Goal: Information Seeking & Learning: Check status

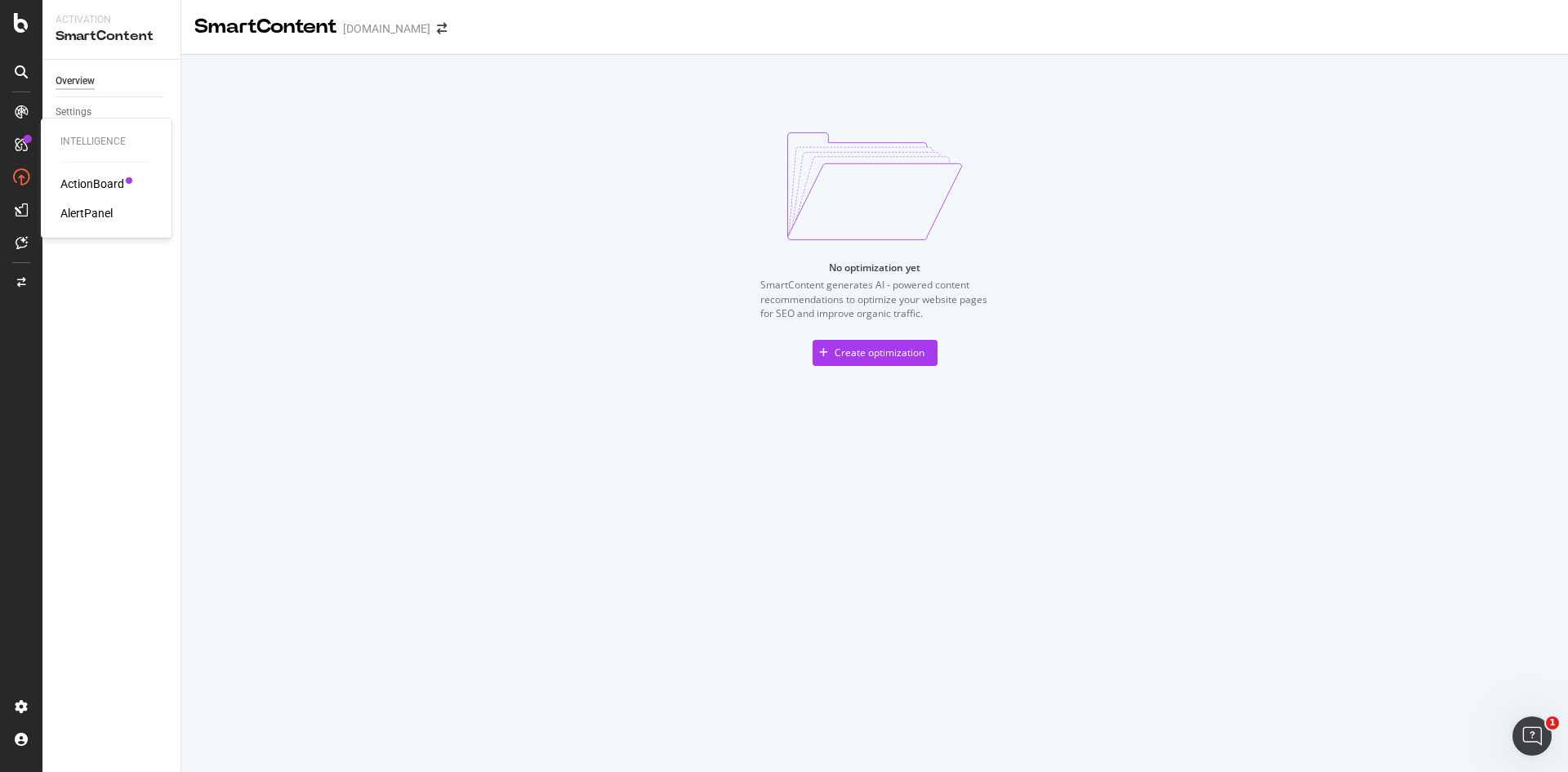
click at [109, 185] on div "ActionBoard" at bounding box center [92, 183] width 64 height 16
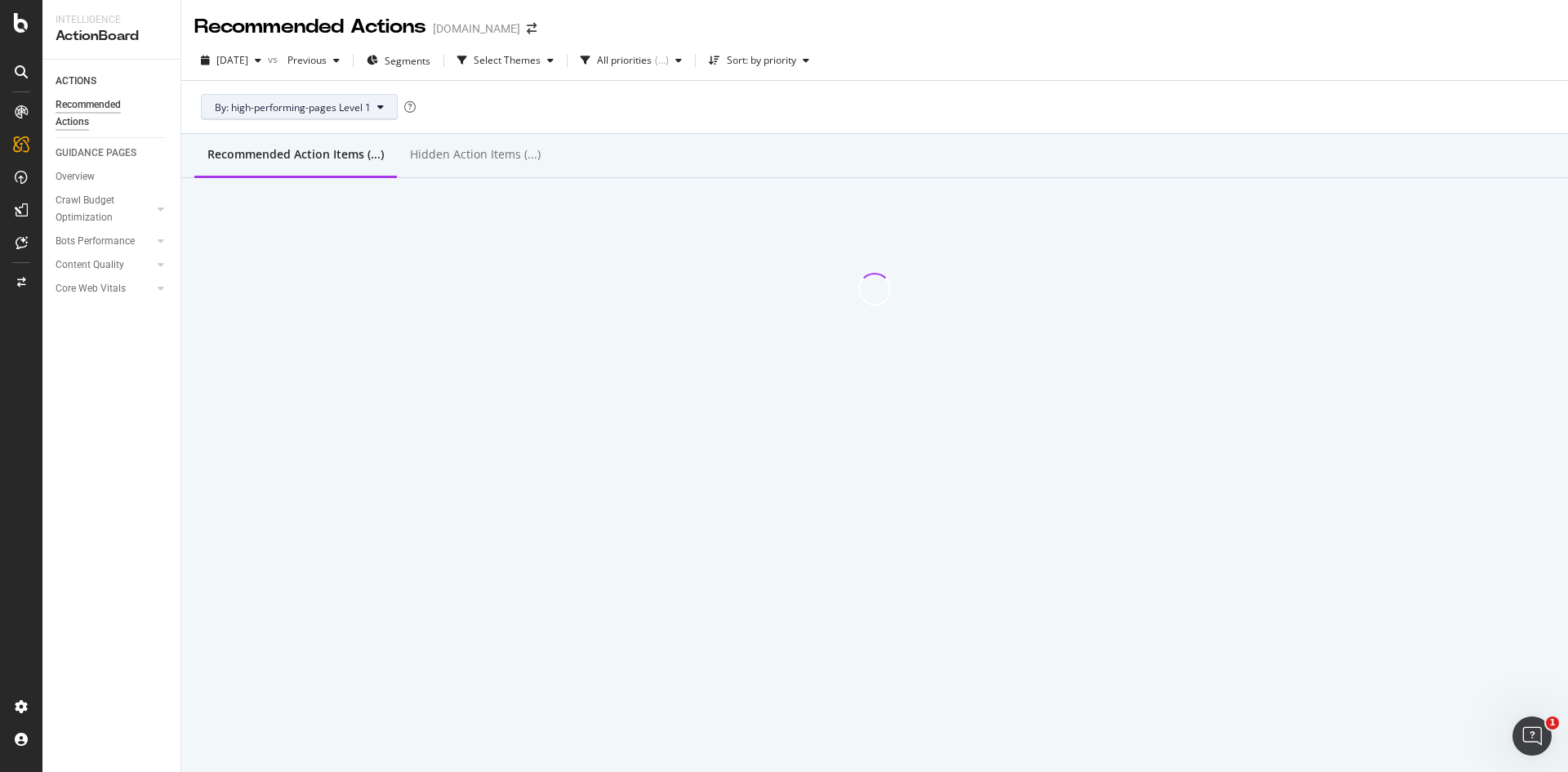
click at [382, 108] on icon at bounding box center [381, 107] width 7 height 10
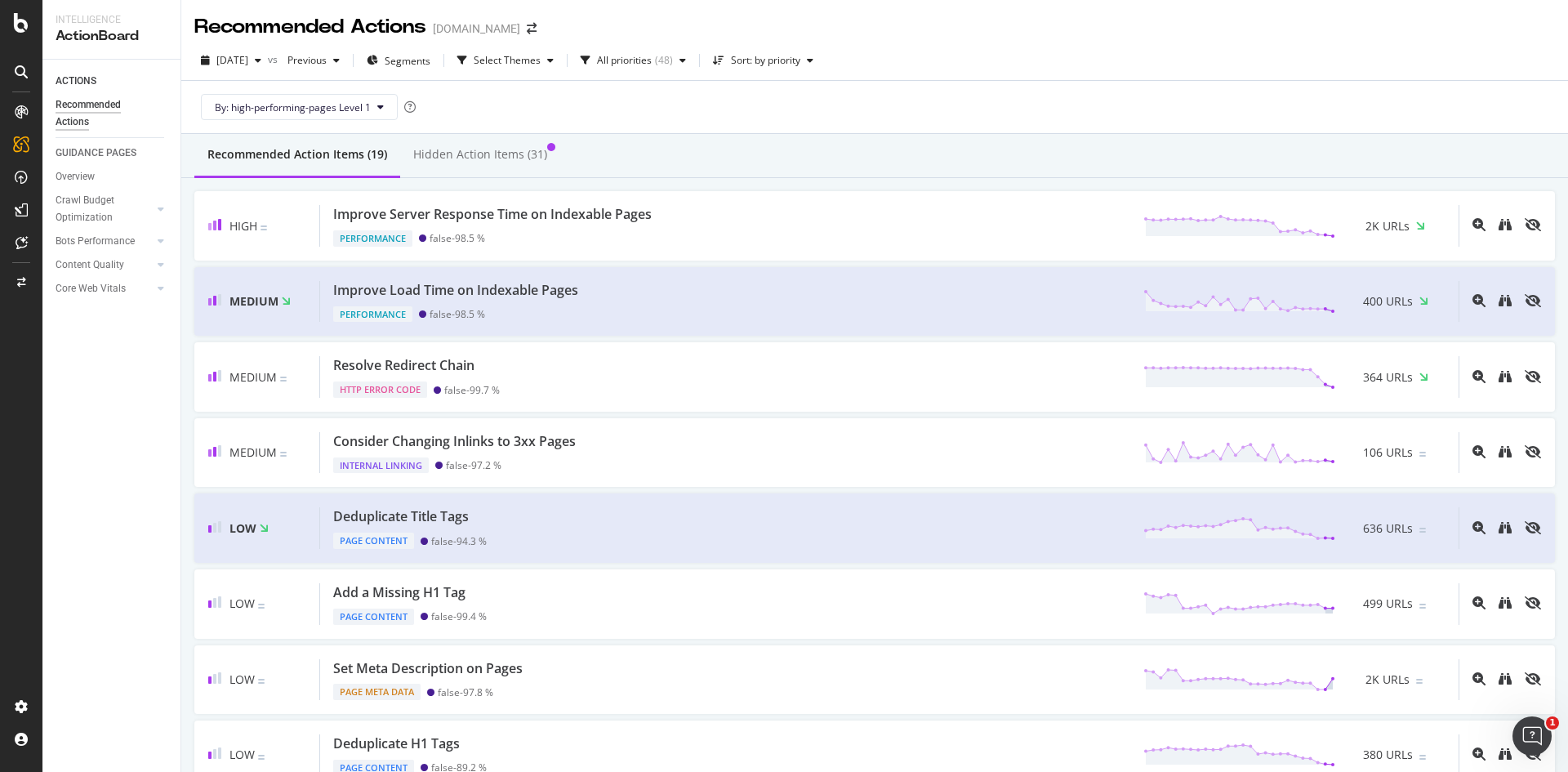
click at [524, 83] on div "By: high-performing-pages Level 1" at bounding box center [875, 107] width 1360 height 52
click at [380, 105] on icon at bounding box center [381, 107] width 7 height 10
click at [479, 91] on div "By: high-performing-pages Level 1" at bounding box center [875, 107] width 1360 height 52
click at [384, 107] on button "By: high-performing-pages Level 1" at bounding box center [299, 106] width 196 height 26
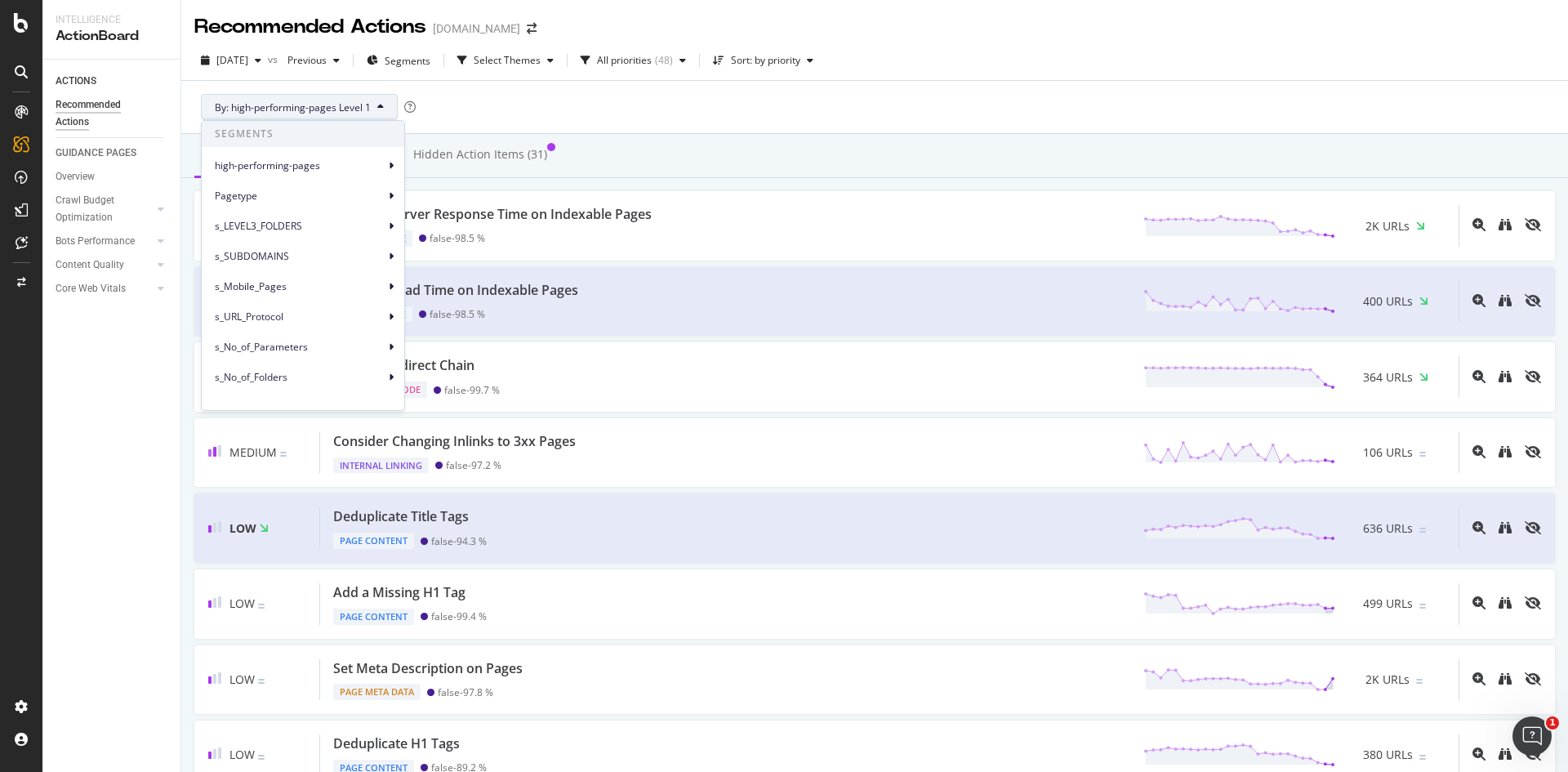
click at [445, 111] on div "By: high-performing-pages Level 1" at bounding box center [875, 107] width 1360 height 52
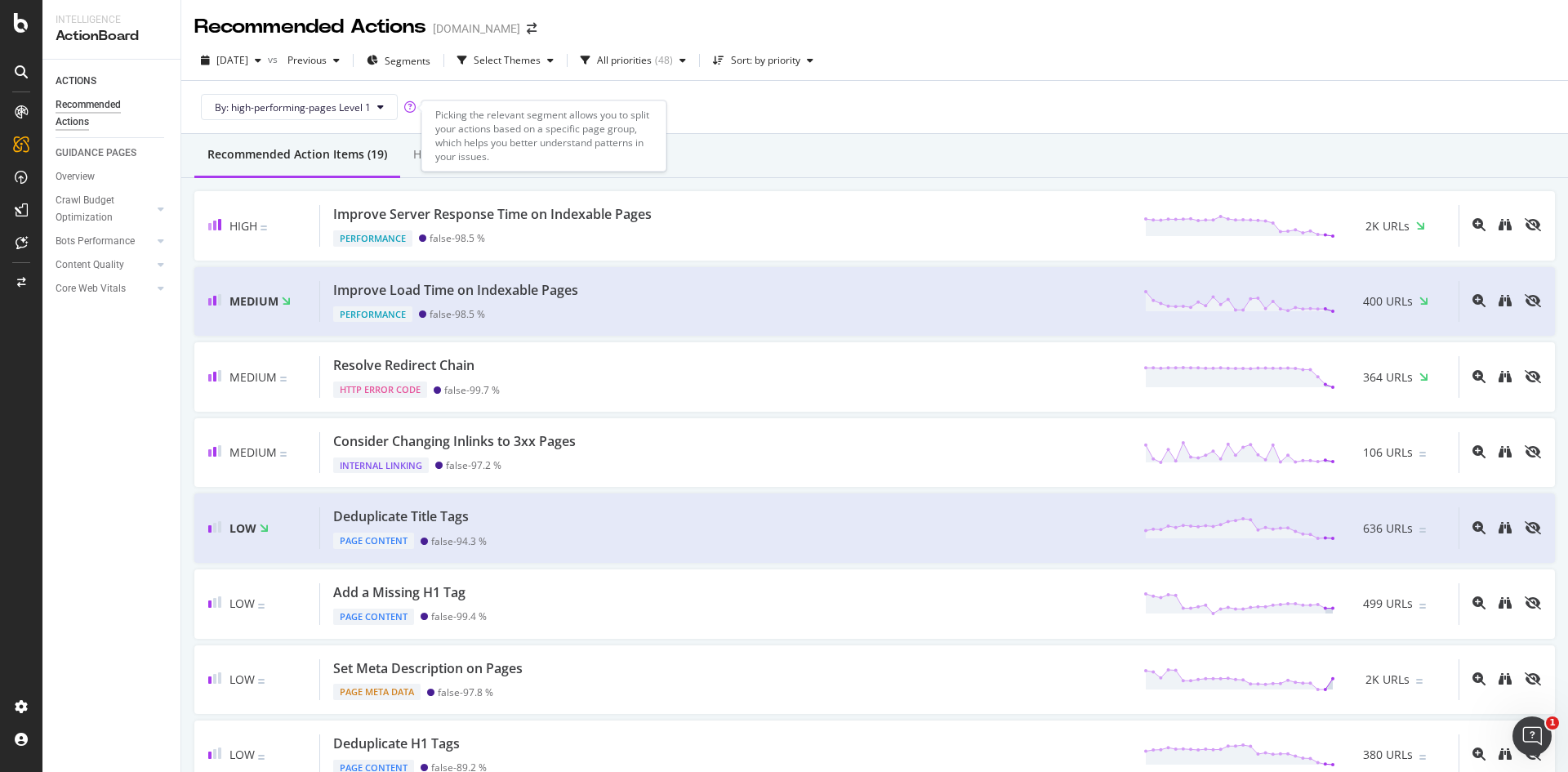
click at [405, 112] on icon at bounding box center [410, 107] width 11 height 11
click at [359, 109] on span "By: high-performing-pages Level 1" at bounding box center [293, 107] width 156 height 14
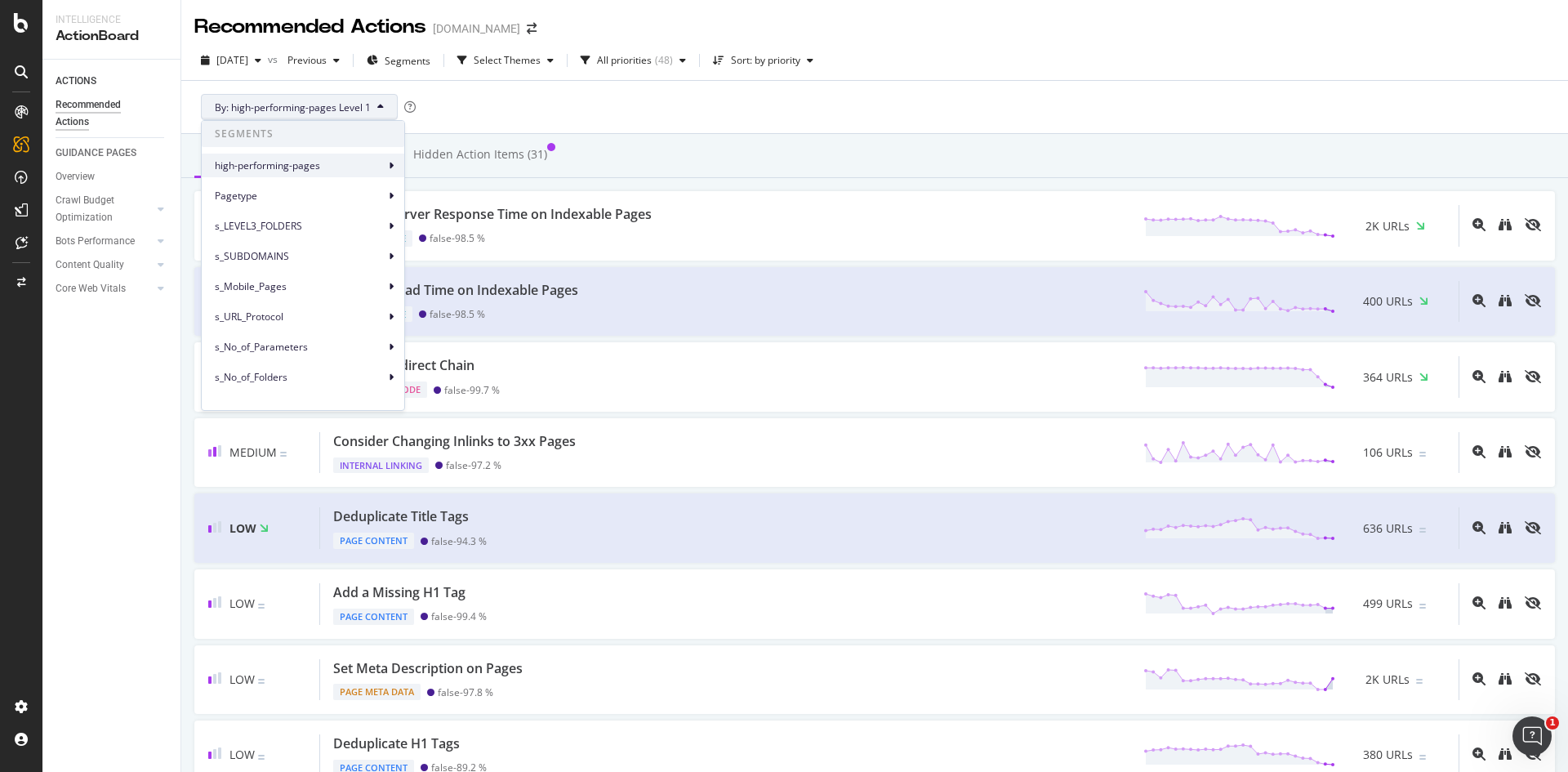
click at [347, 166] on span "high-performing-pages" at bounding box center [299, 165] width 170 height 14
click at [346, 185] on div "Pagetype" at bounding box center [302, 196] width 202 height 24
click at [442, 80] on div "By: high-performing-pages Level 1" at bounding box center [875, 107] width 1387 height 53
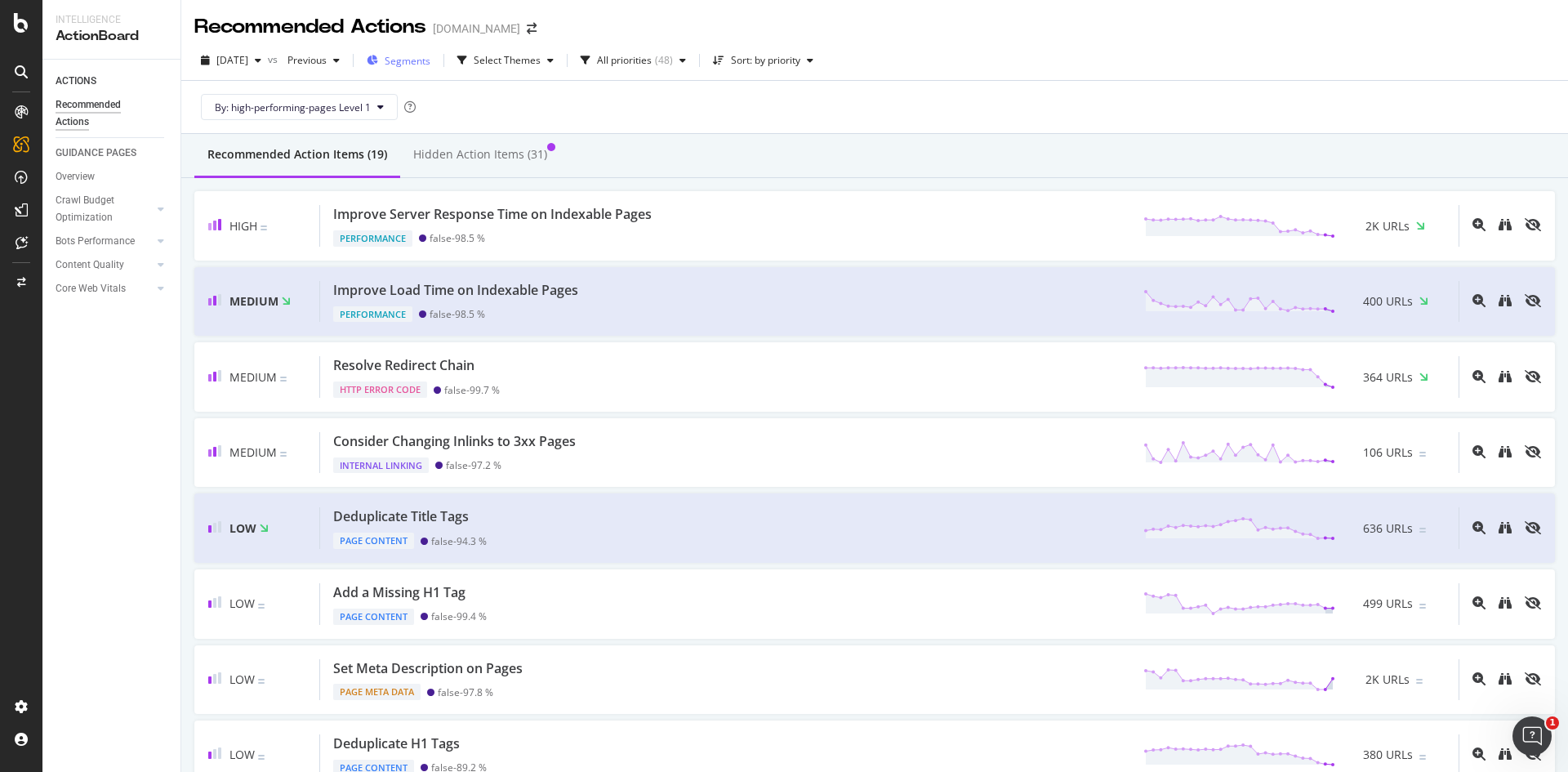
click at [430, 65] on span "Segments" at bounding box center [407, 61] width 46 height 14
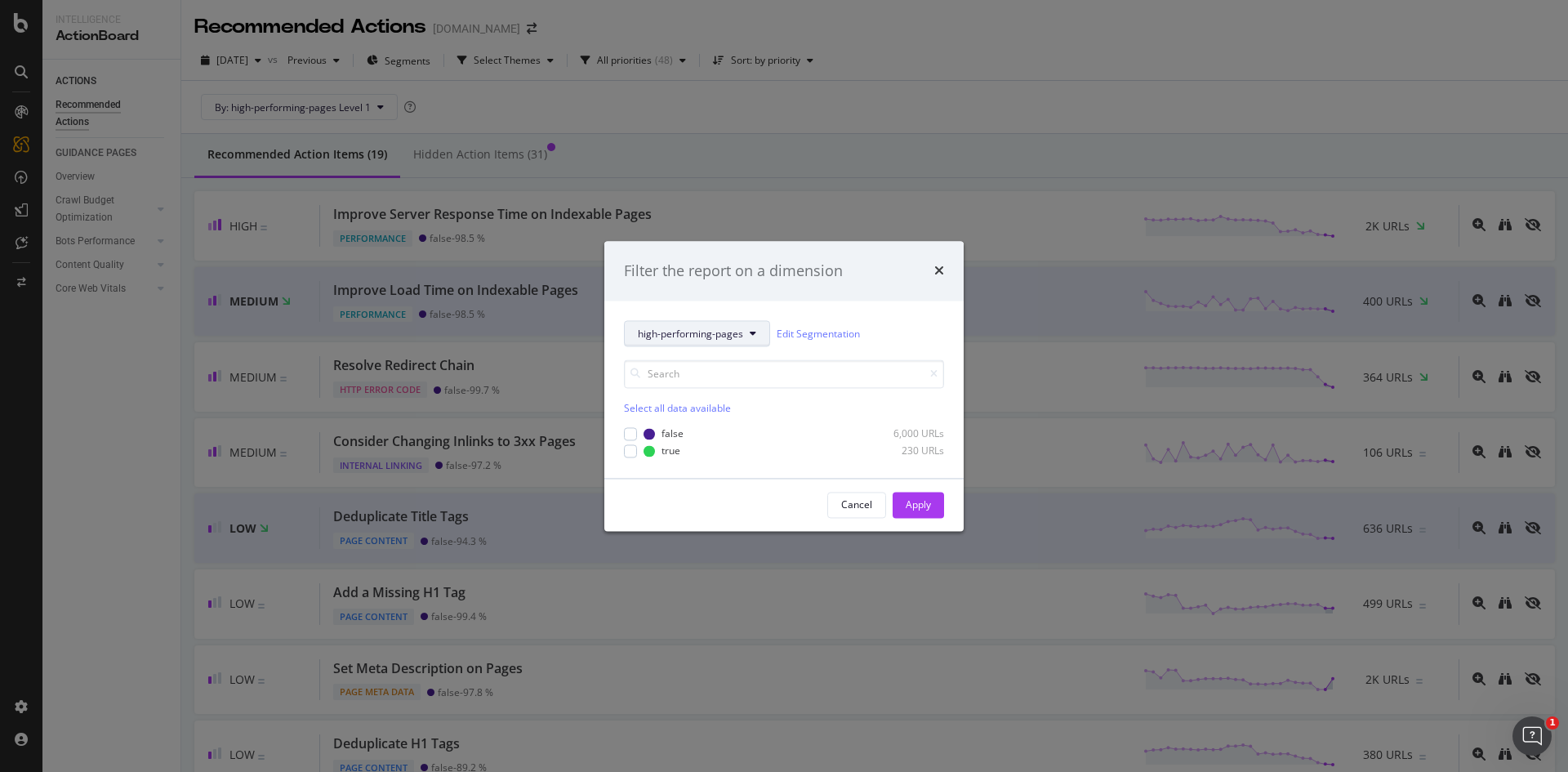
click at [730, 340] on span "high-performing-pages" at bounding box center [691, 333] width 105 height 14
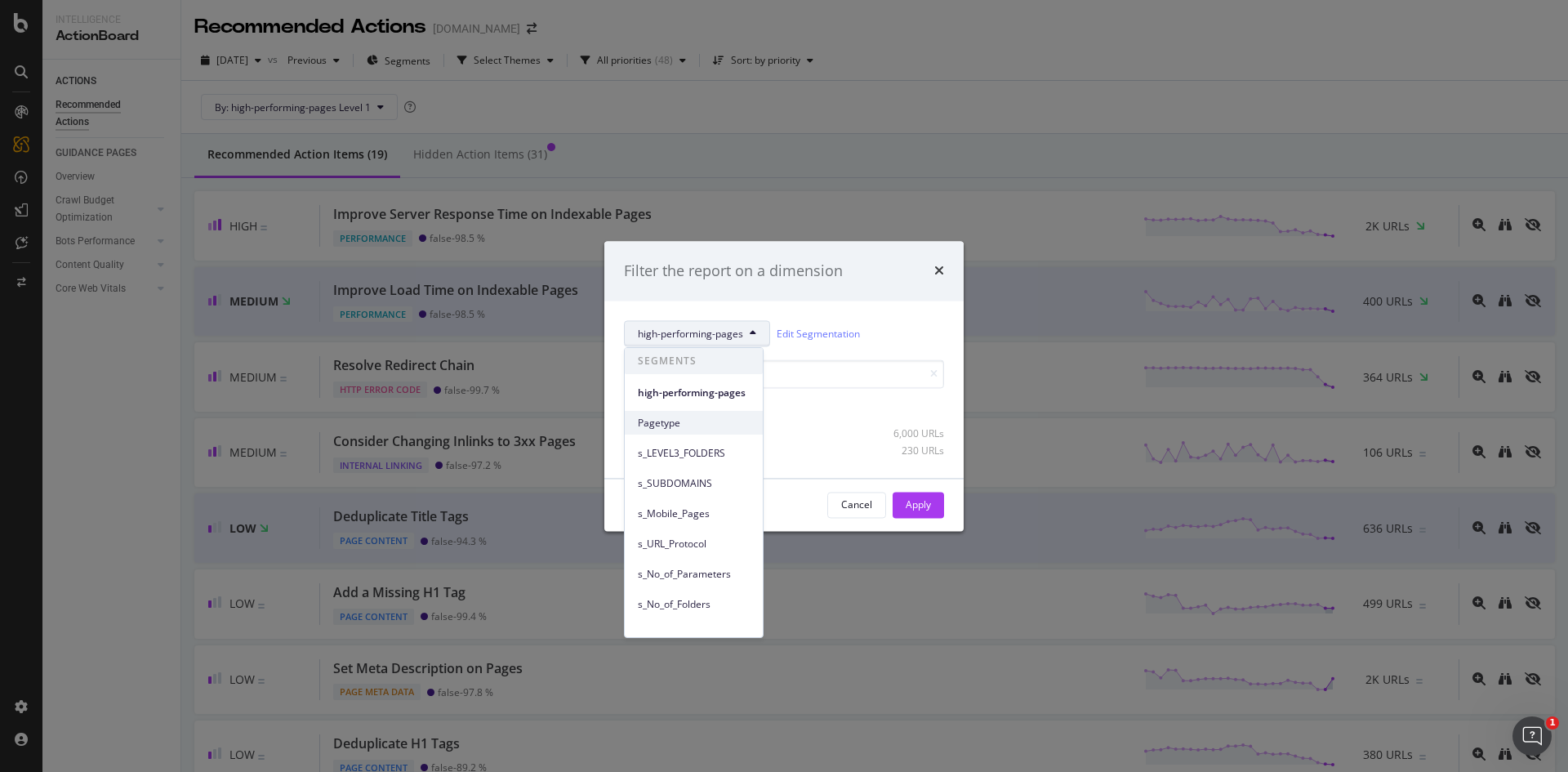
click at [676, 424] on span "Pagetype" at bounding box center [693, 423] width 112 height 14
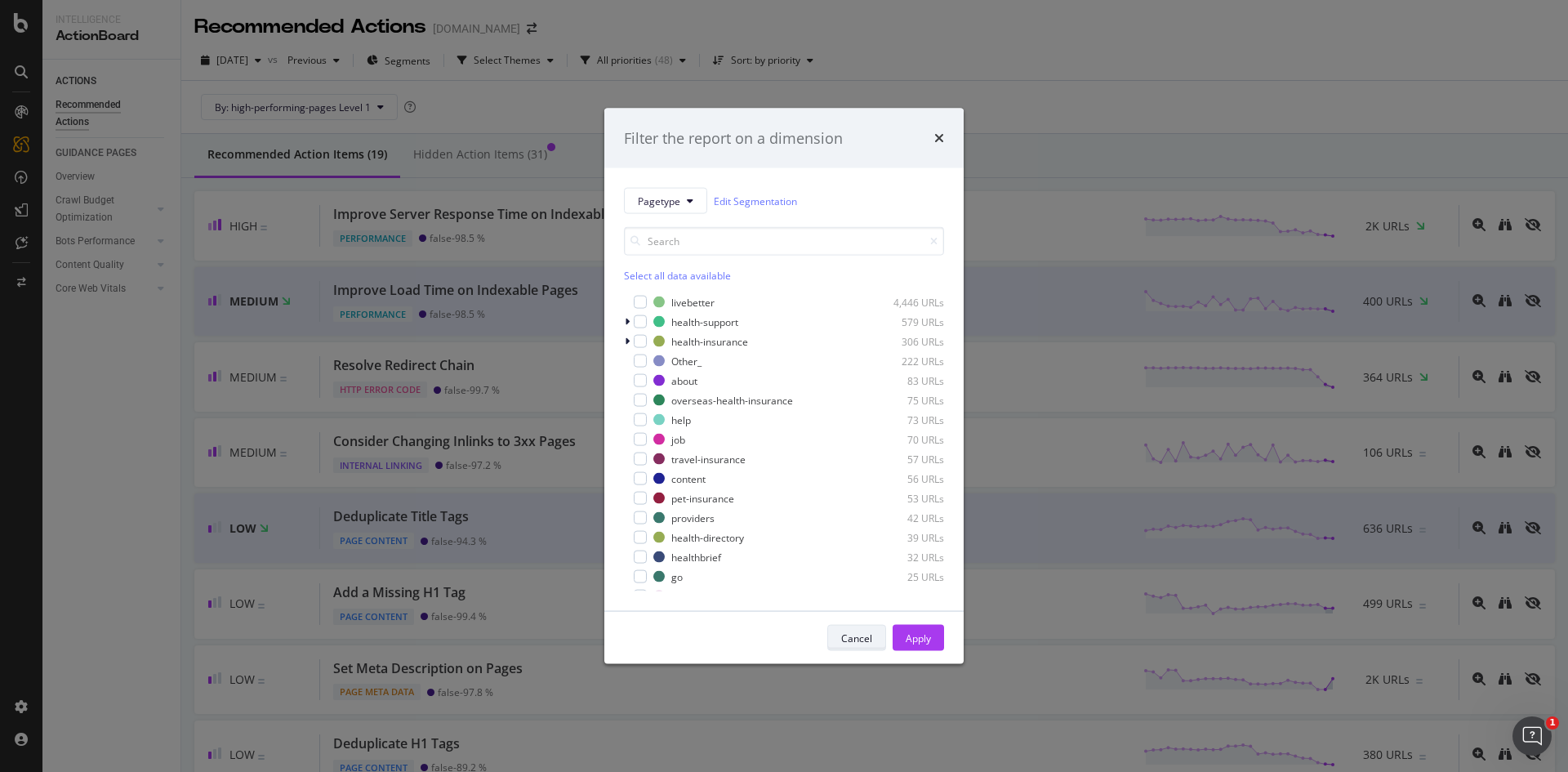
click at [854, 636] on div "Cancel" at bounding box center [856, 637] width 31 height 14
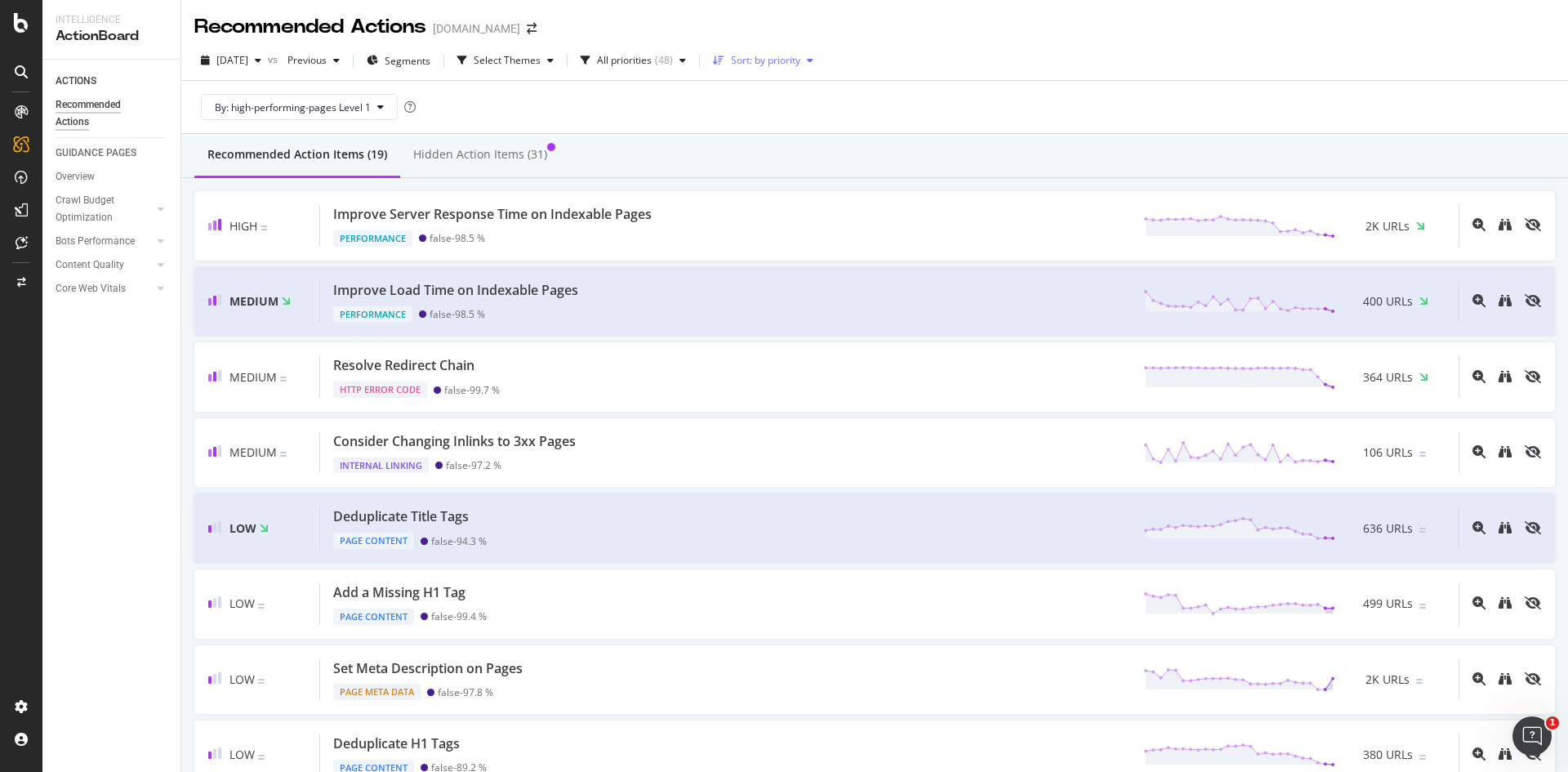
click at [781, 67] on div "Sort: by priority" at bounding box center [763, 61] width 113 height 25
click at [906, 98] on div "By: high-performing-pages Level 1" at bounding box center [875, 107] width 1360 height 52
click at [800, 61] on div "Sort: by priority" at bounding box center [765, 60] width 70 height 10
click at [815, 112] on div "by URLs" at bounding box center [780, 115] width 77 height 20
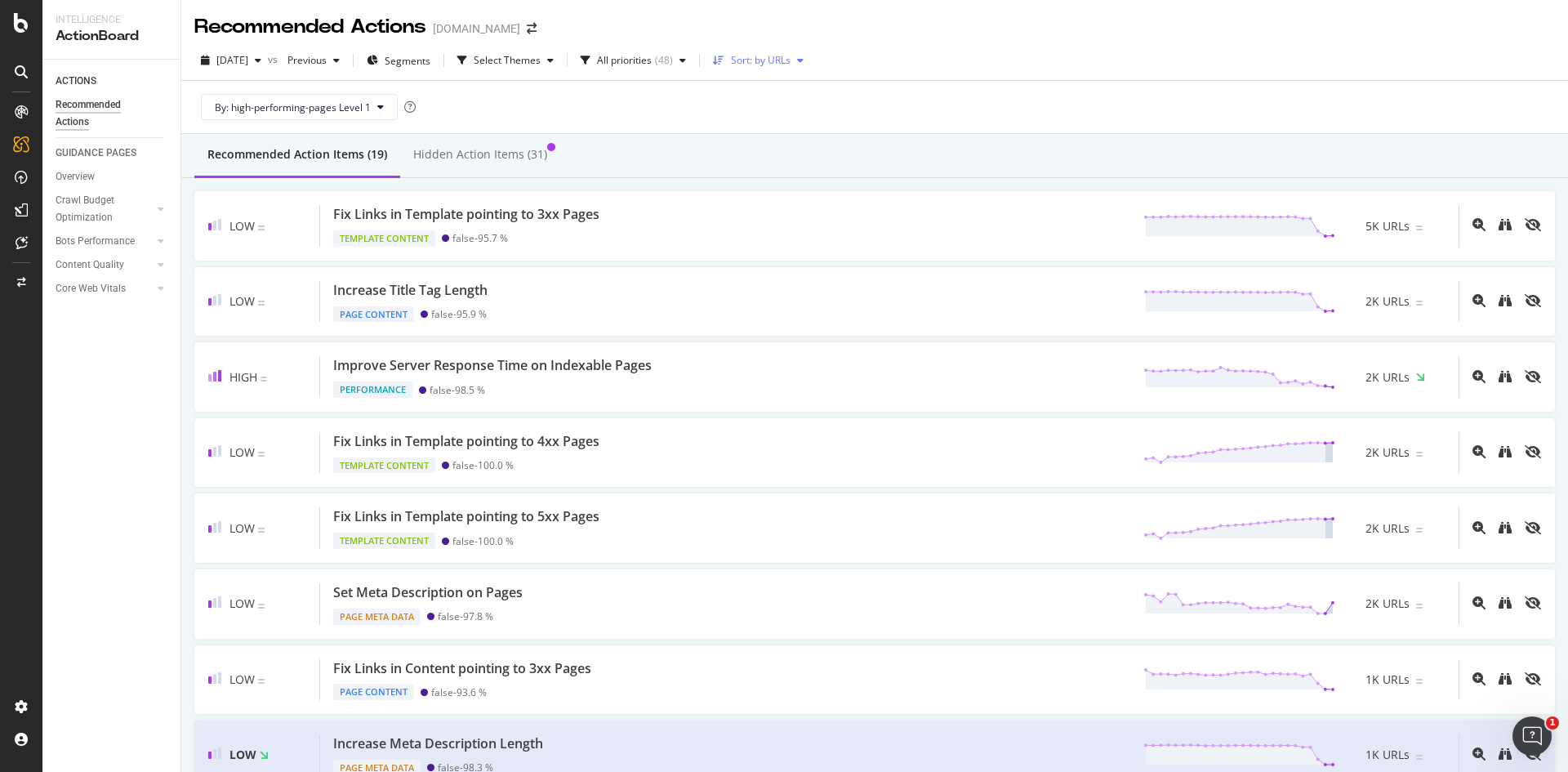
click at [786, 65] on div "Sort: by URLs" at bounding box center [760, 60] width 60 height 10
click at [783, 89] on div "by priority" at bounding box center [778, 88] width 46 height 14
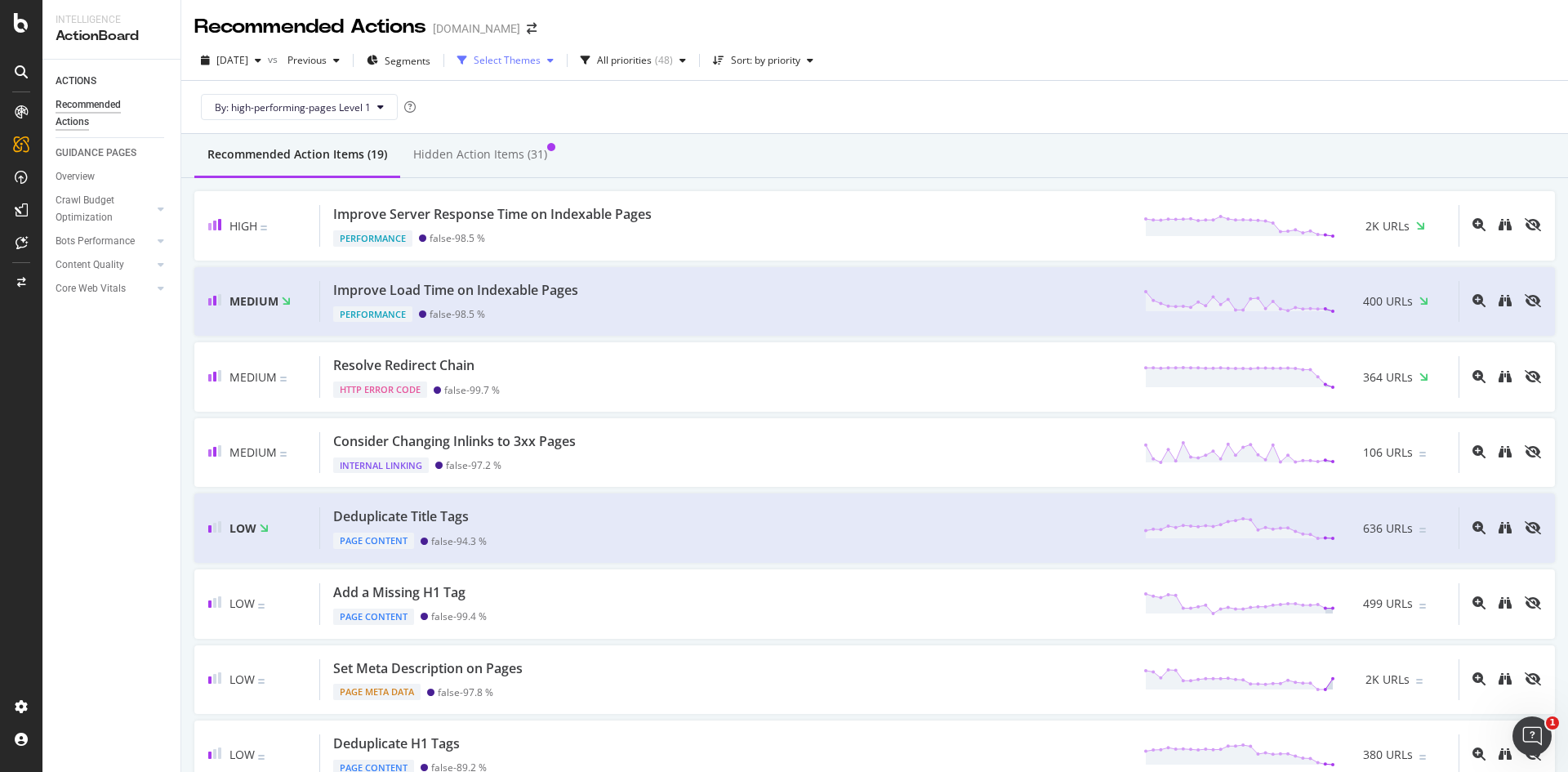
click at [541, 55] on div "Select Themes" at bounding box center [507, 60] width 67 height 10
click at [775, 95] on div "By: high-performing-pages Level 1" at bounding box center [875, 107] width 1360 height 52
click at [430, 57] on span "Segments" at bounding box center [407, 61] width 46 height 14
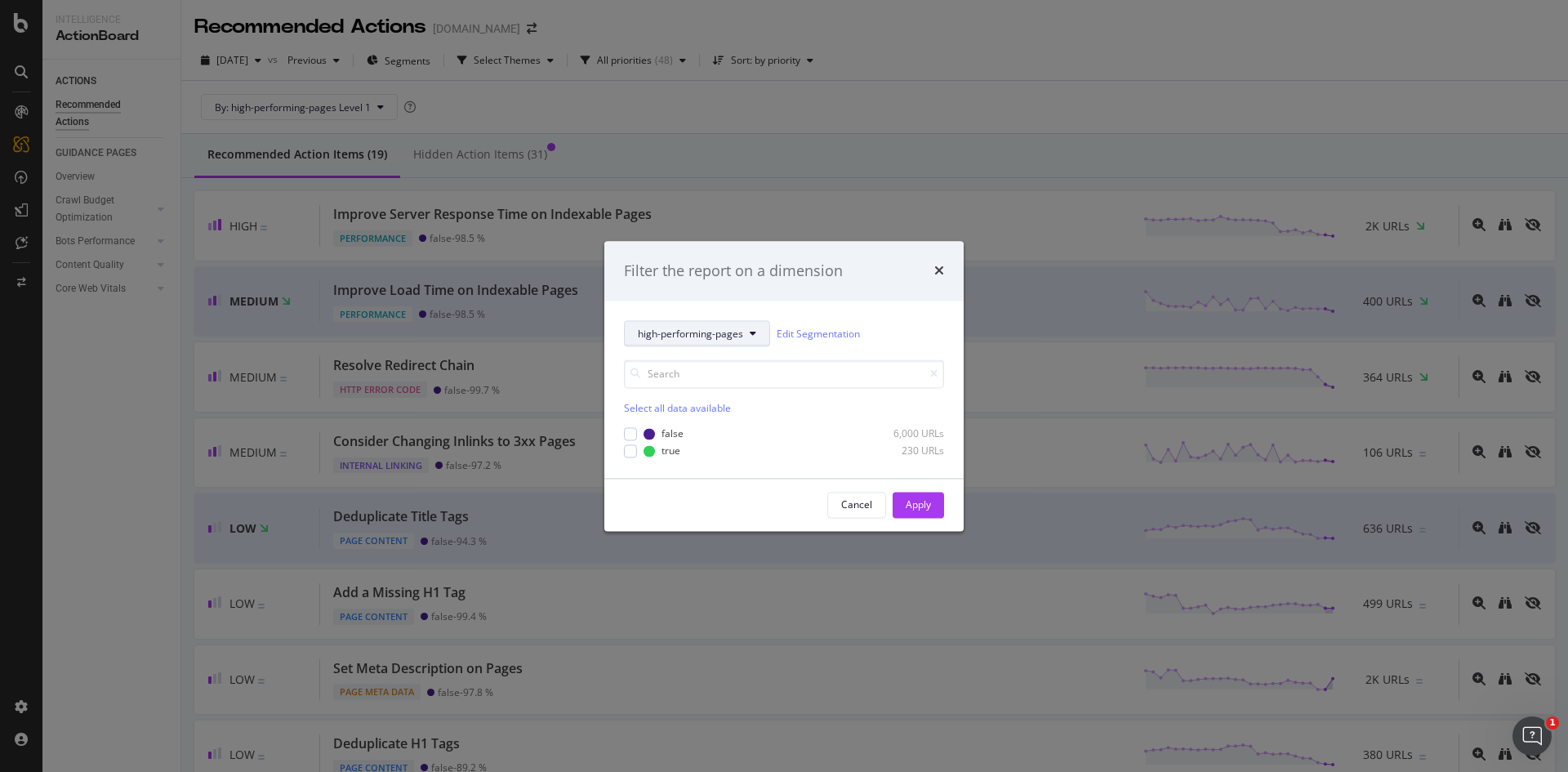
click at [759, 328] on button "high-performing-pages" at bounding box center [696, 333] width 146 height 26
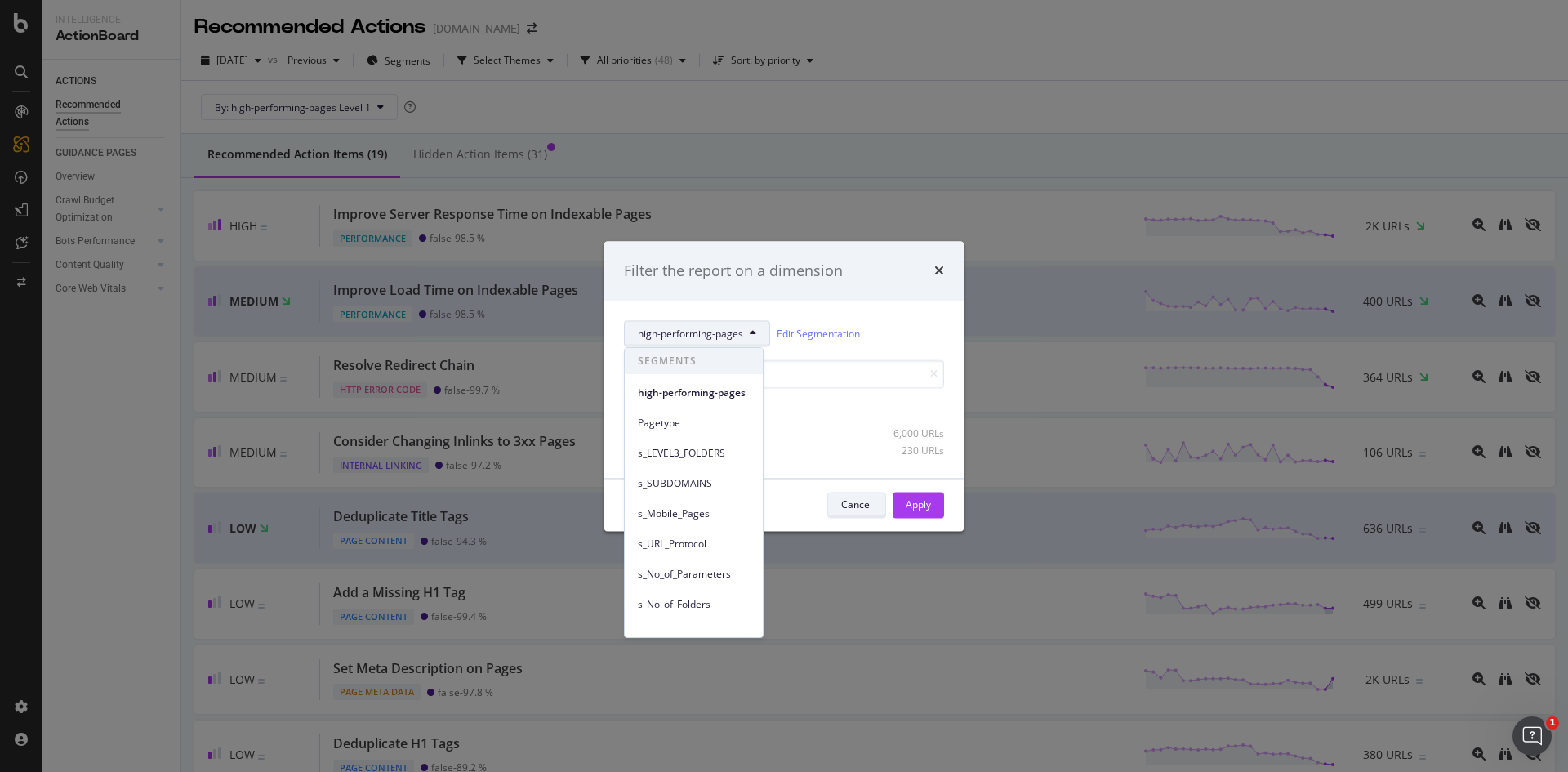
click at [860, 512] on div "Cancel" at bounding box center [856, 505] width 31 height 23
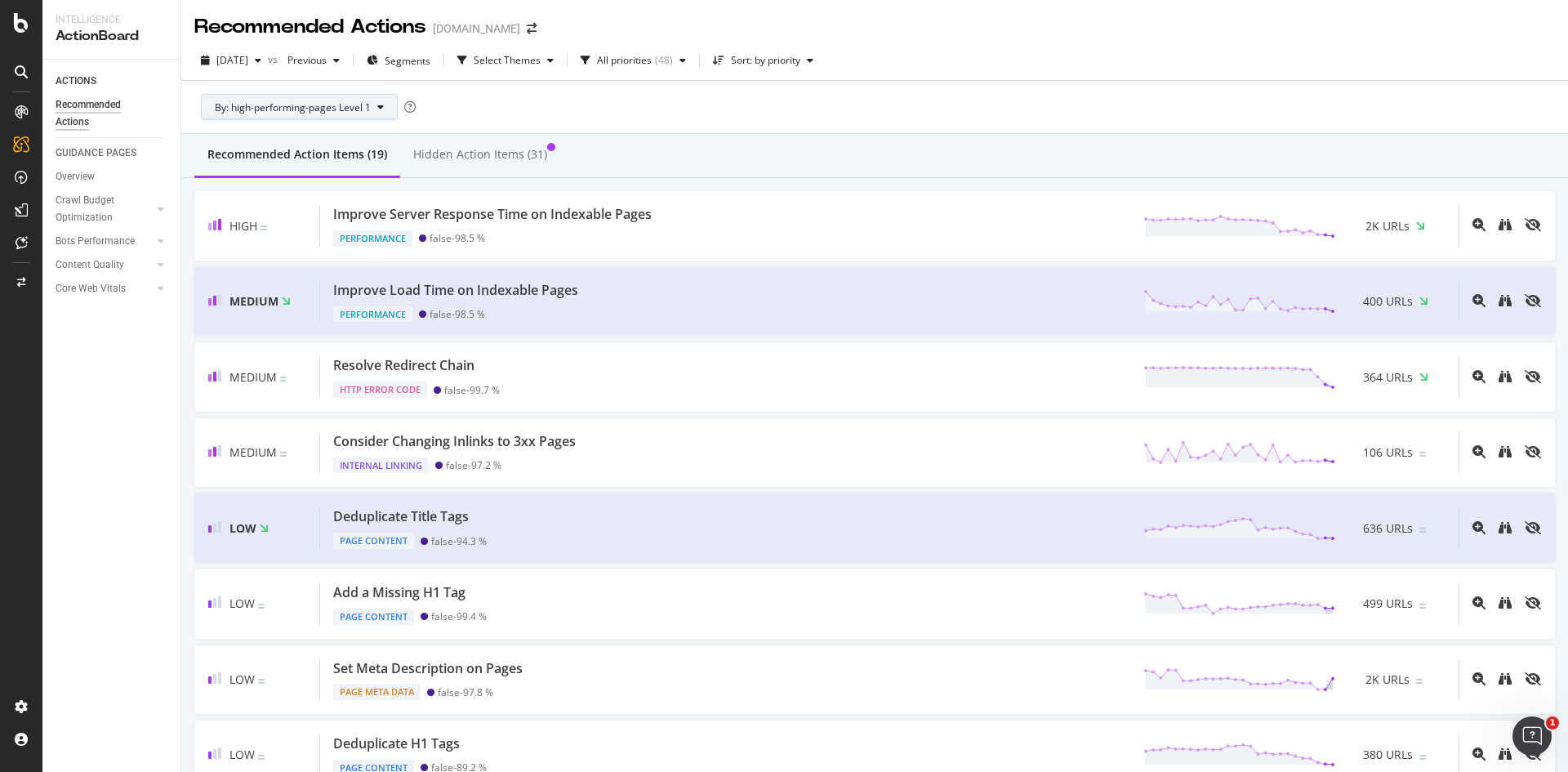
click at [359, 106] on span "By: high-performing-pages Level 1" at bounding box center [293, 107] width 156 height 14
click at [608, 89] on div "By: high-performing-pages Level 1" at bounding box center [875, 107] width 1360 height 52
click at [503, 135] on div "Hidden Action Items (31)" at bounding box center [485, 156] width 168 height 45
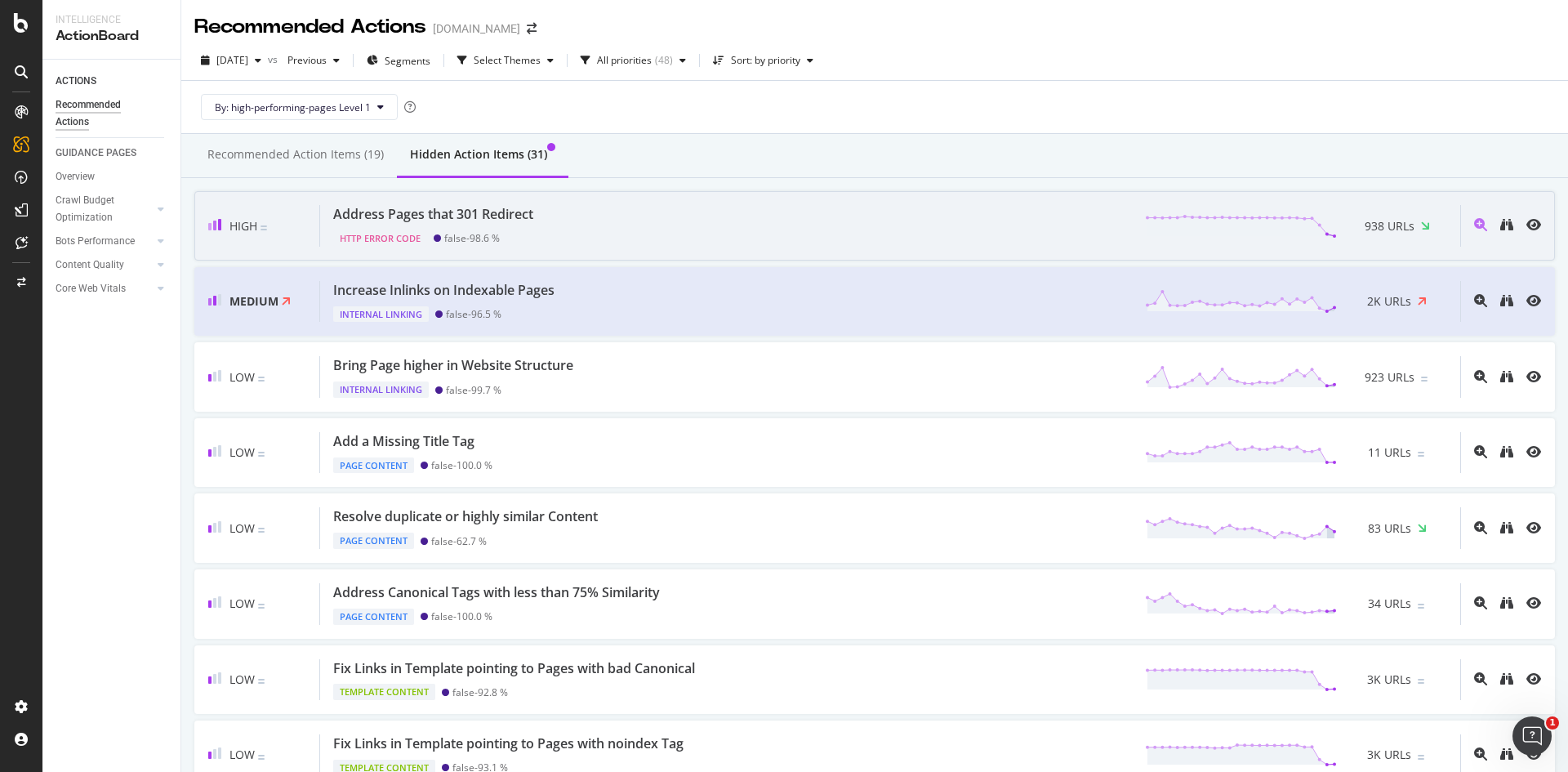
click at [683, 241] on div "Address Pages that 301 Redirect HTTP Error Code false - 98.6 % 938 URLs" at bounding box center [890, 226] width 1140 height 42
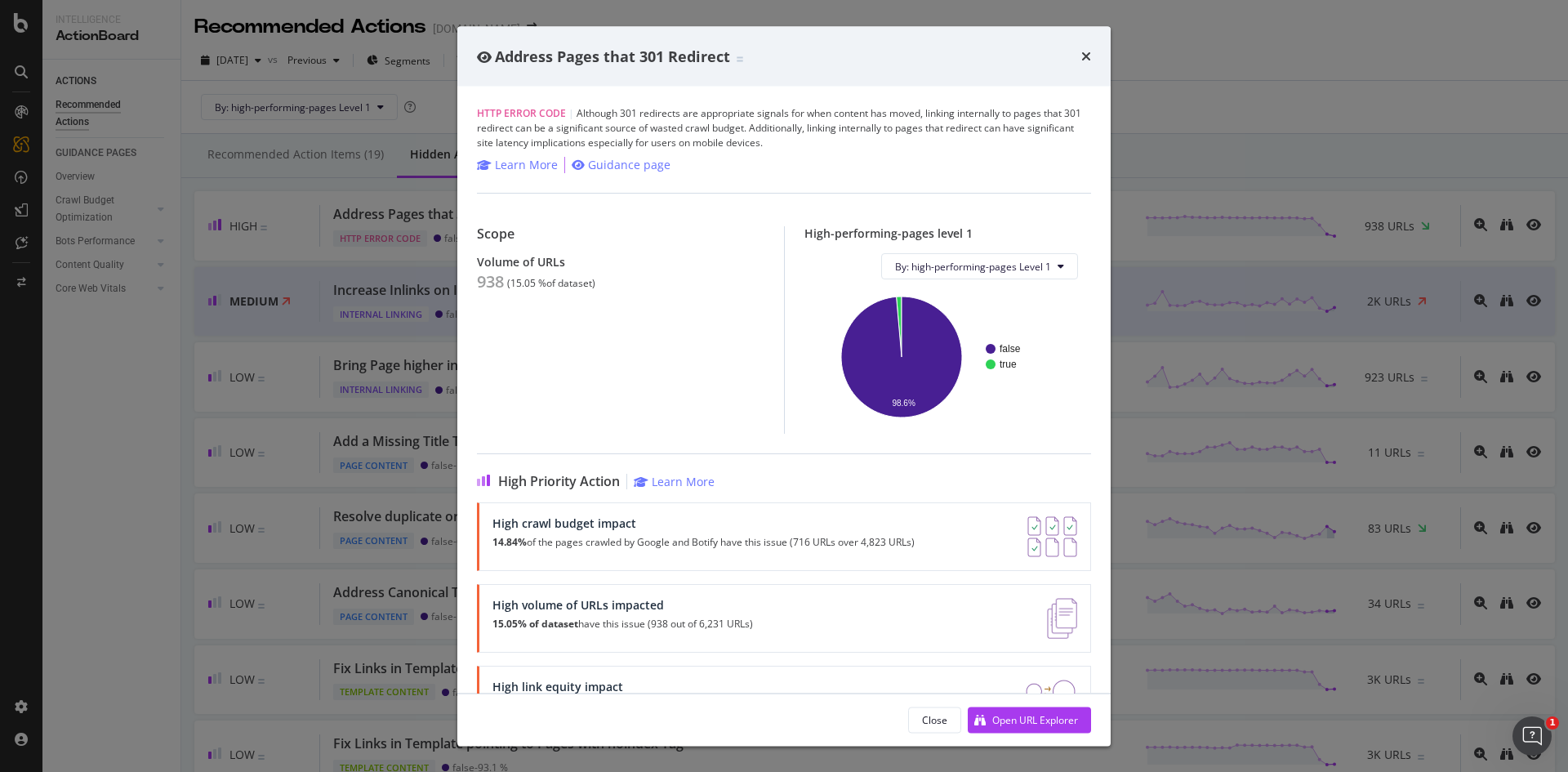
click at [1214, 86] on div "Address Pages that 301 Redirect HTTP Error Code | Although 301 redirects are ap…" at bounding box center [784, 386] width 1568 height 772
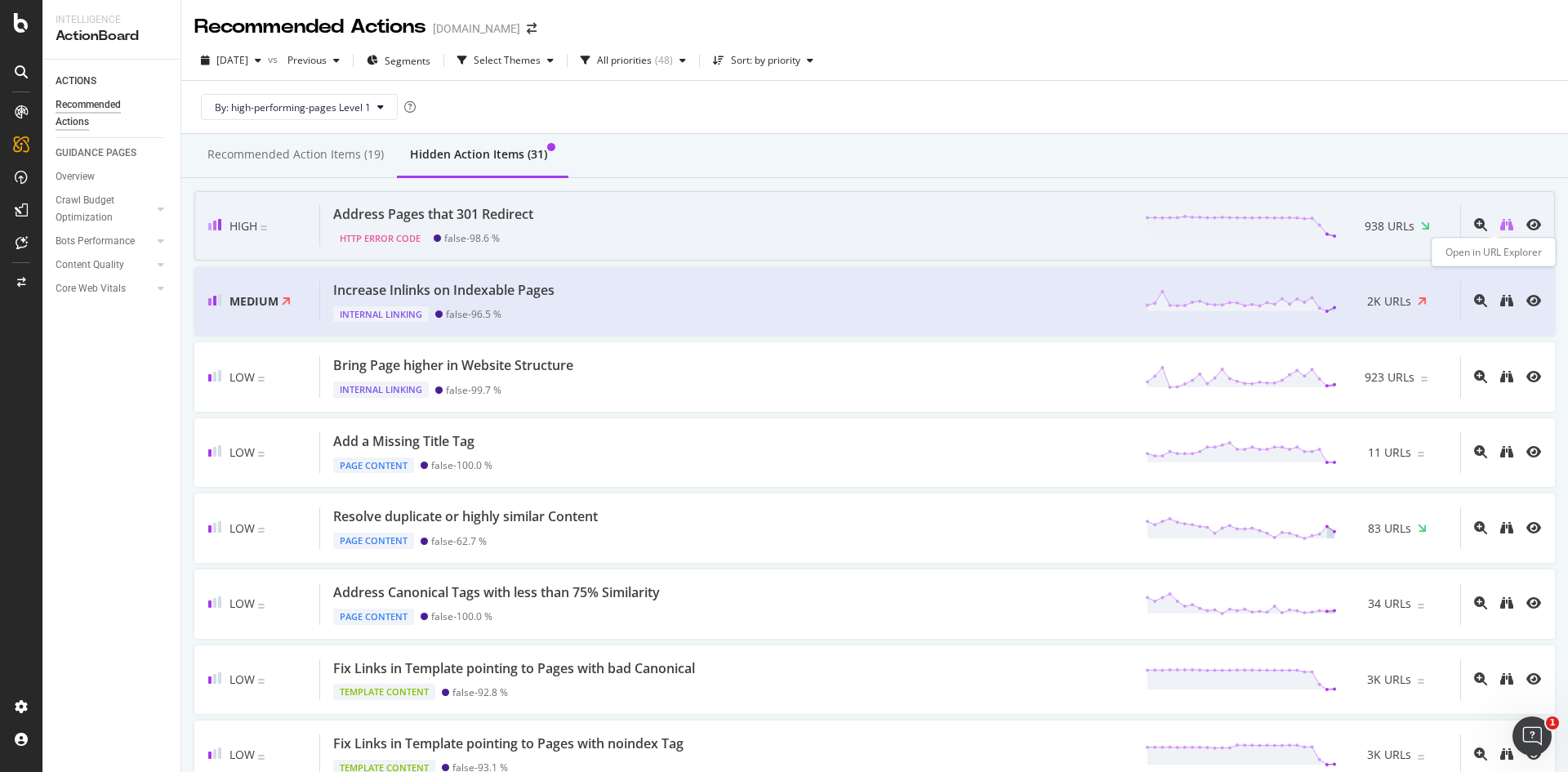
click at [1500, 225] on icon "binoculars" at bounding box center [1507, 225] width 13 height 13
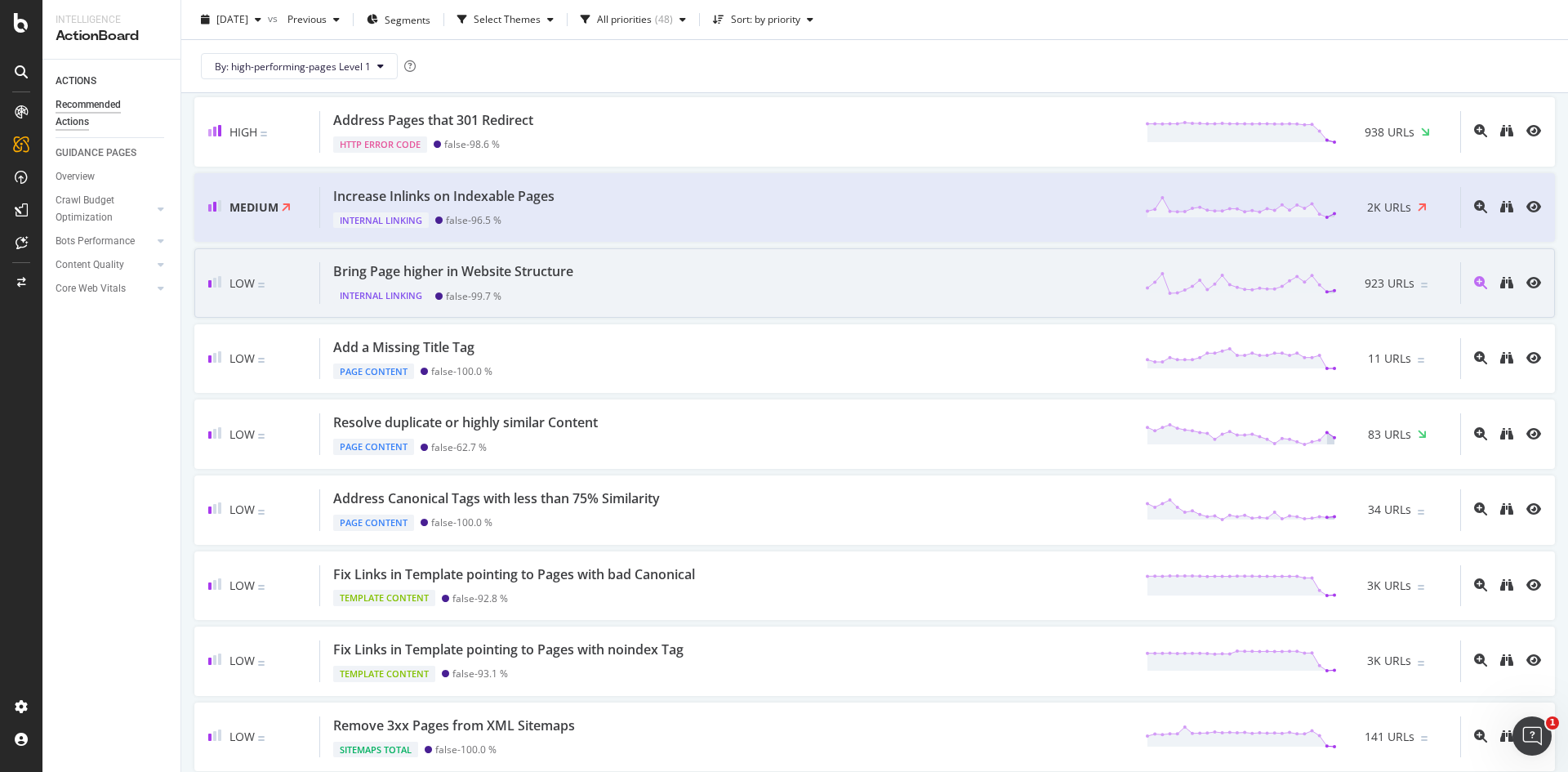
scroll to position [94, 0]
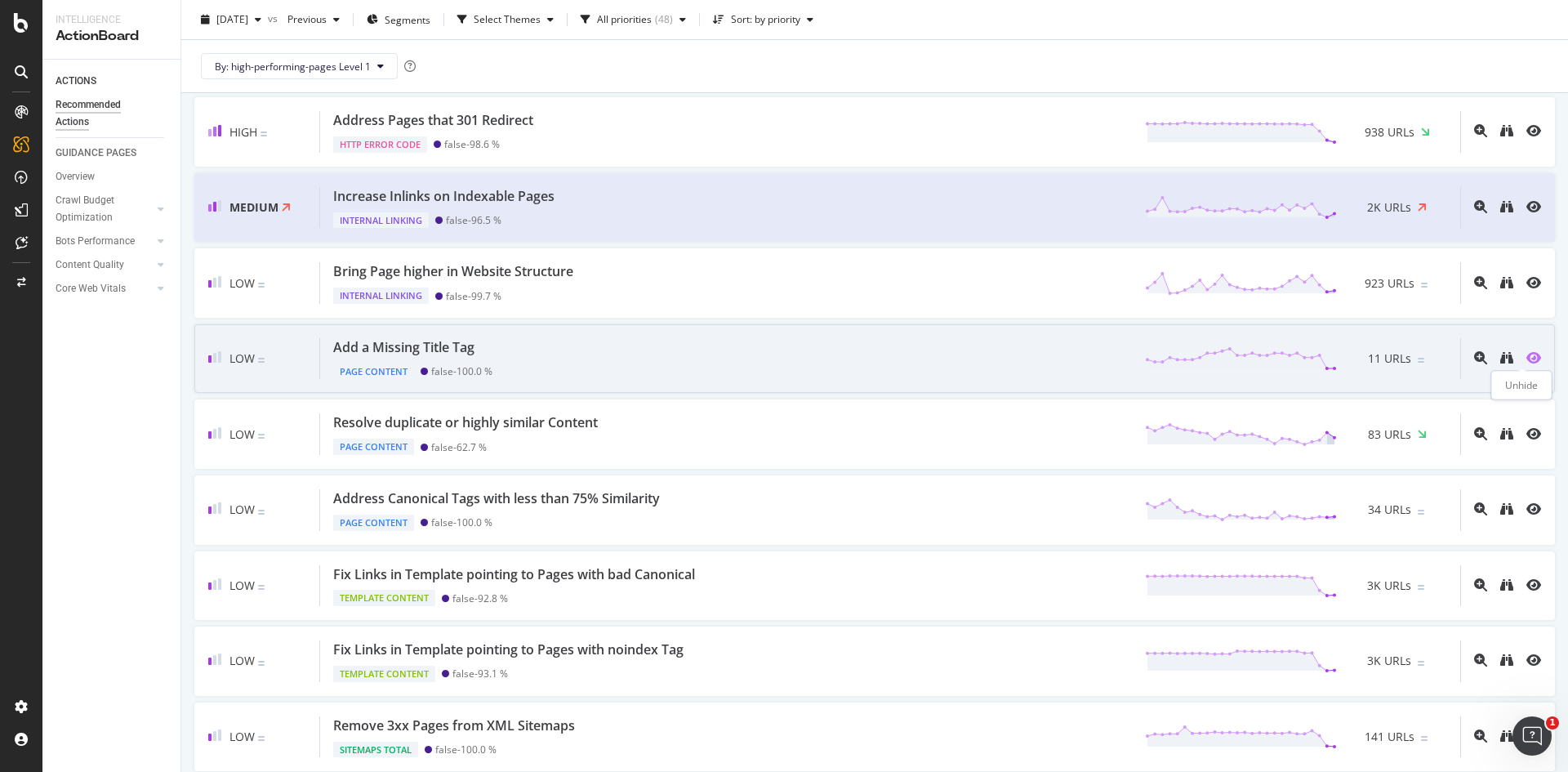
click at [1526, 356] on icon "eye" at bounding box center [1533, 358] width 14 height 13
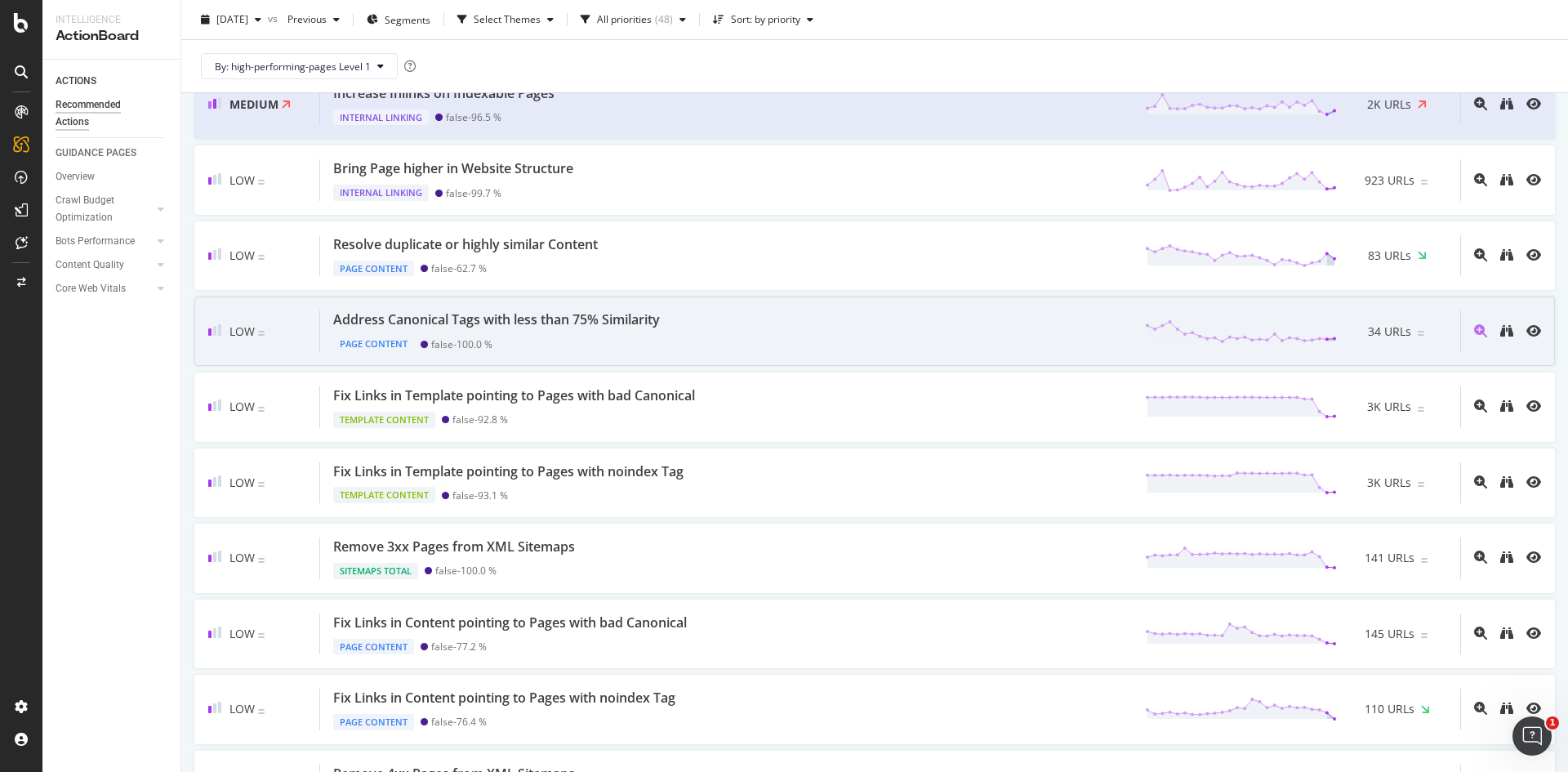
scroll to position [200, 0]
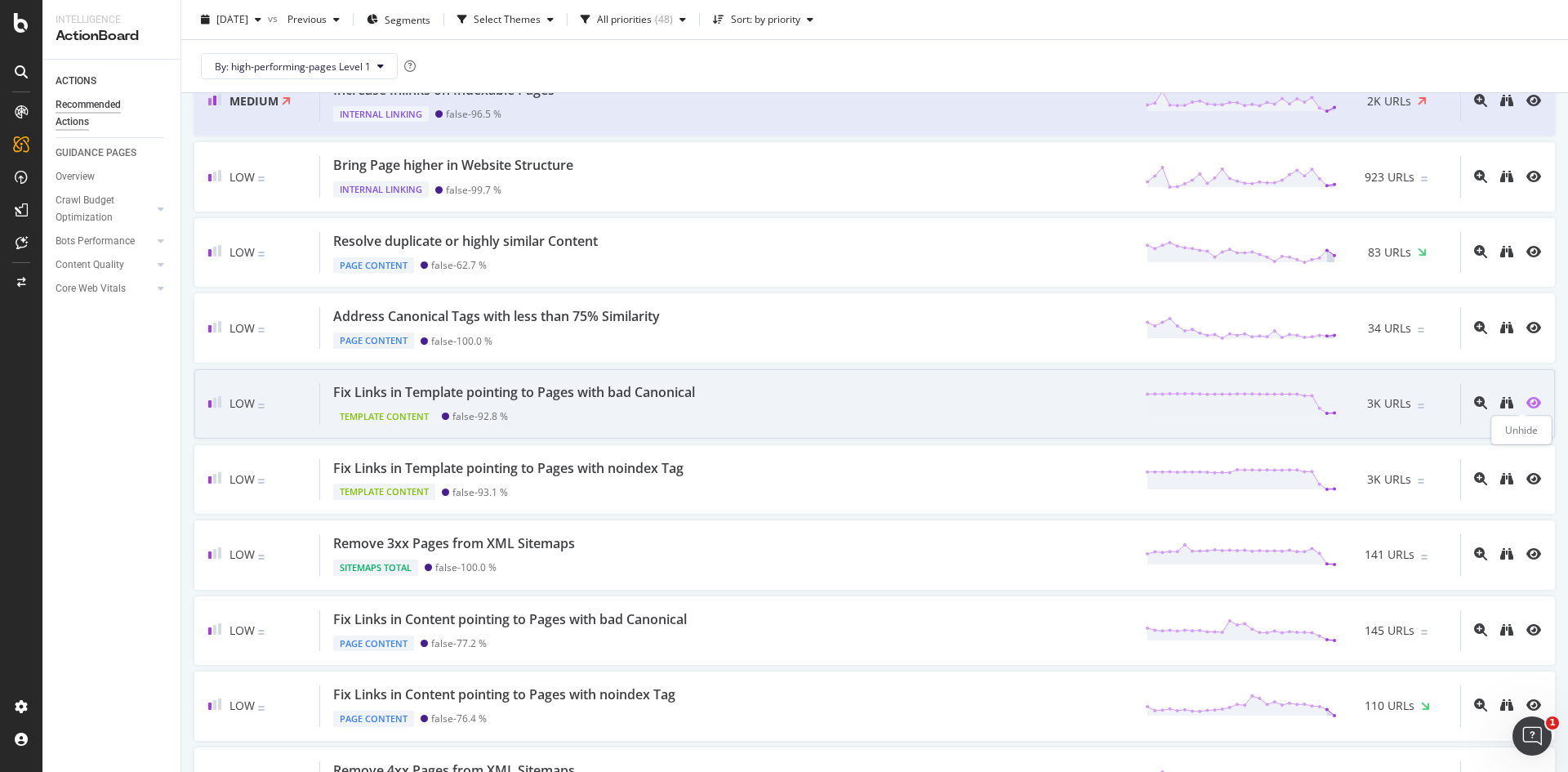
click at [1526, 401] on icon "eye" at bounding box center [1533, 403] width 14 height 13
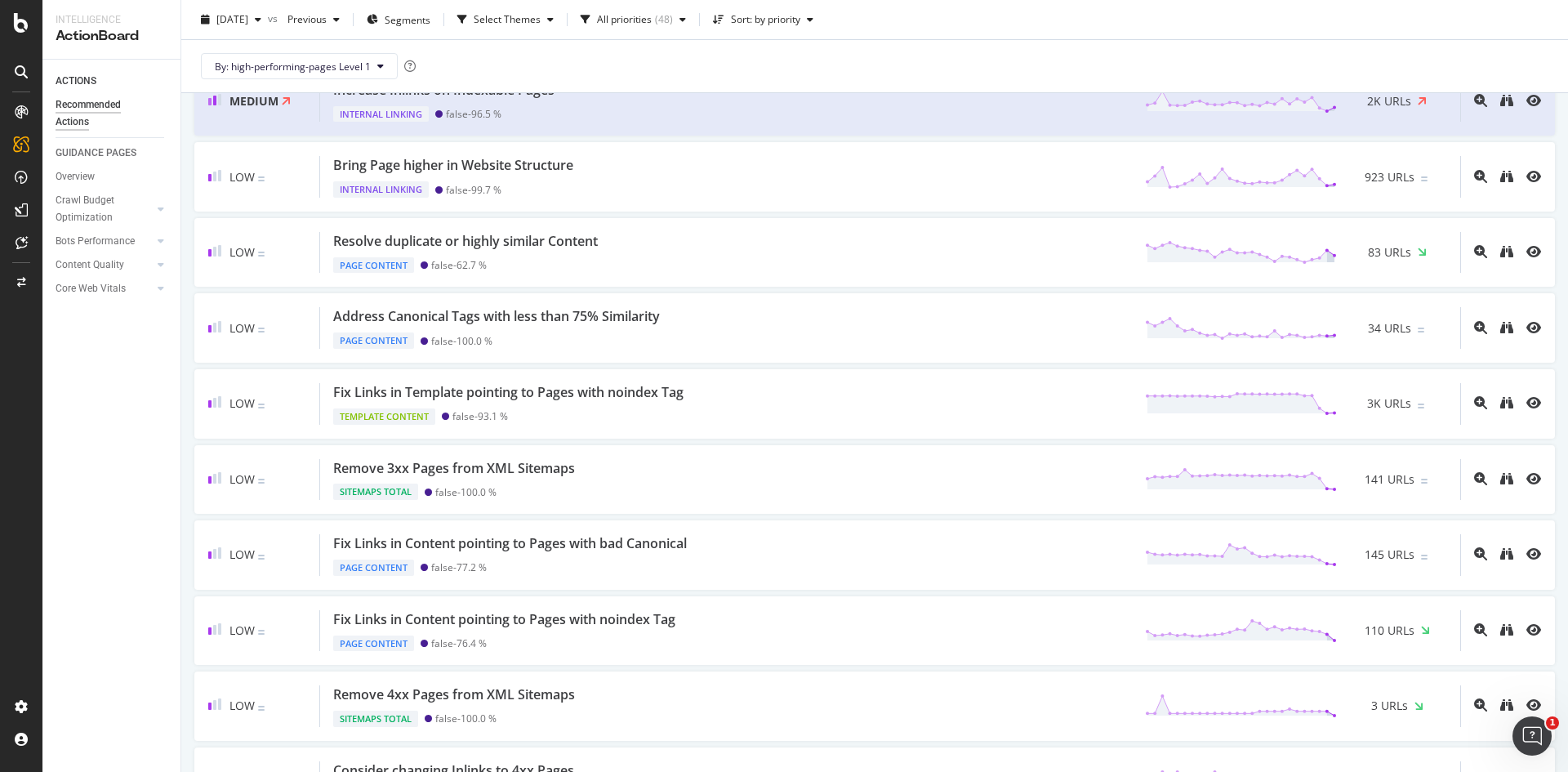
scroll to position [0, 0]
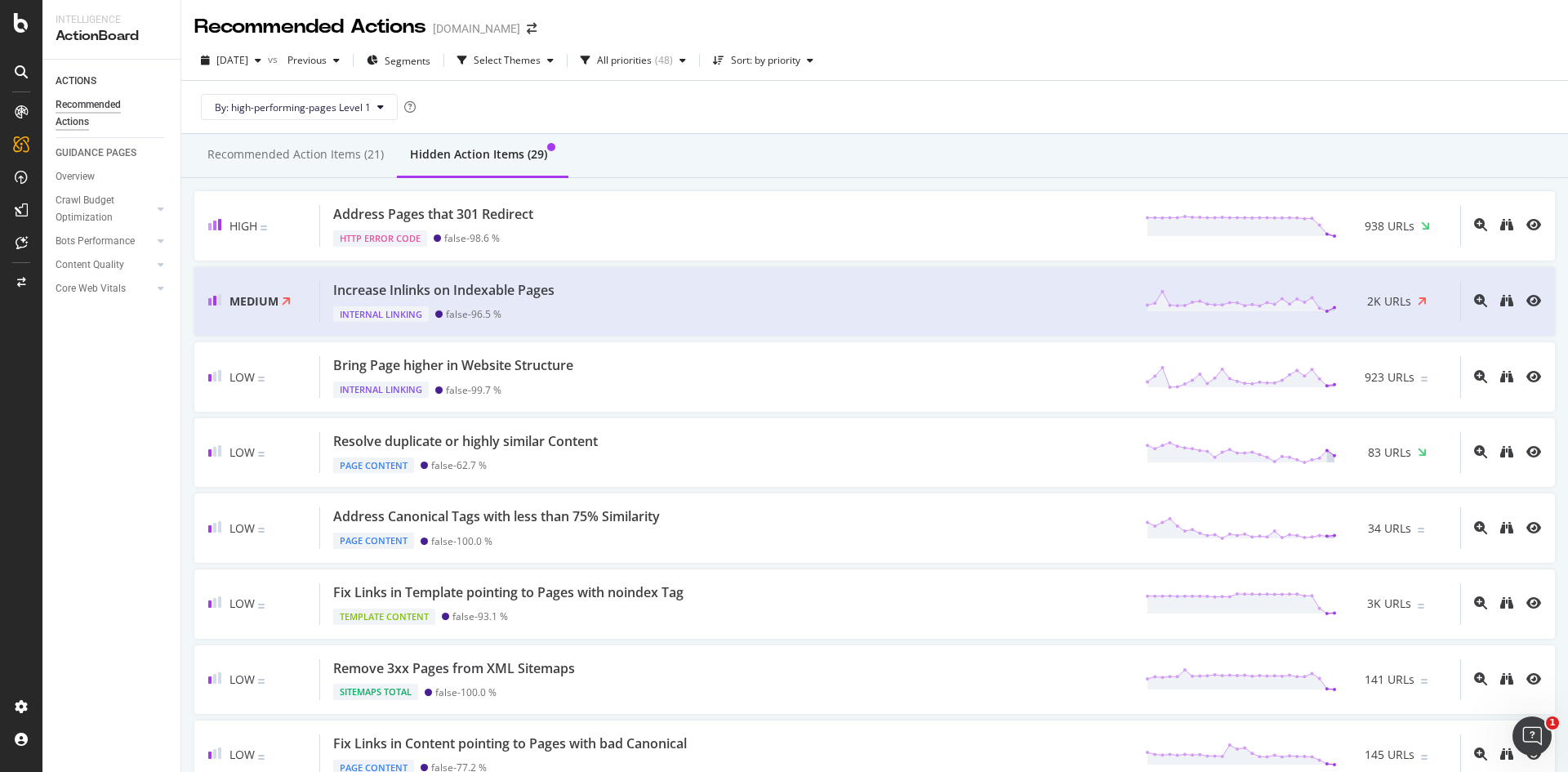
click at [317, 157] on div "Recommended Action Items (21)" at bounding box center [295, 154] width 176 height 16
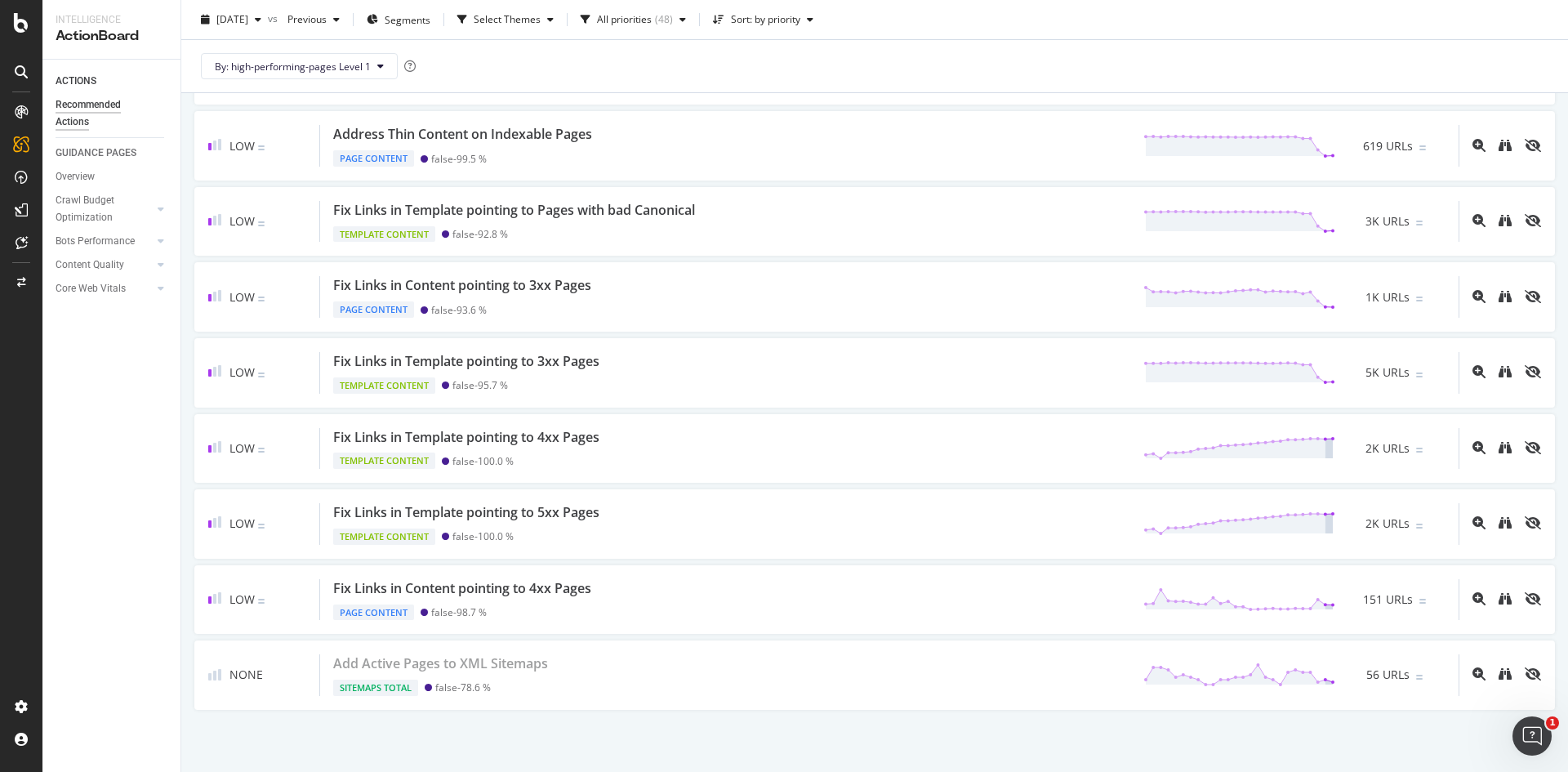
scroll to position [1072, 0]
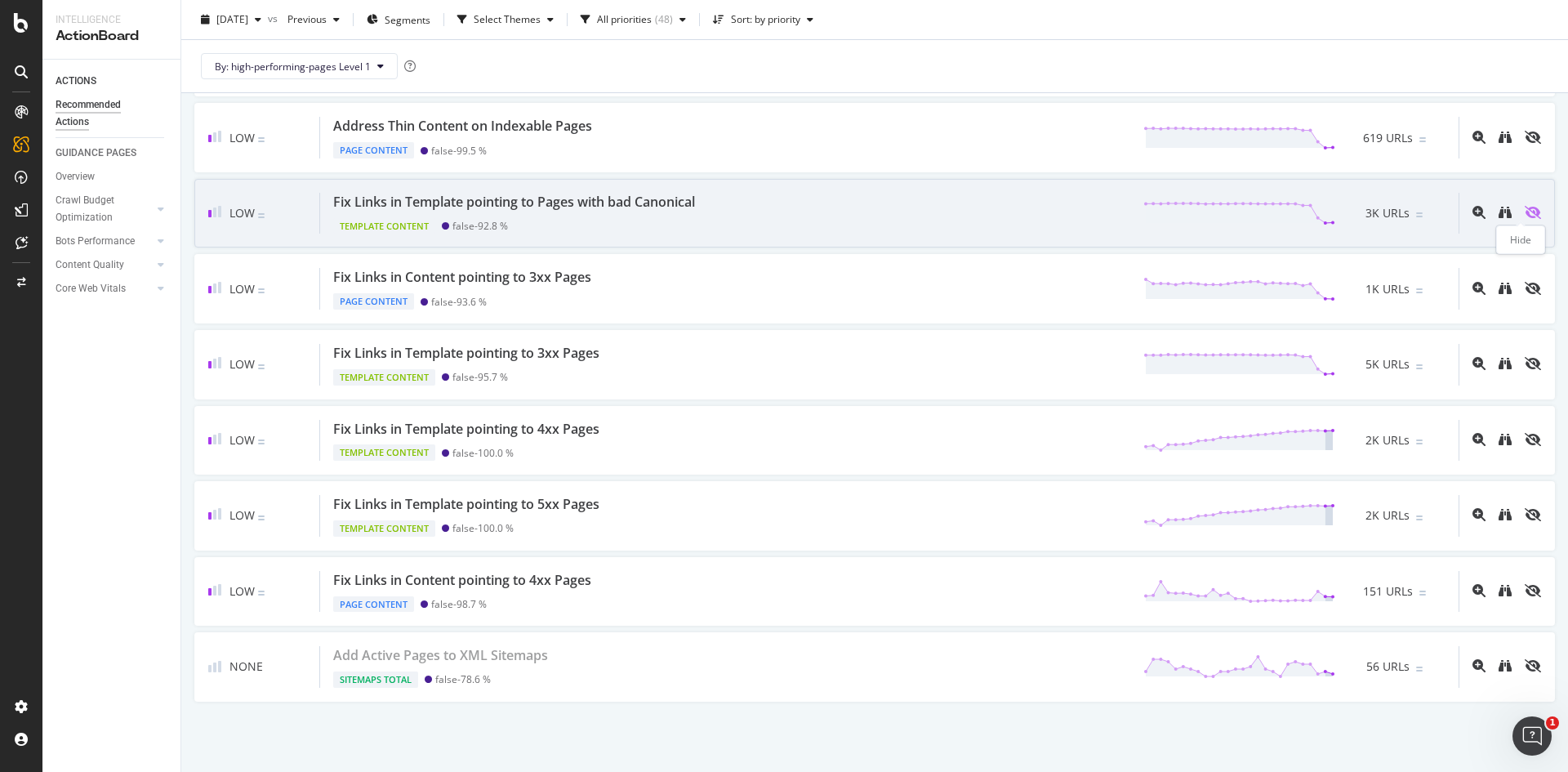
click at [1525, 214] on icon "eye-slash" at bounding box center [1533, 213] width 16 height 13
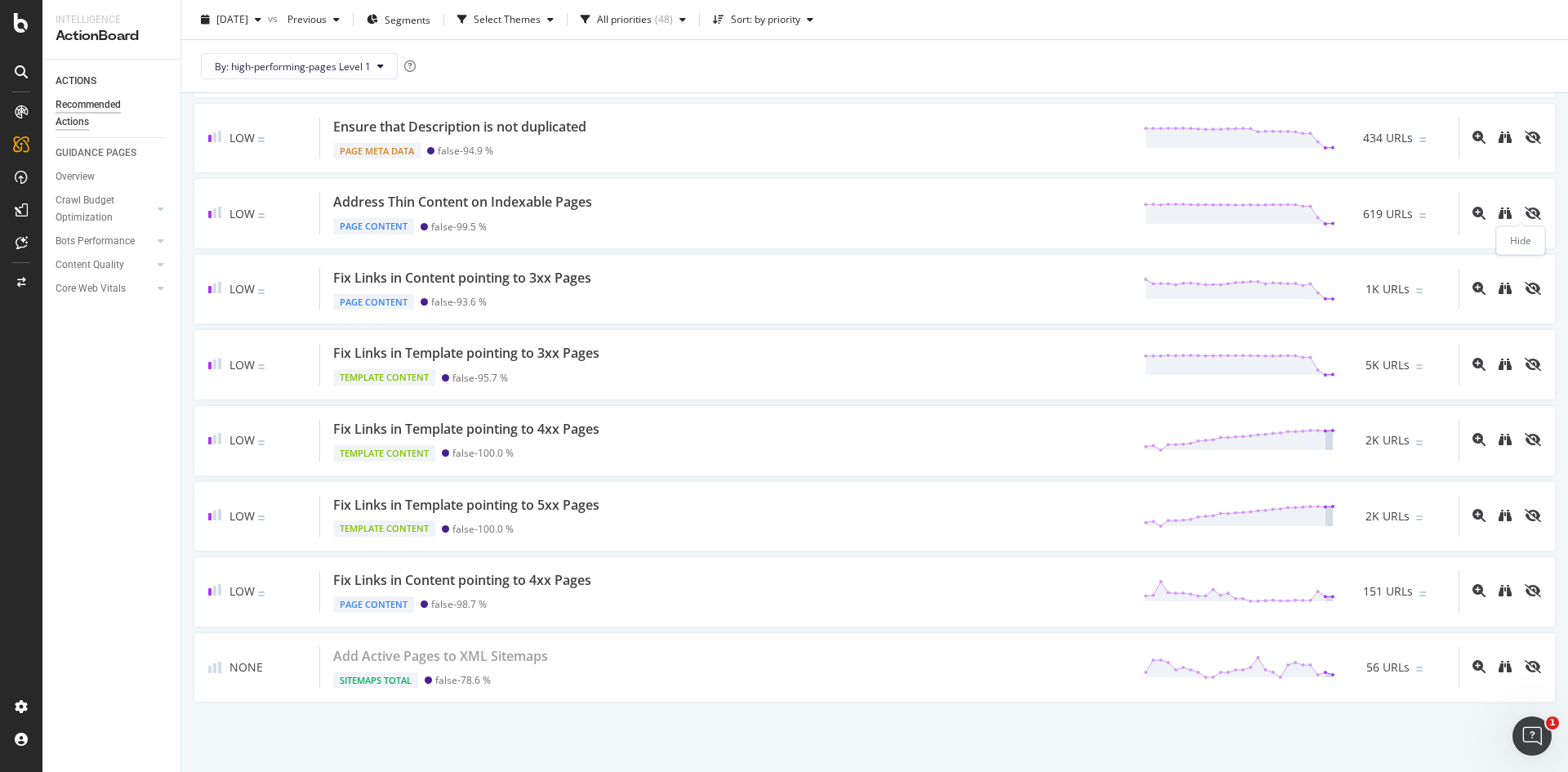
scroll to position [995, 0]
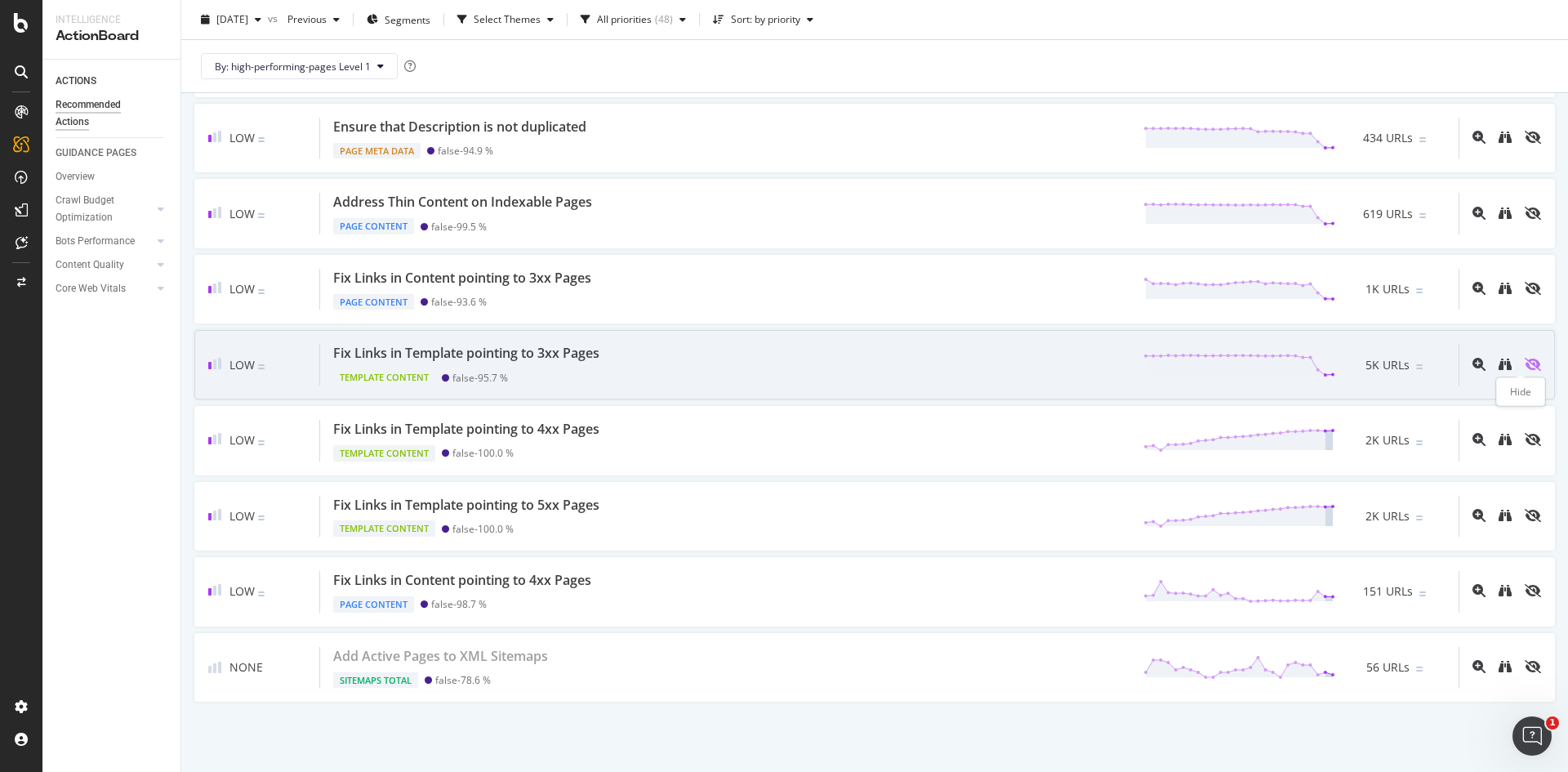
click at [1525, 361] on icon "eye-slash" at bounding box center [1533, 365] width 16 height 13
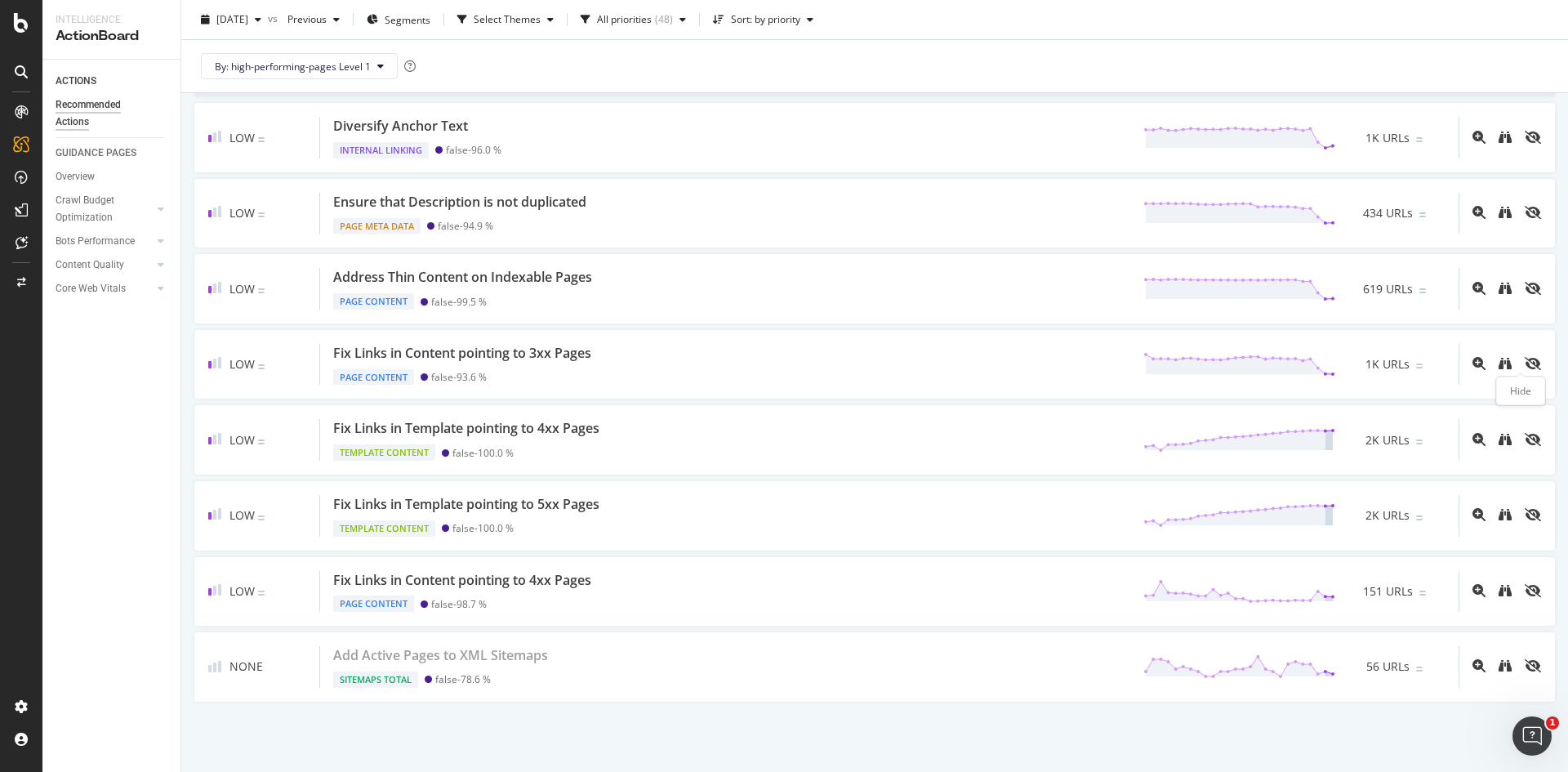
scroll to position [920, 0]
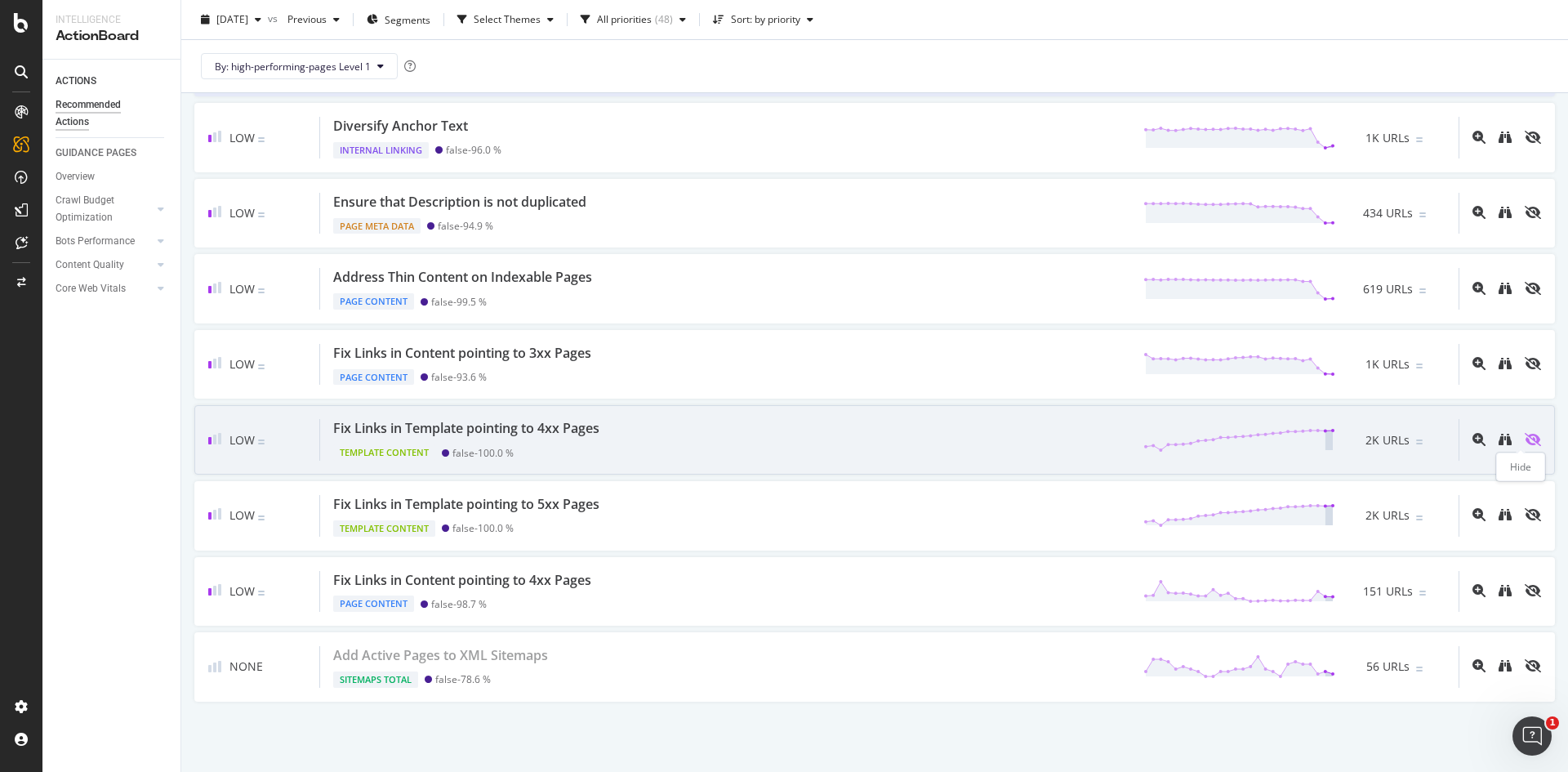
click at [1525, 436] on icon "eye-slash" at bounding box center [1533, 440] width 16 height 13
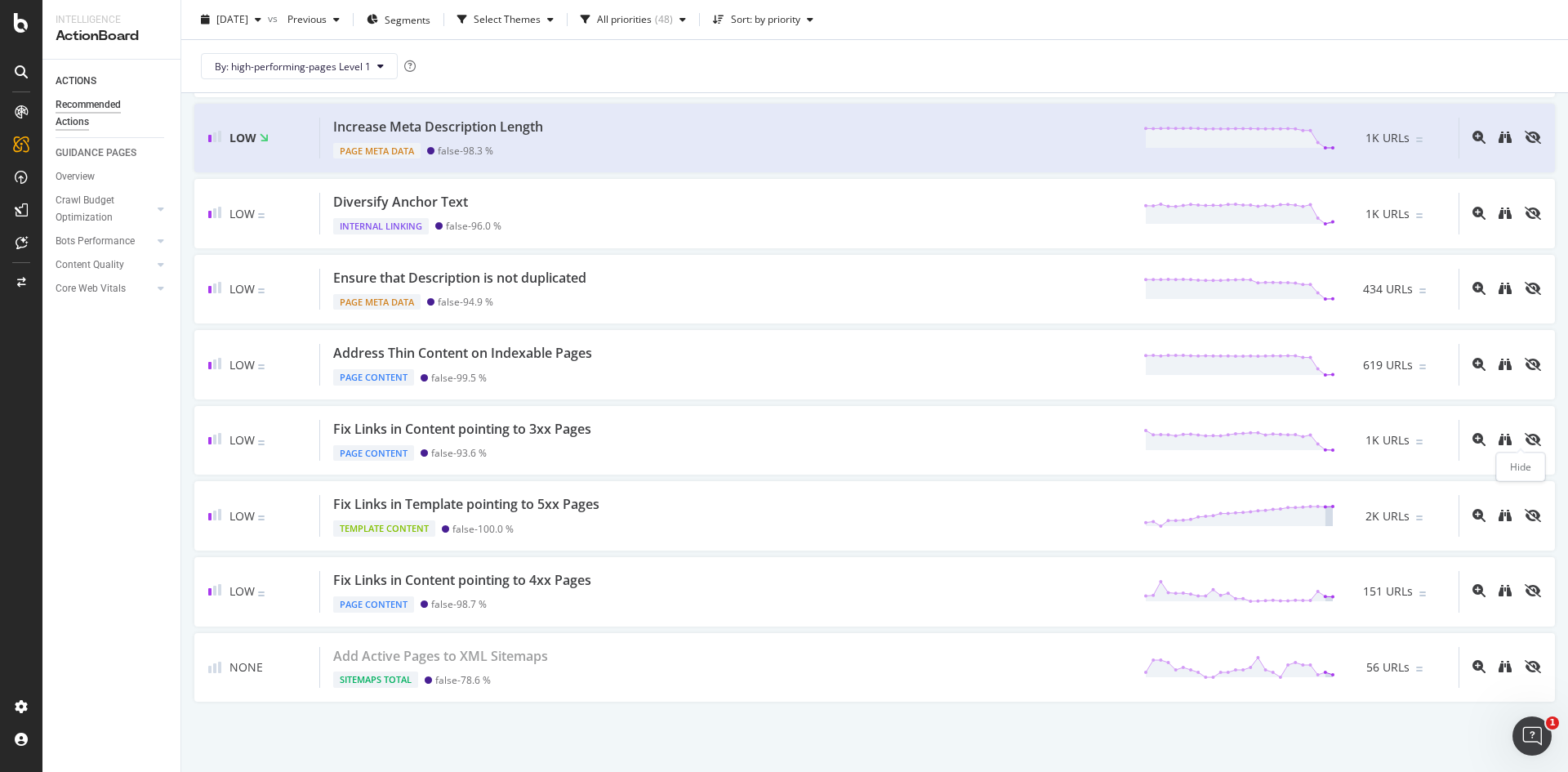
scroll to position [844, 0]
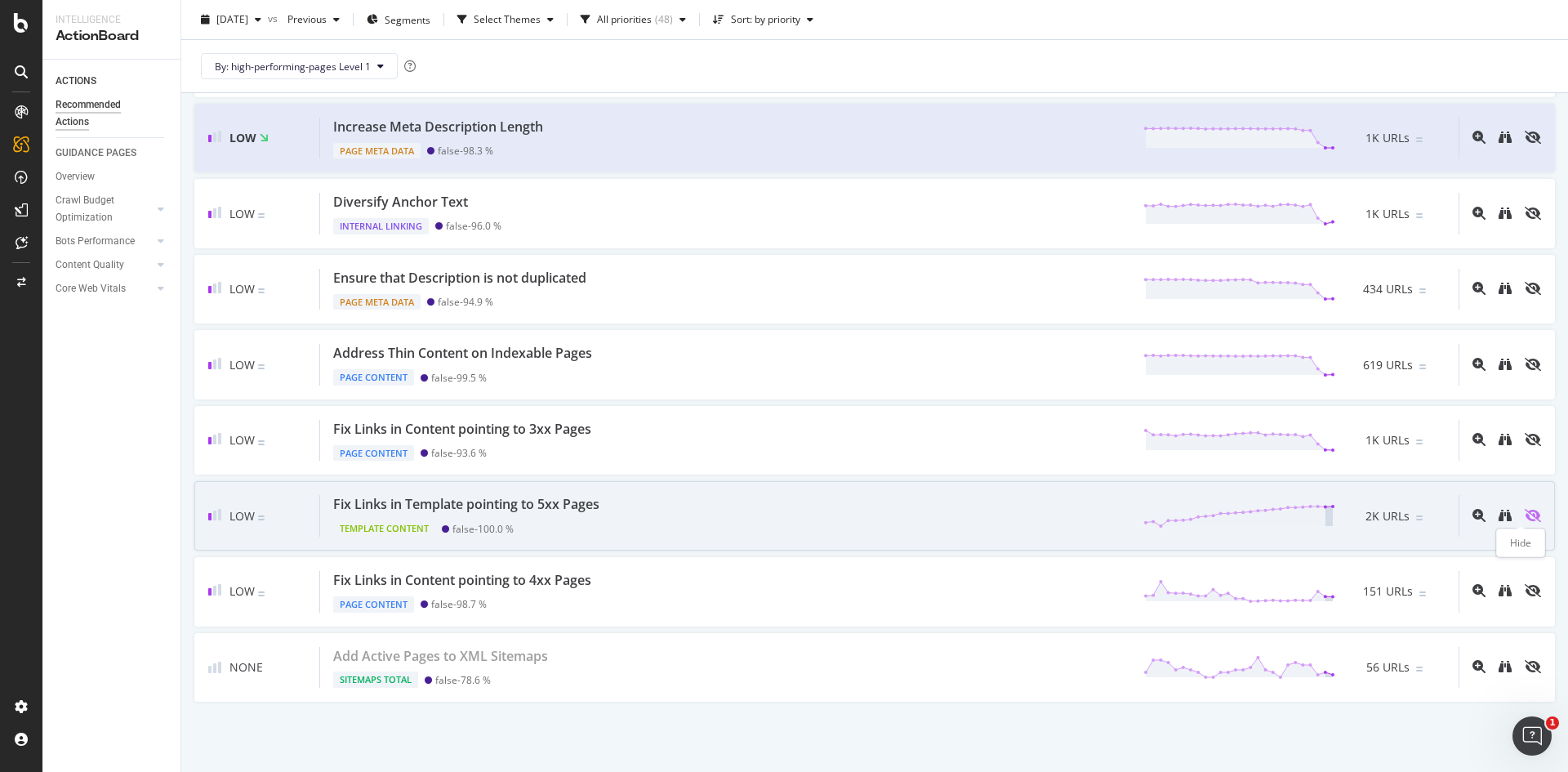
click at [1525, 520] on icon "eye-slash" at bounding box center [1533, 515] width 16 height 13
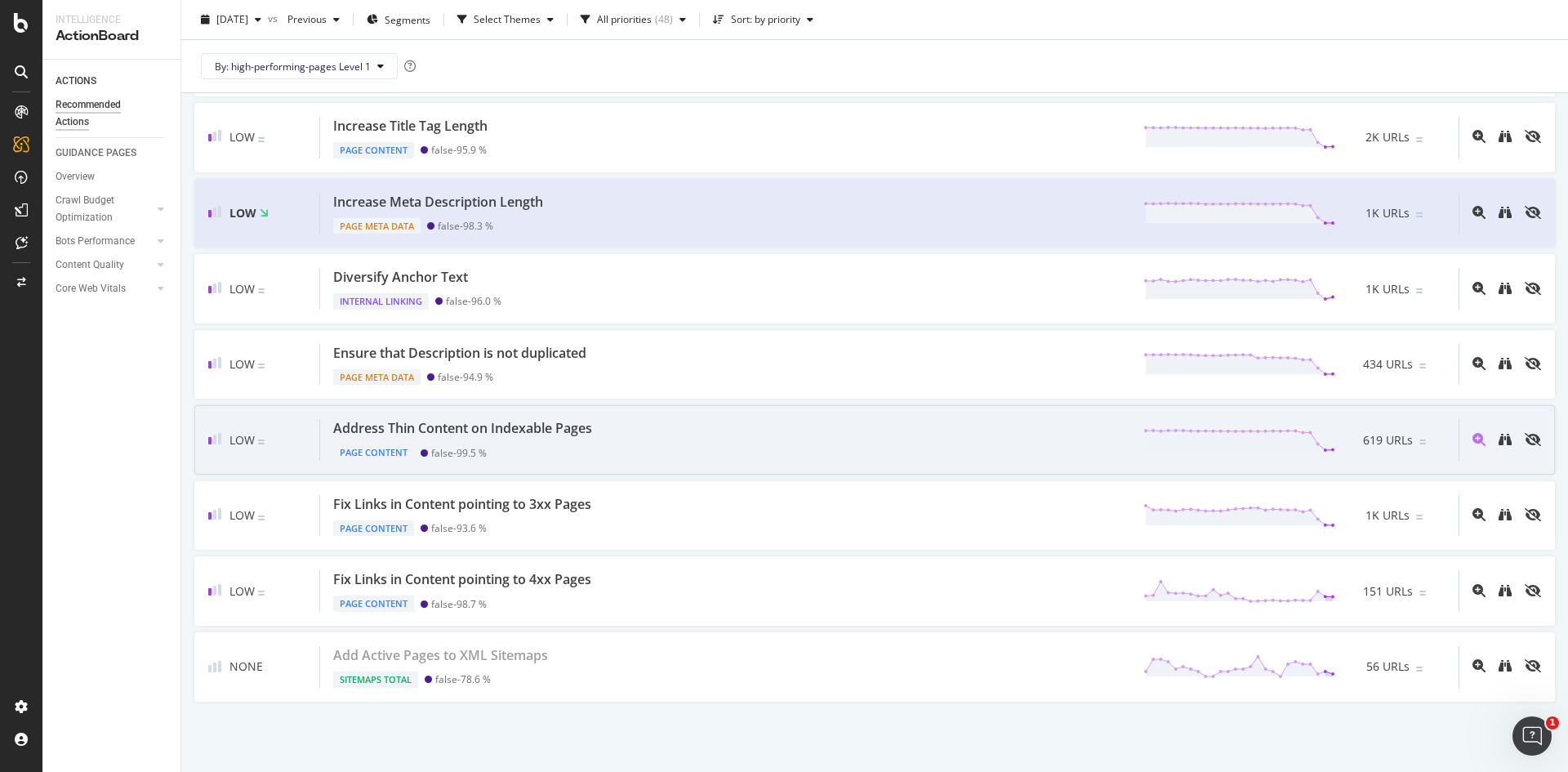
scroll to position [0, 0]
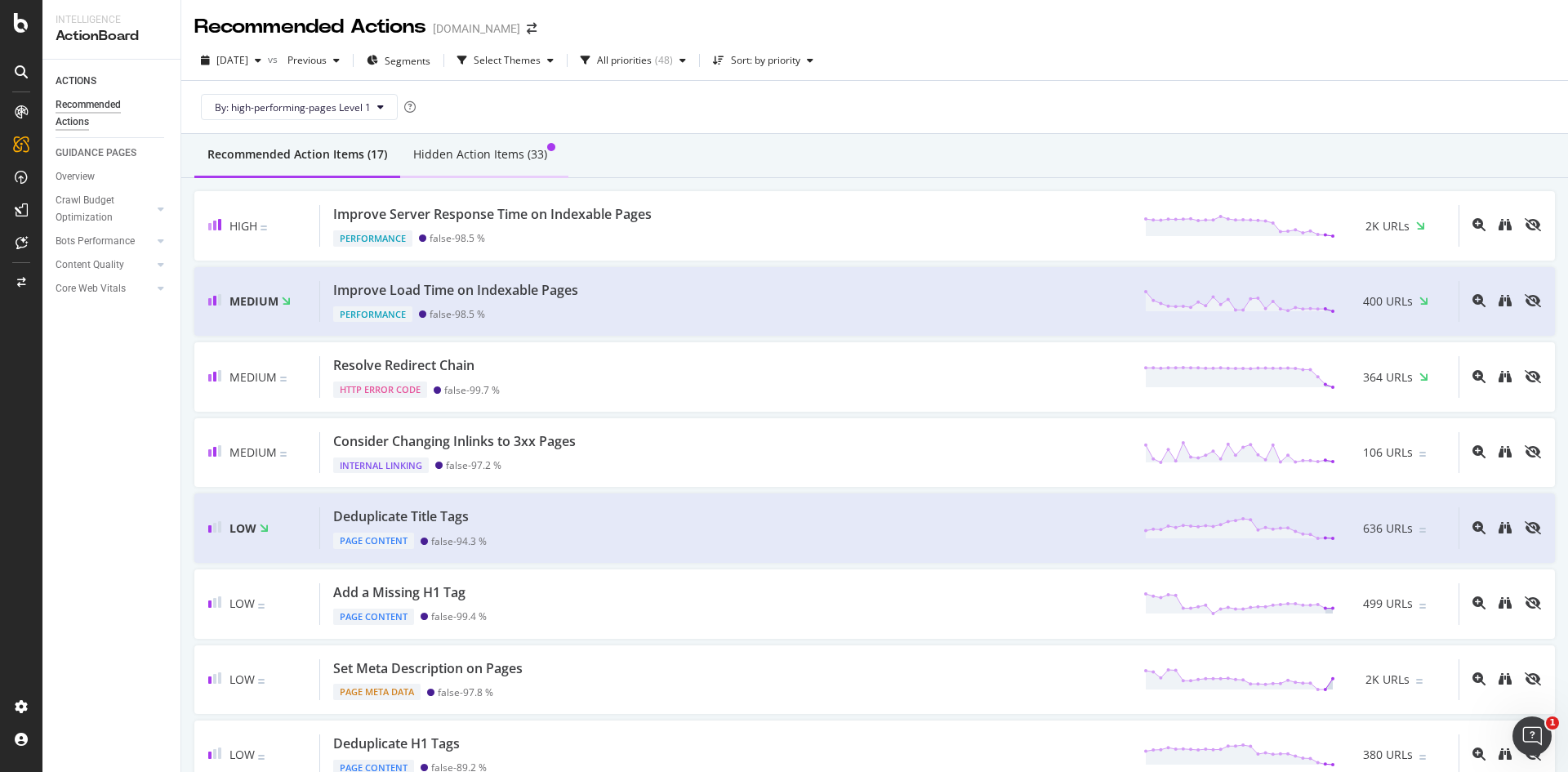
click at [516, 148] on div "Hidden Action Items (33)" at bounding box center [480, 154] width 134 height 16
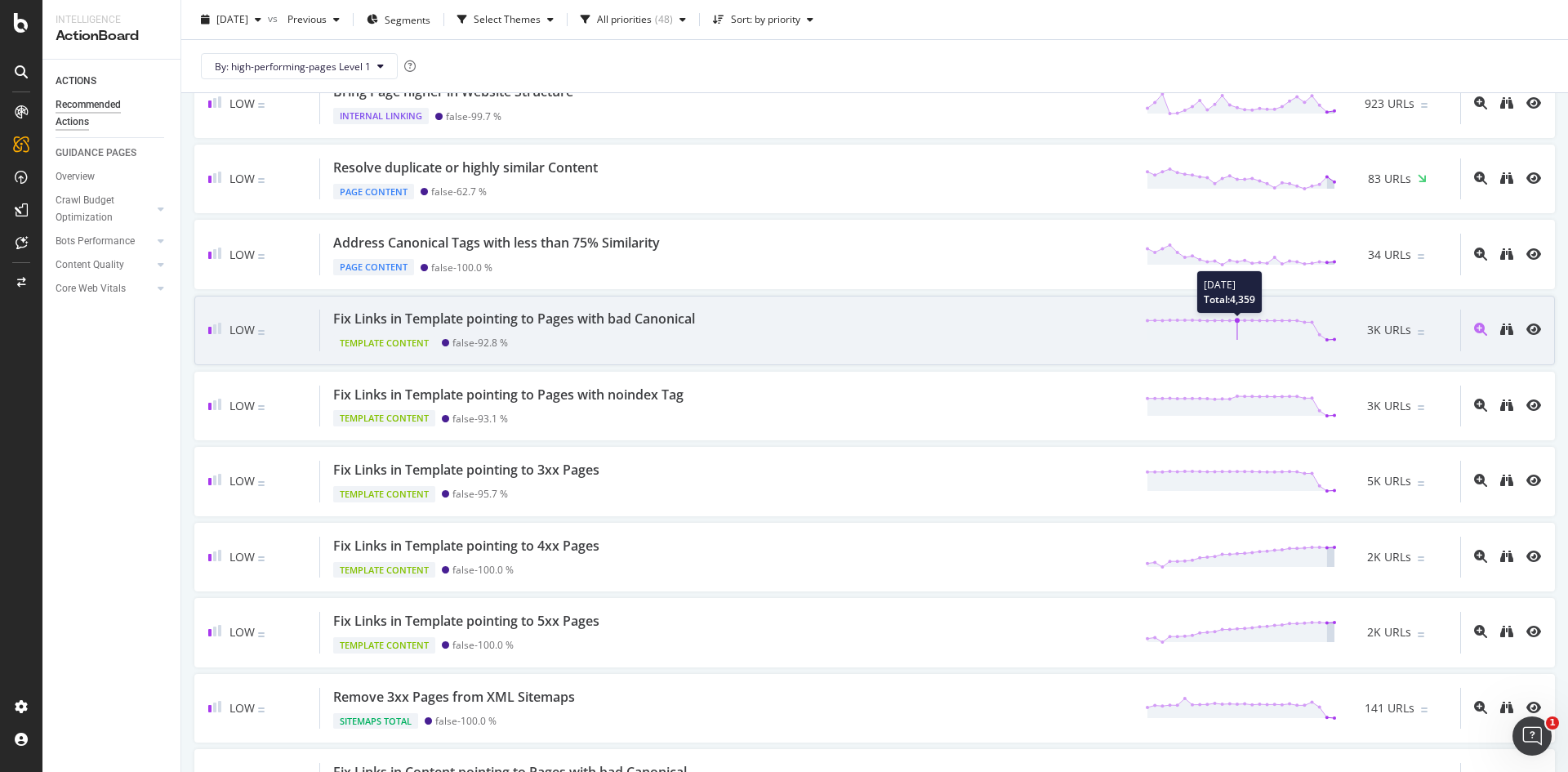
scroll to position [224, 0]
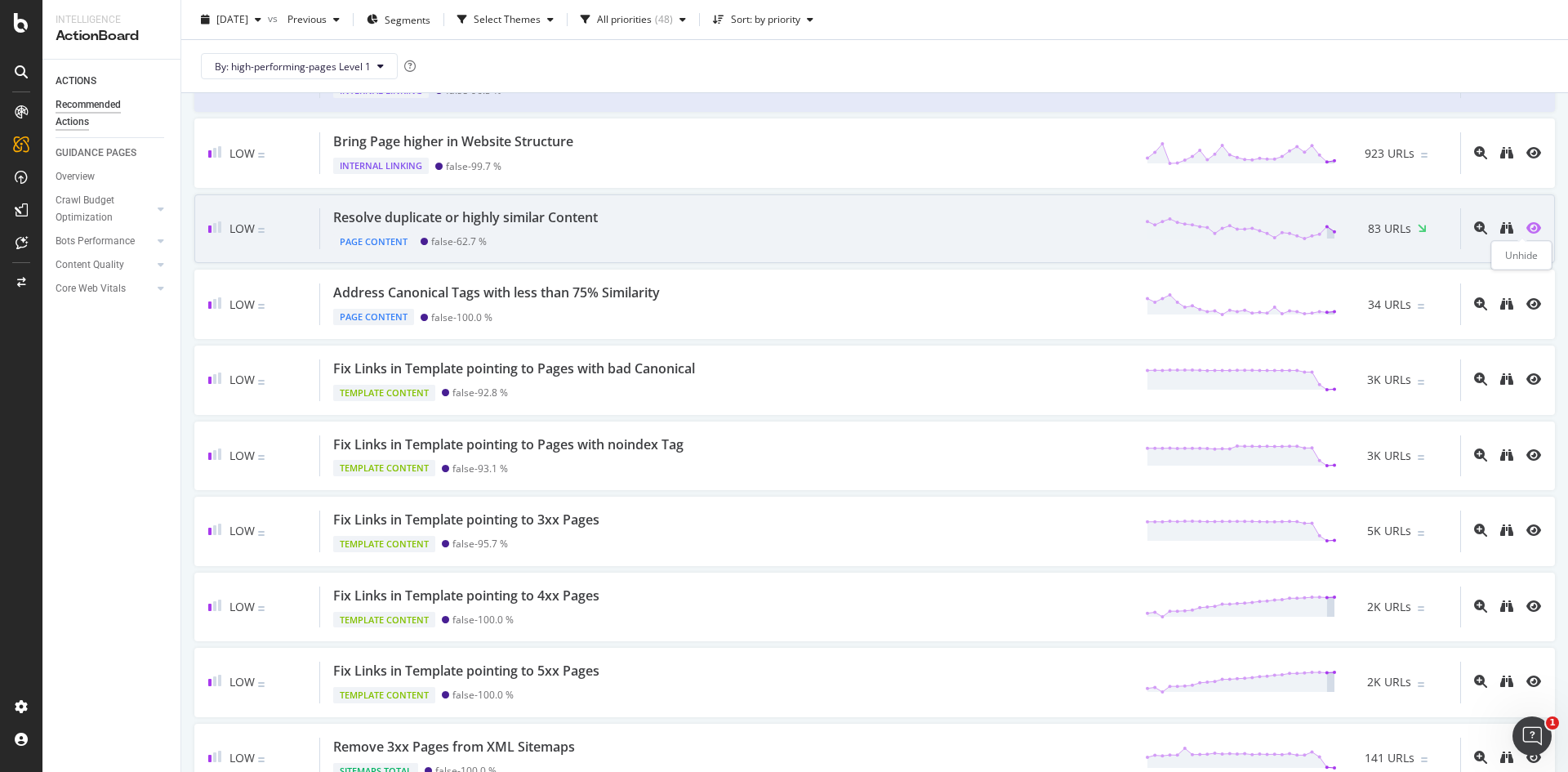
click at [1526, 229] on icon "eye" at bounding box center [1533, 228] width 14 height 13
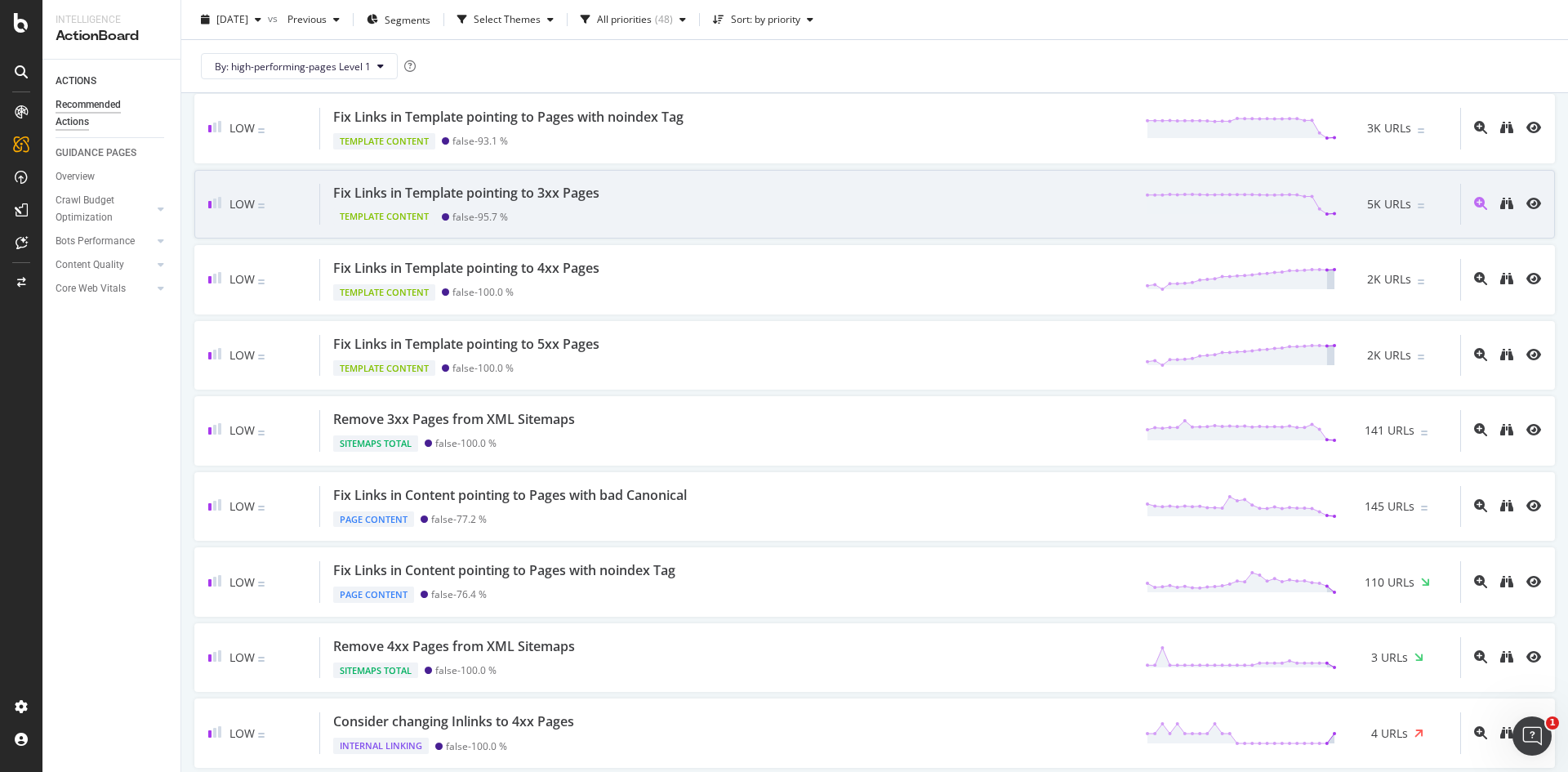
scroll to position [506, 0]
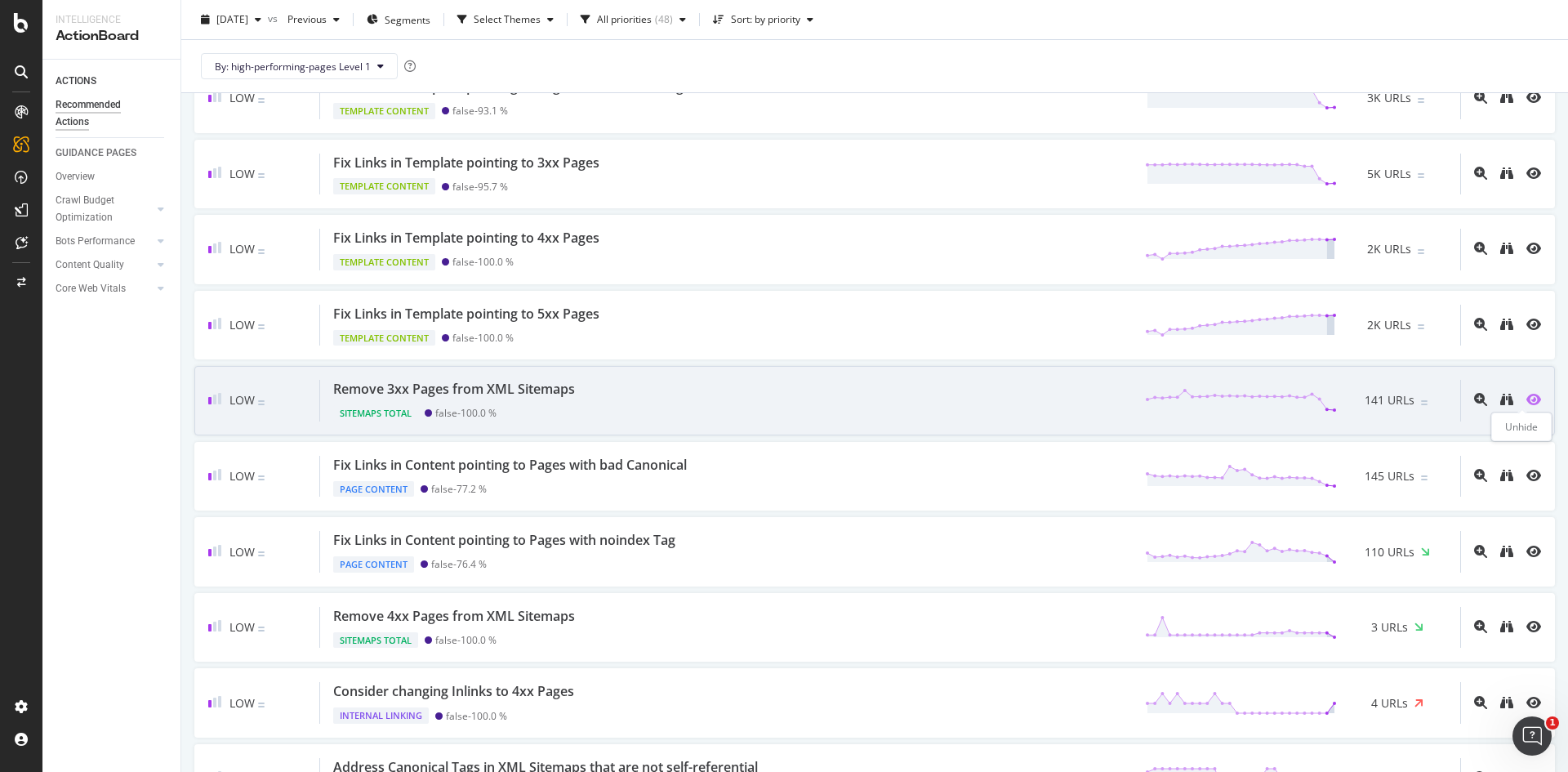
click at [1526, 400] on icon "eye" at bounding box center [1533, 400] width 14 height 13
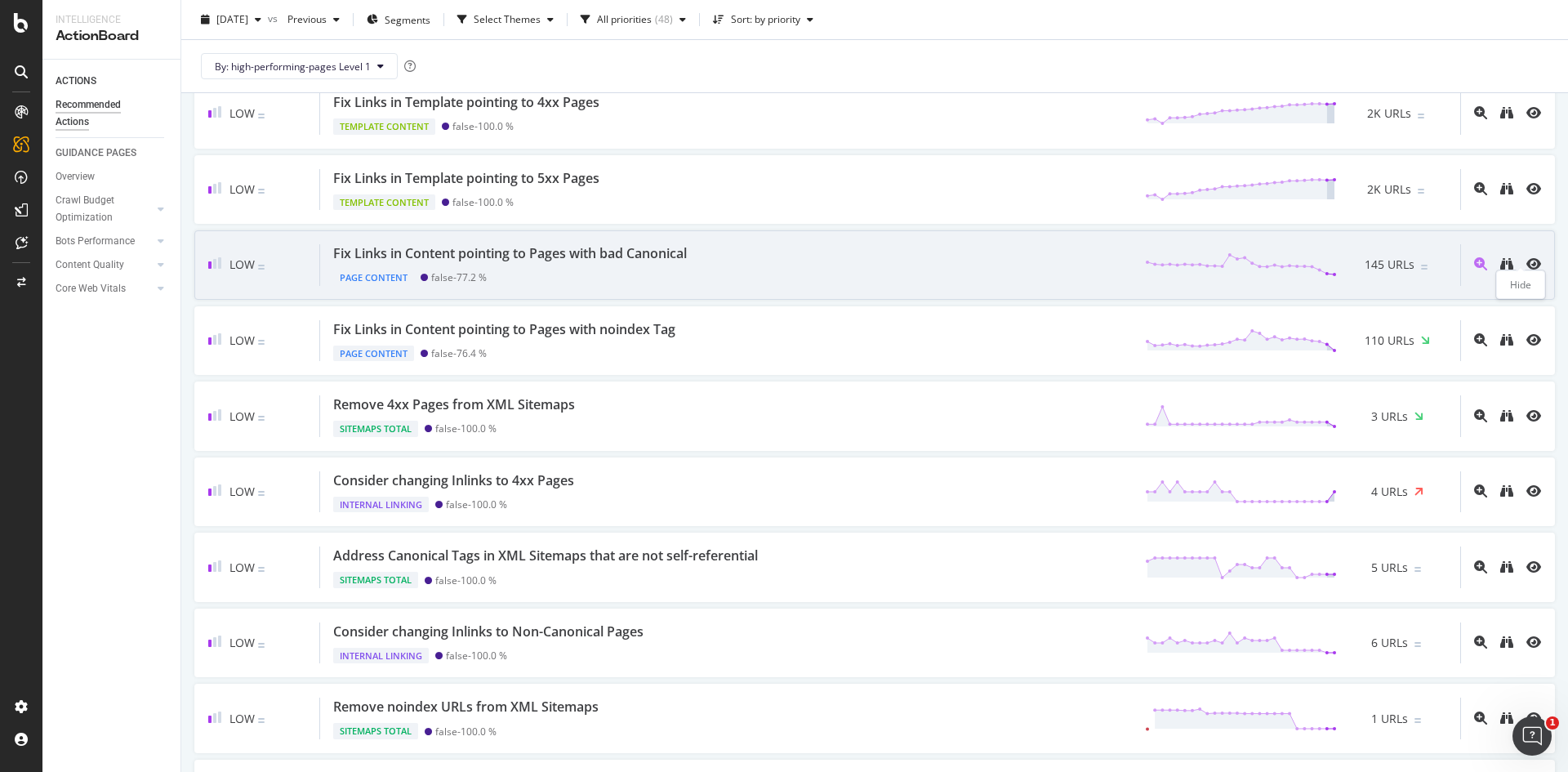
scroll to position [641, 0]
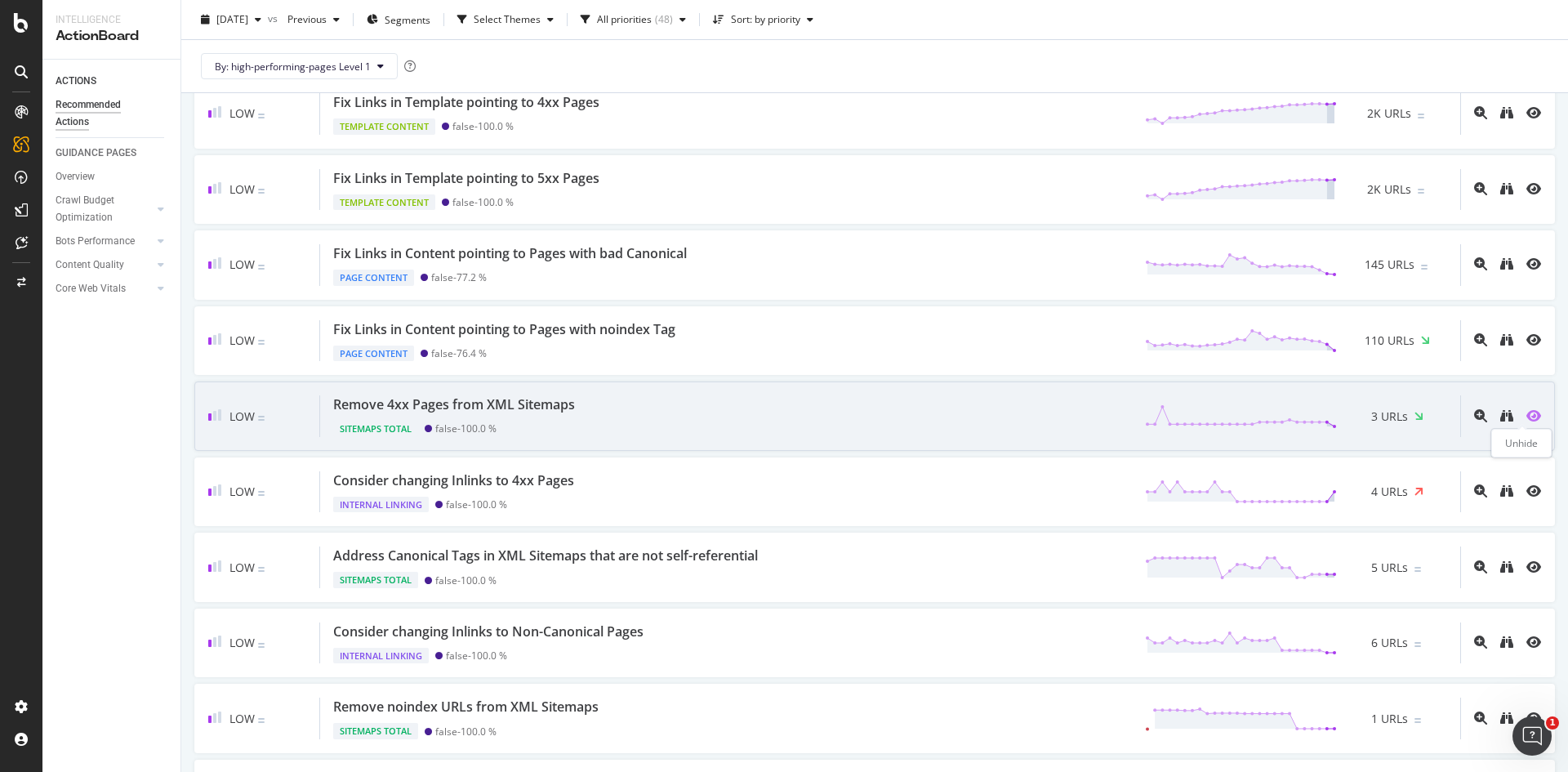
click at [1526, 416] on icon "eye" at bounding box center [1533, 416] width 14 height 13
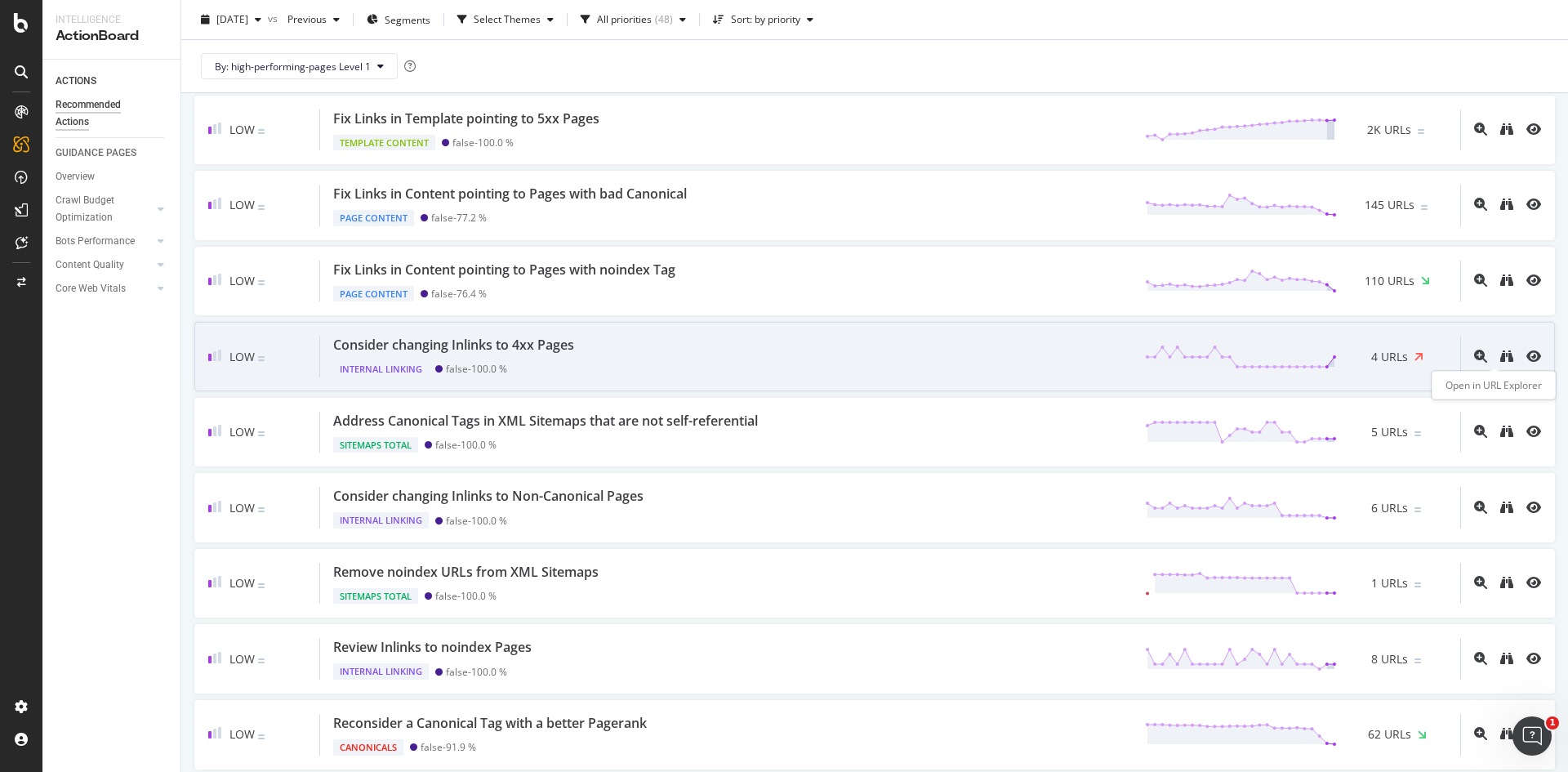
scroll to position [701, 0]
click at [1526, 355] on icon "eye" at bounding box center [1533, 356] width 14 height 13
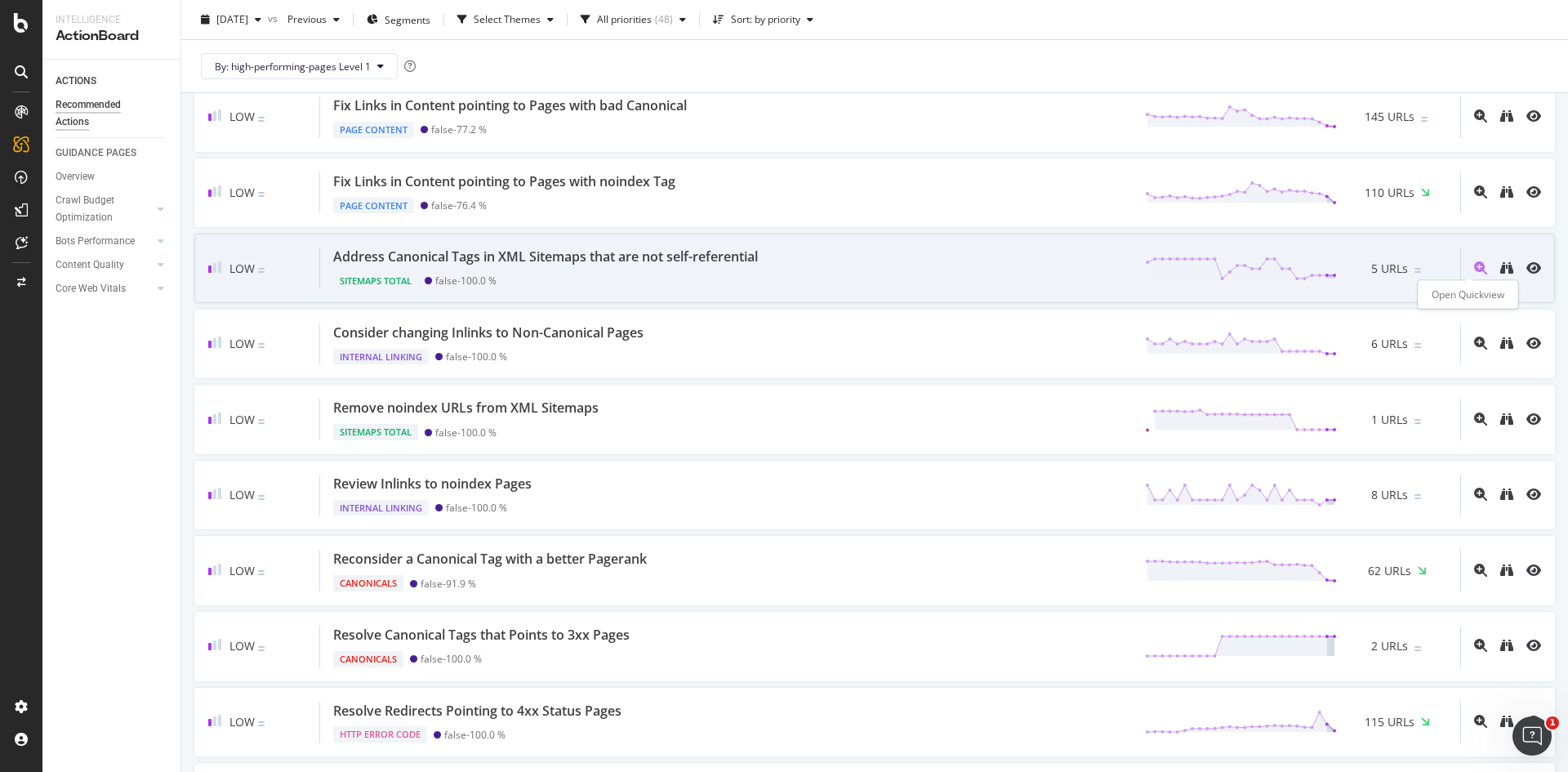
scroll to position [790, 0]
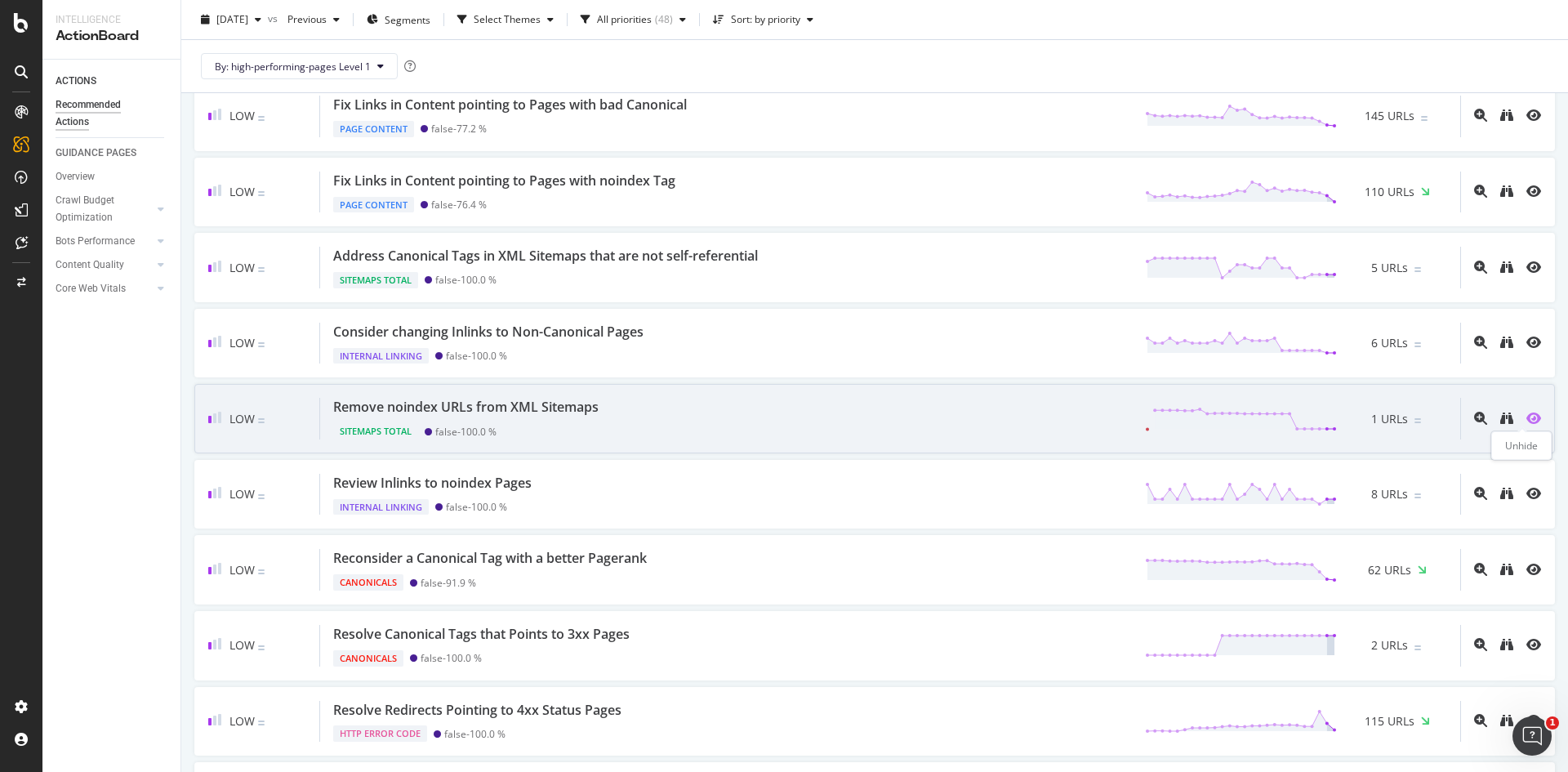
click at [1526, 417] on icon "eye" at bounding box center [1533, 419] width 14 height 13
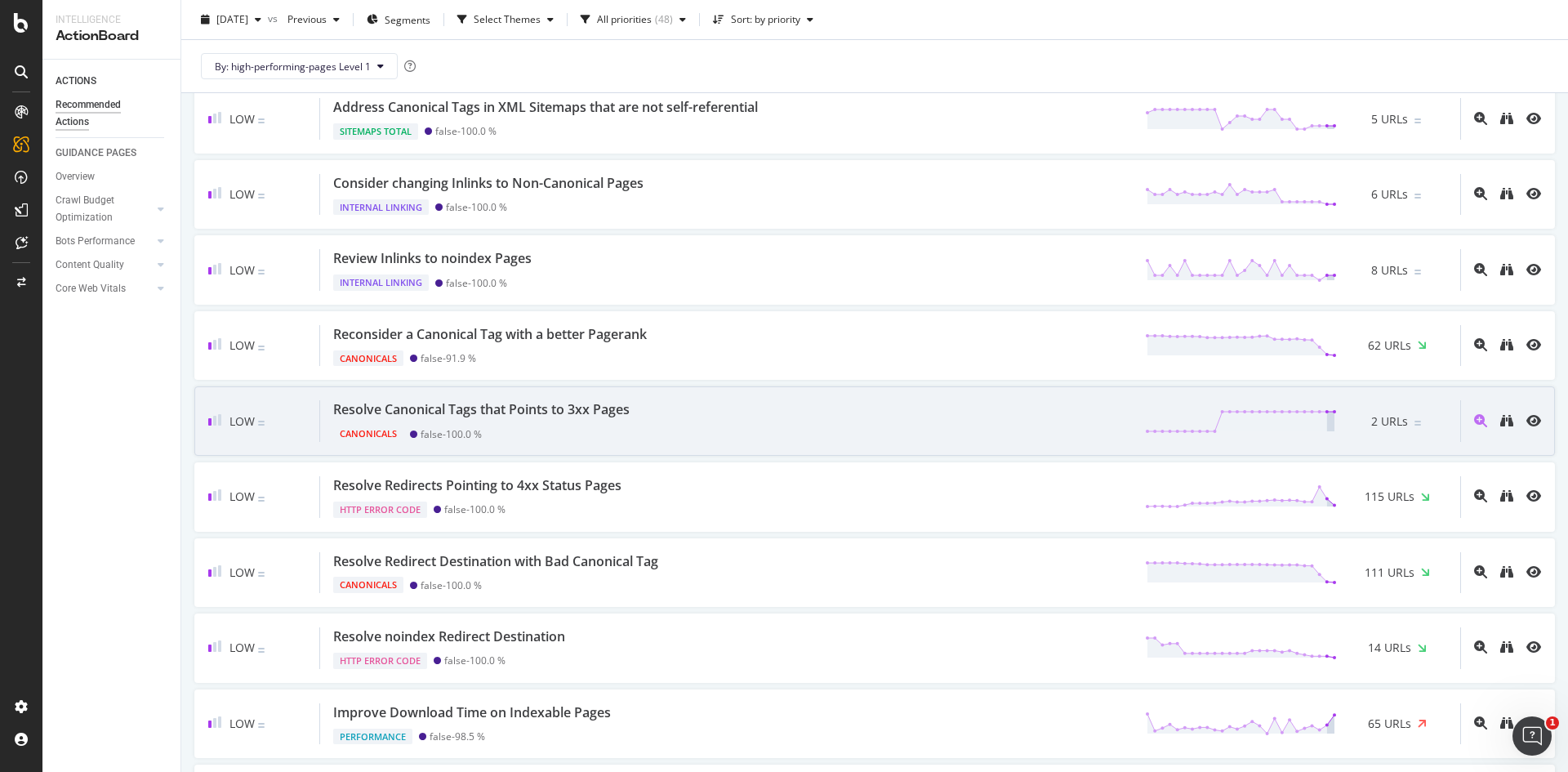
scroll to position [940, 0]
click at [1526, 418] on icon "eye" at bounding box center [1533, 420] width 14 height 13
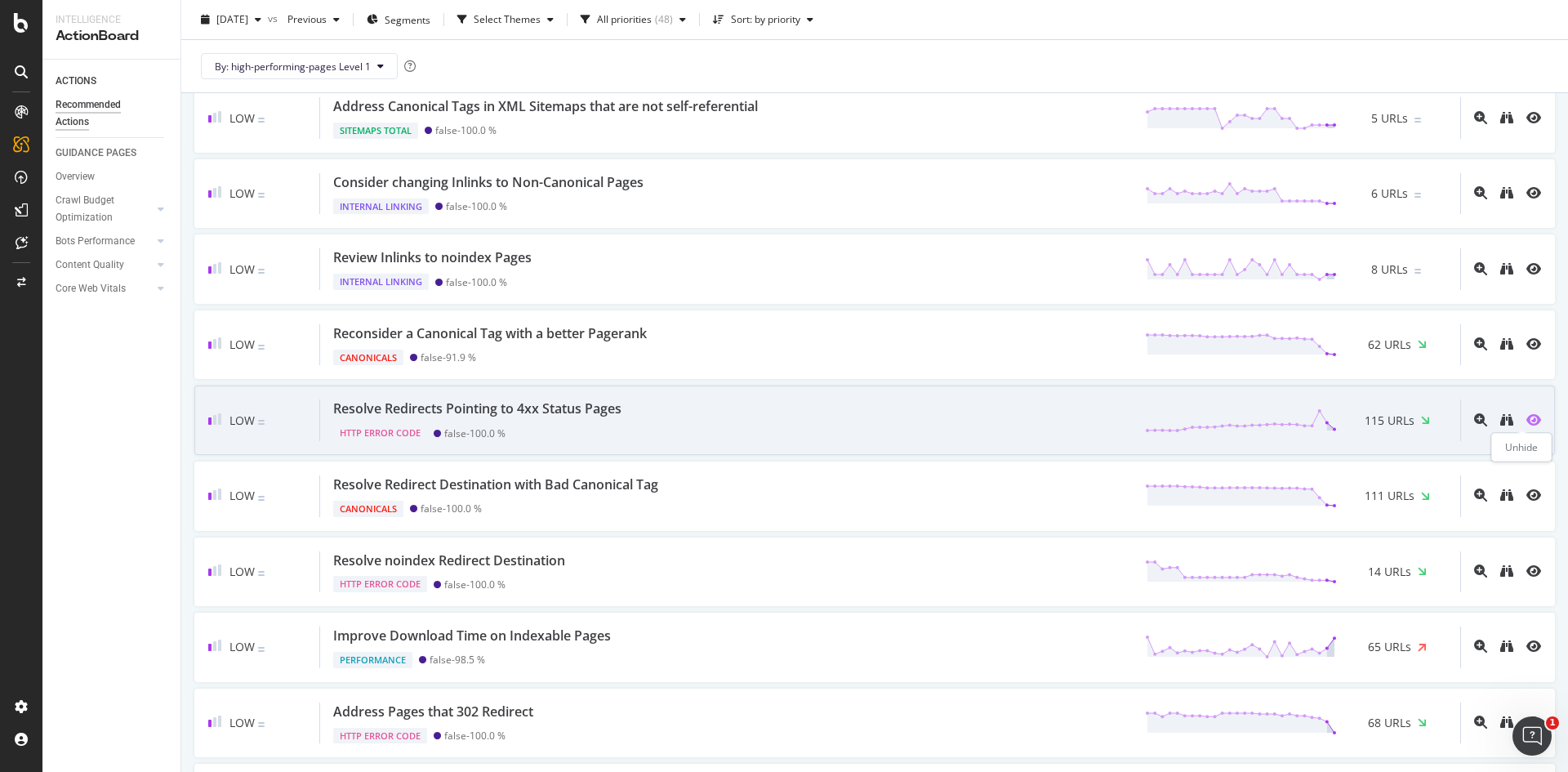
click at [1526, 421] on icon "eye" at bounding box center [1533, 420] width 14 height 13
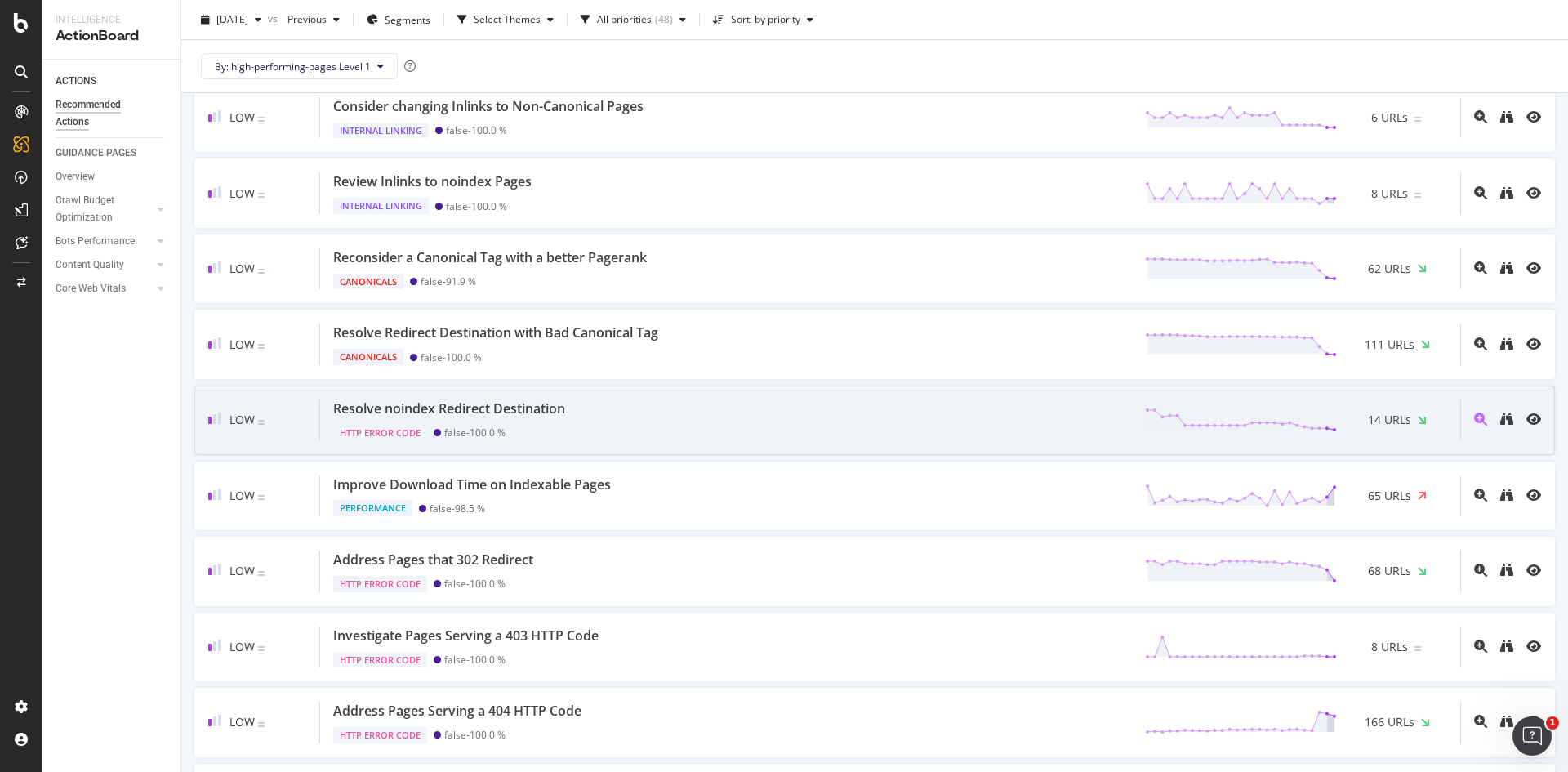
scroll to position [1016, 0]
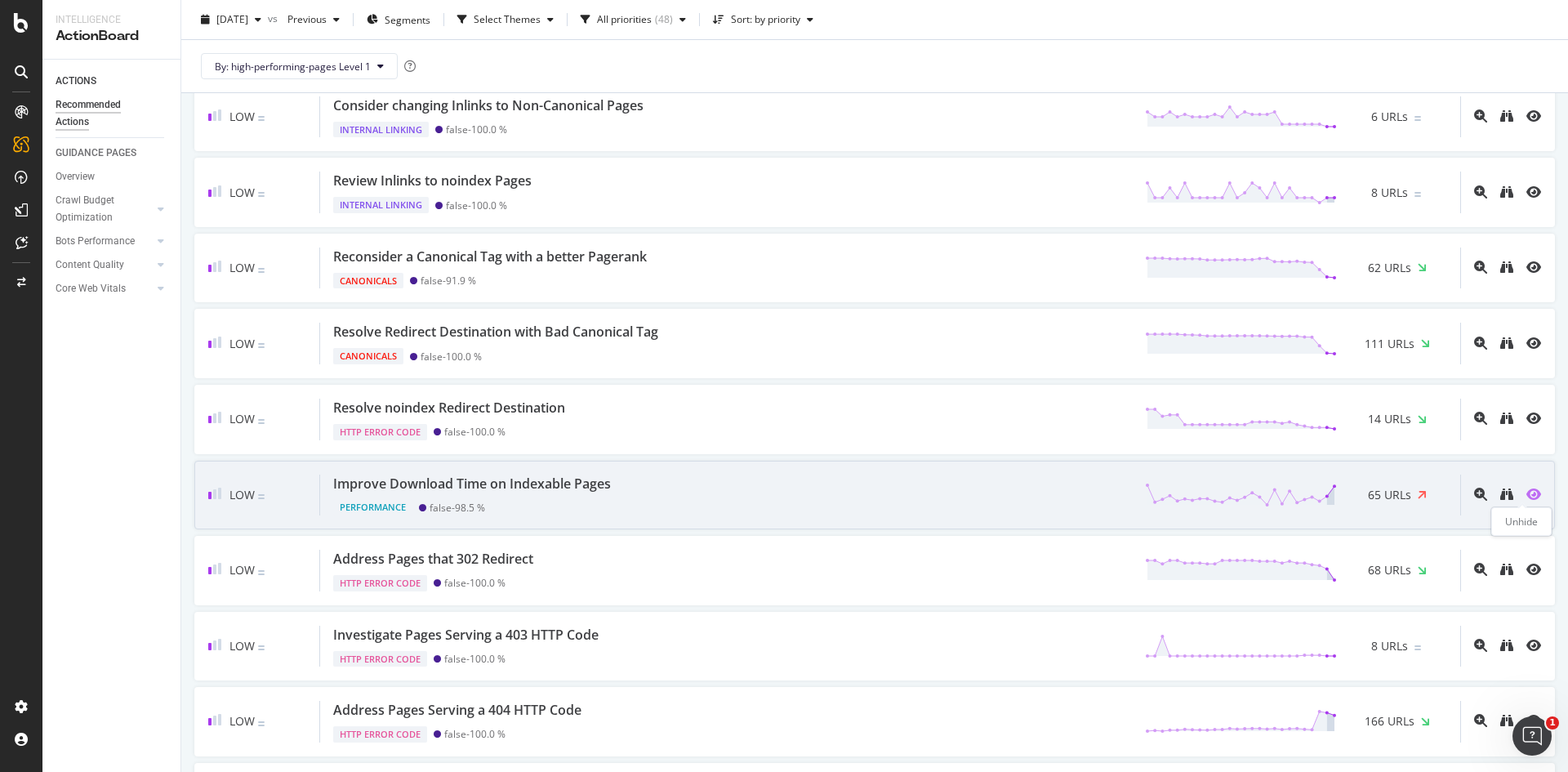
click at [1526, 493] on icon "eye" at bounding box center [1533, 494] width 14 height 13
click at [1526, 497] on icon "eye" at bounding box center [1533, 494] width 14 height 13
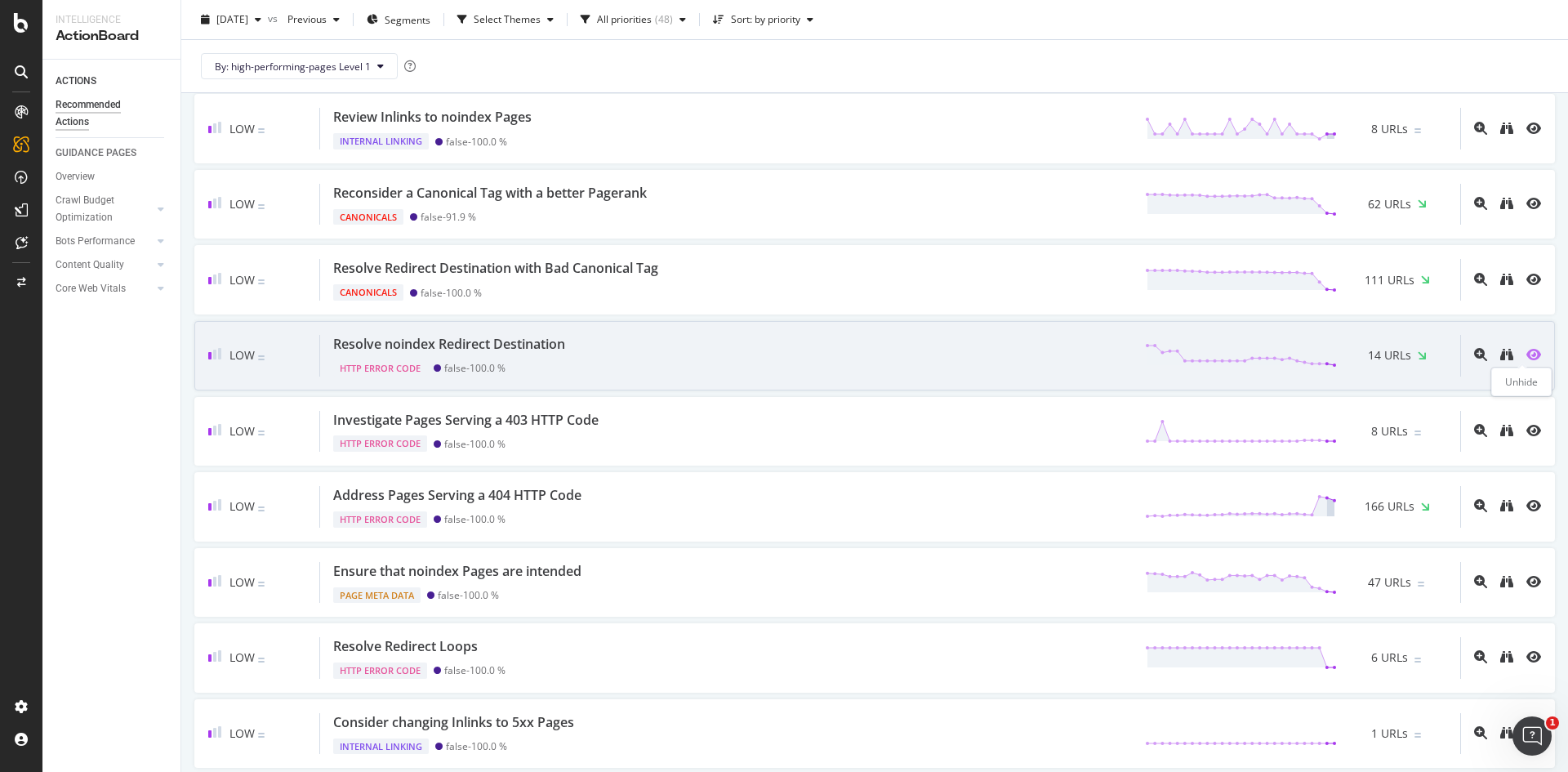
scroll to position [1081, 0]
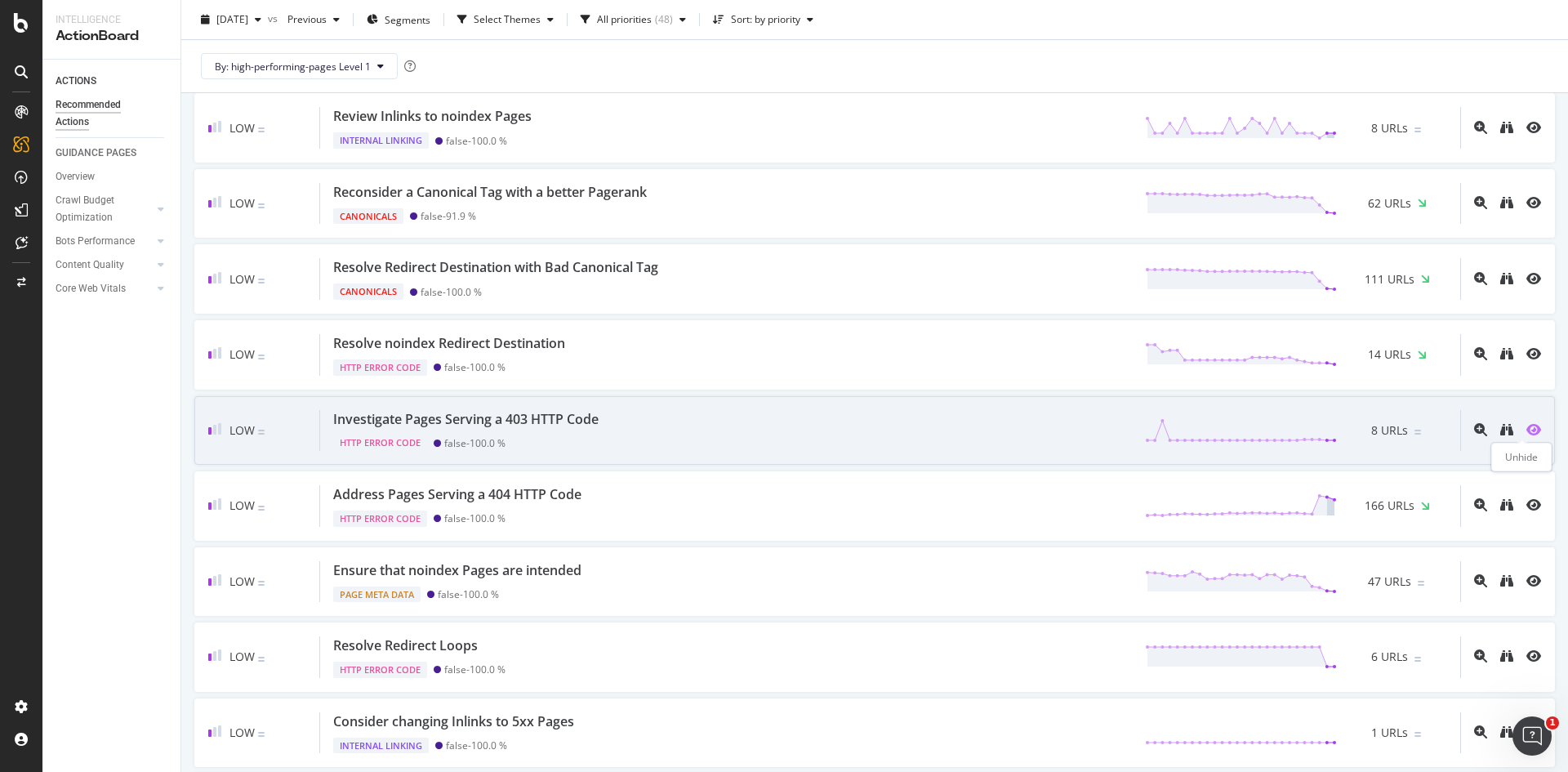
click at [1526, 428] on icon "eye" at bounding box center [1533, 430] width 14 height 13
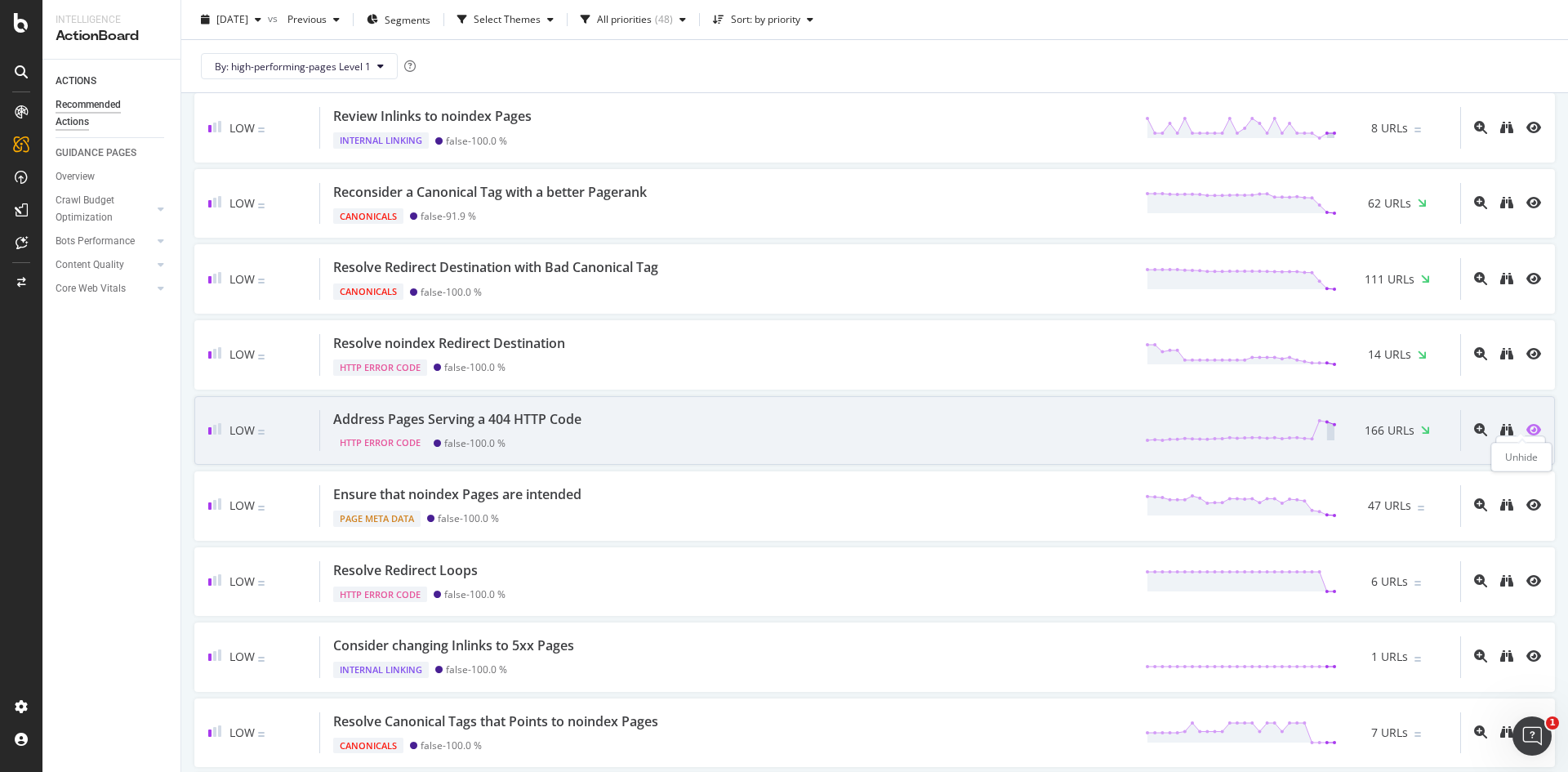
click at [1526, 429] on icon "eye" at bounding box center [1533, 430] width 14 height 13
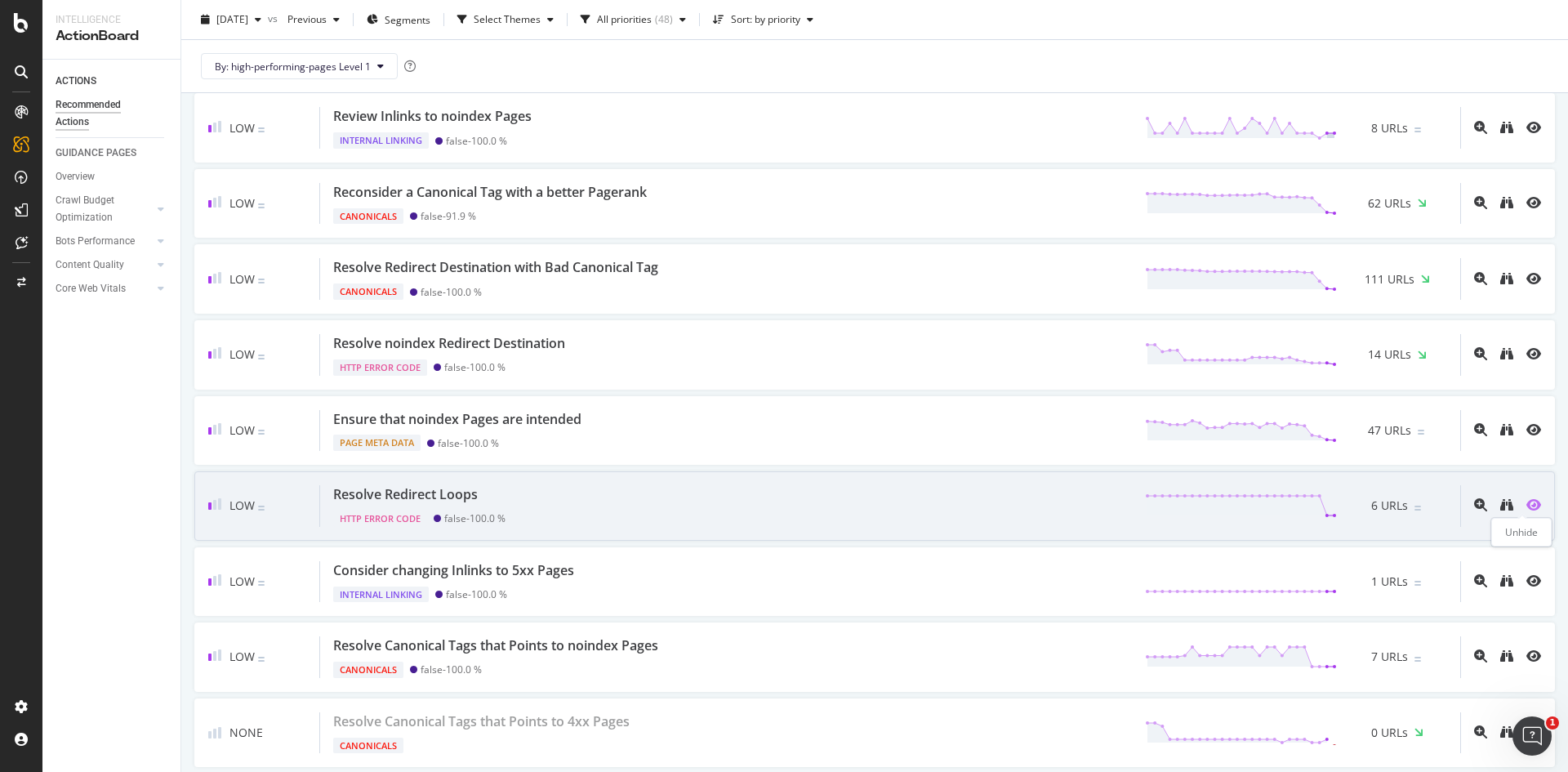
click at [1526, 509] on icon "eye" at bounding box center [1533, 505] width 14 height 13
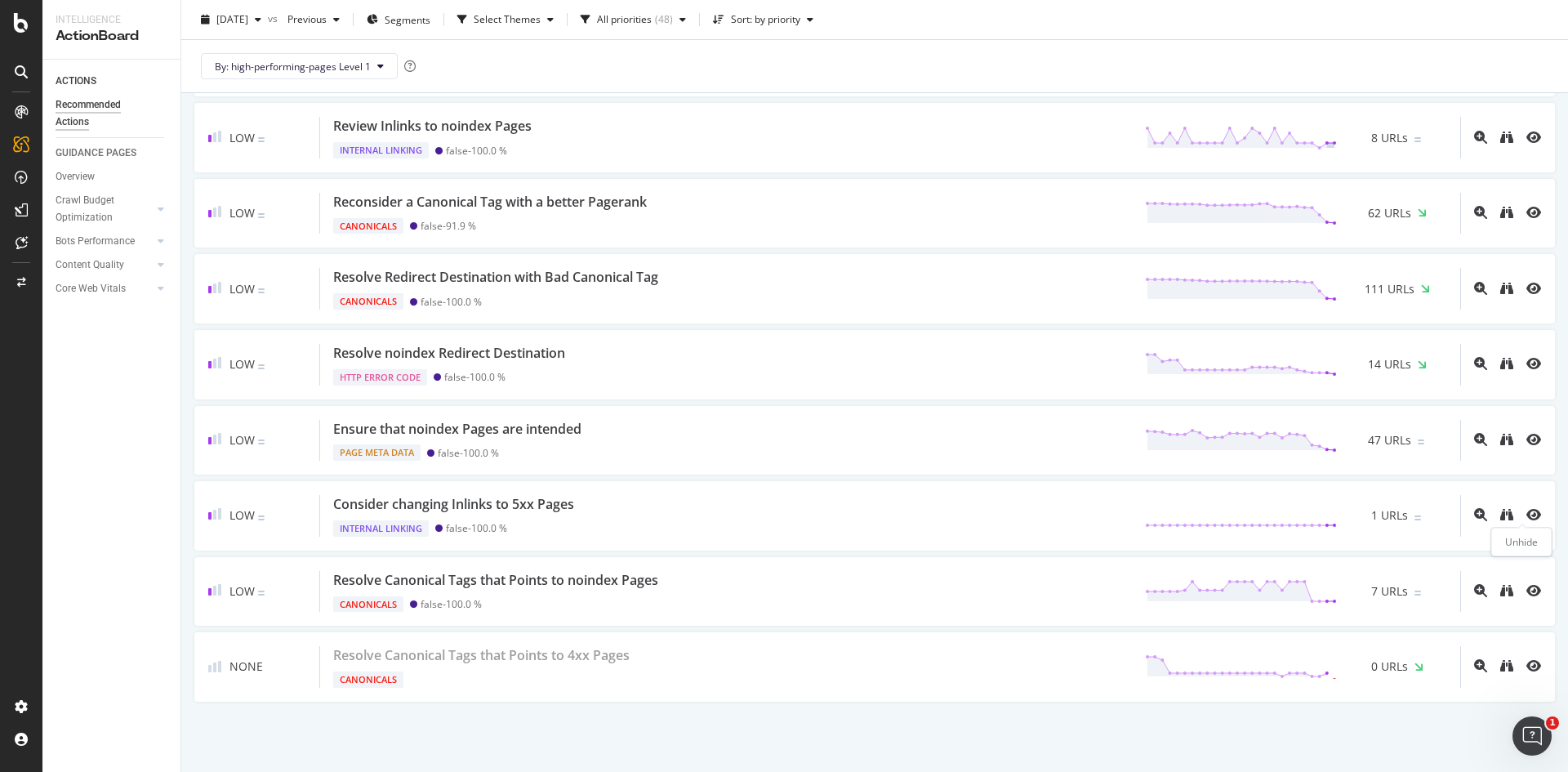
scroll to position [1072, 0]
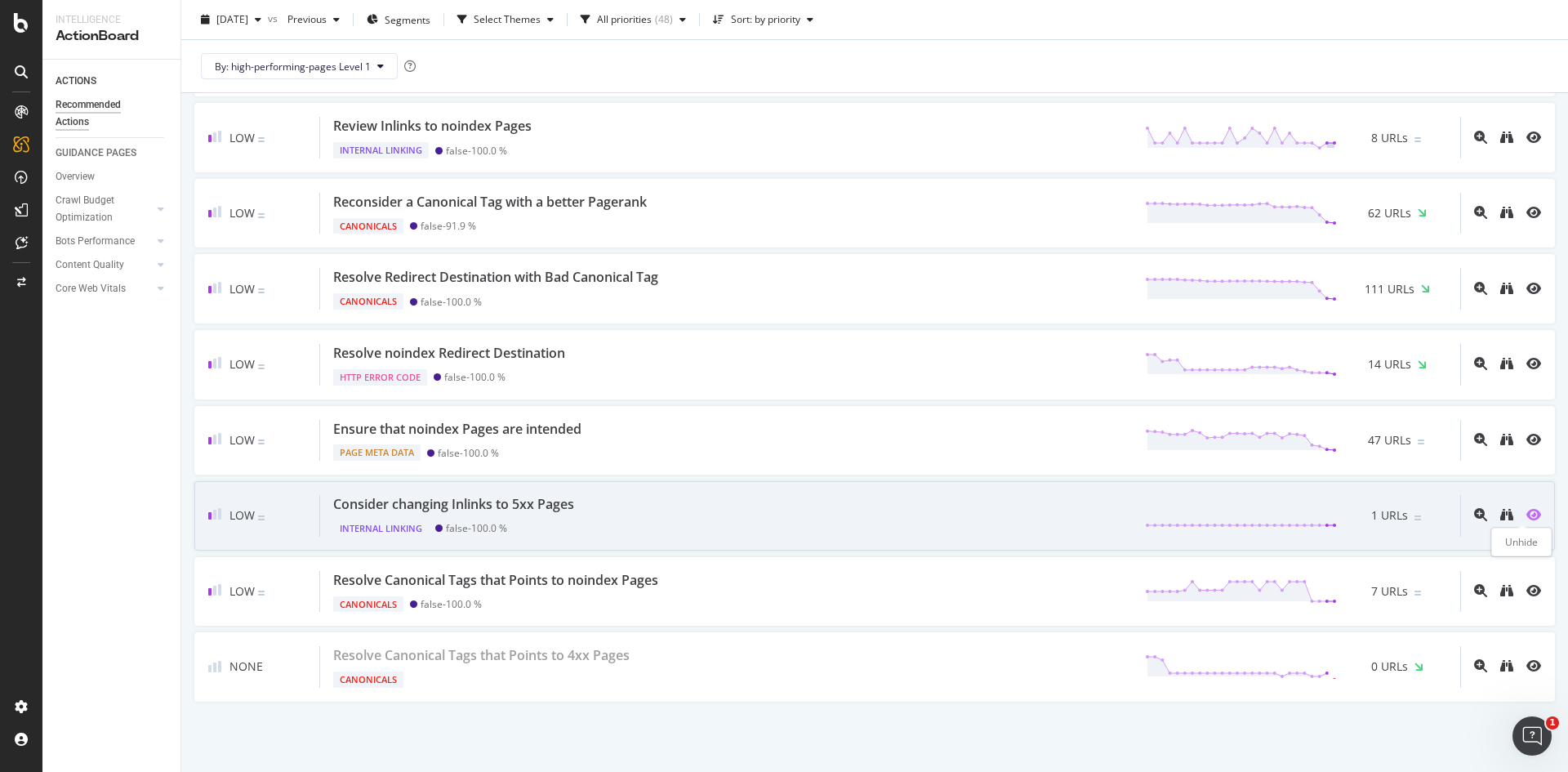
click at [1526, 512] on icon "eye" at bounding box center [1533, 515] width 14 height 13
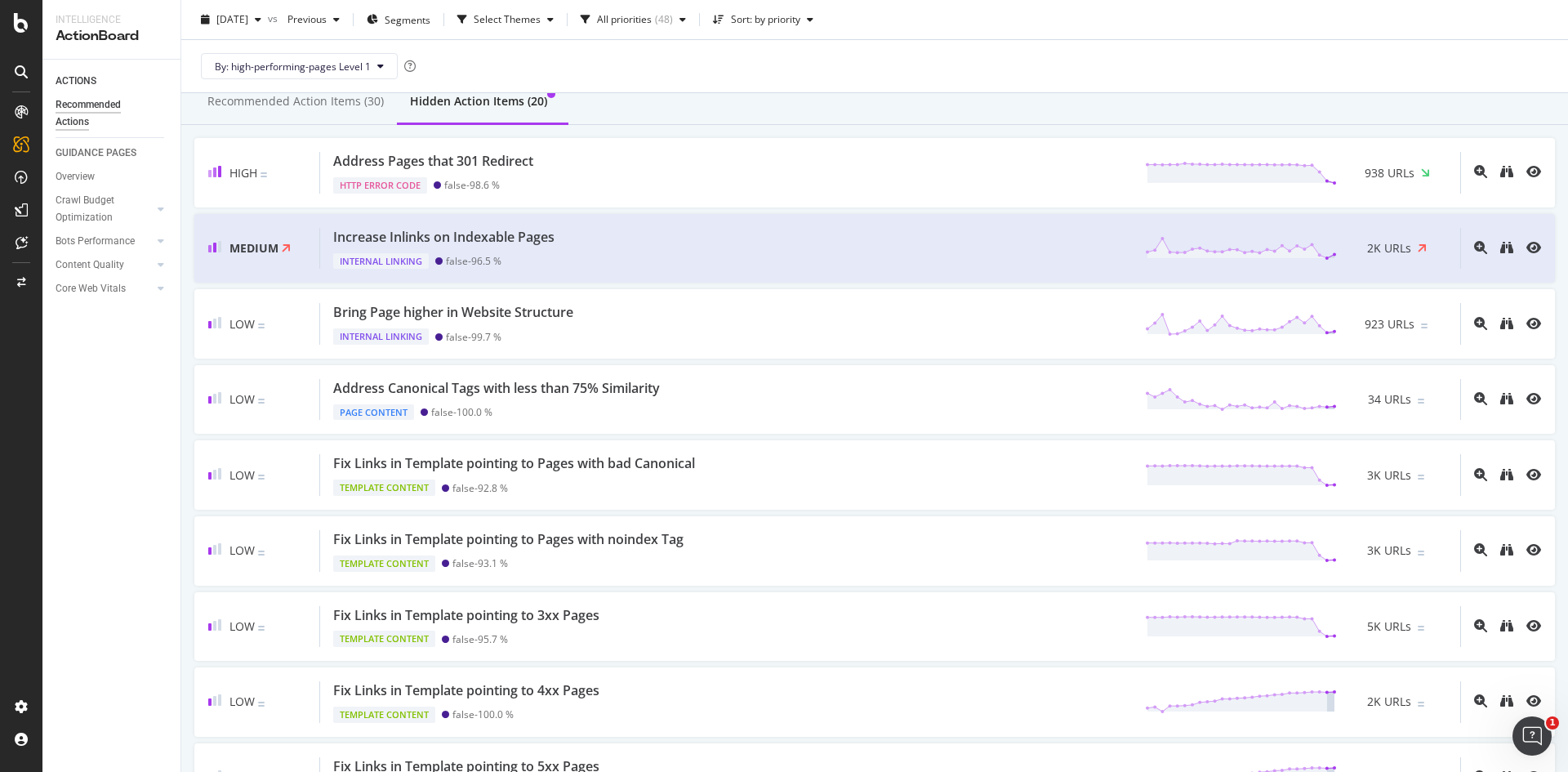
scroll to position [0, 0]
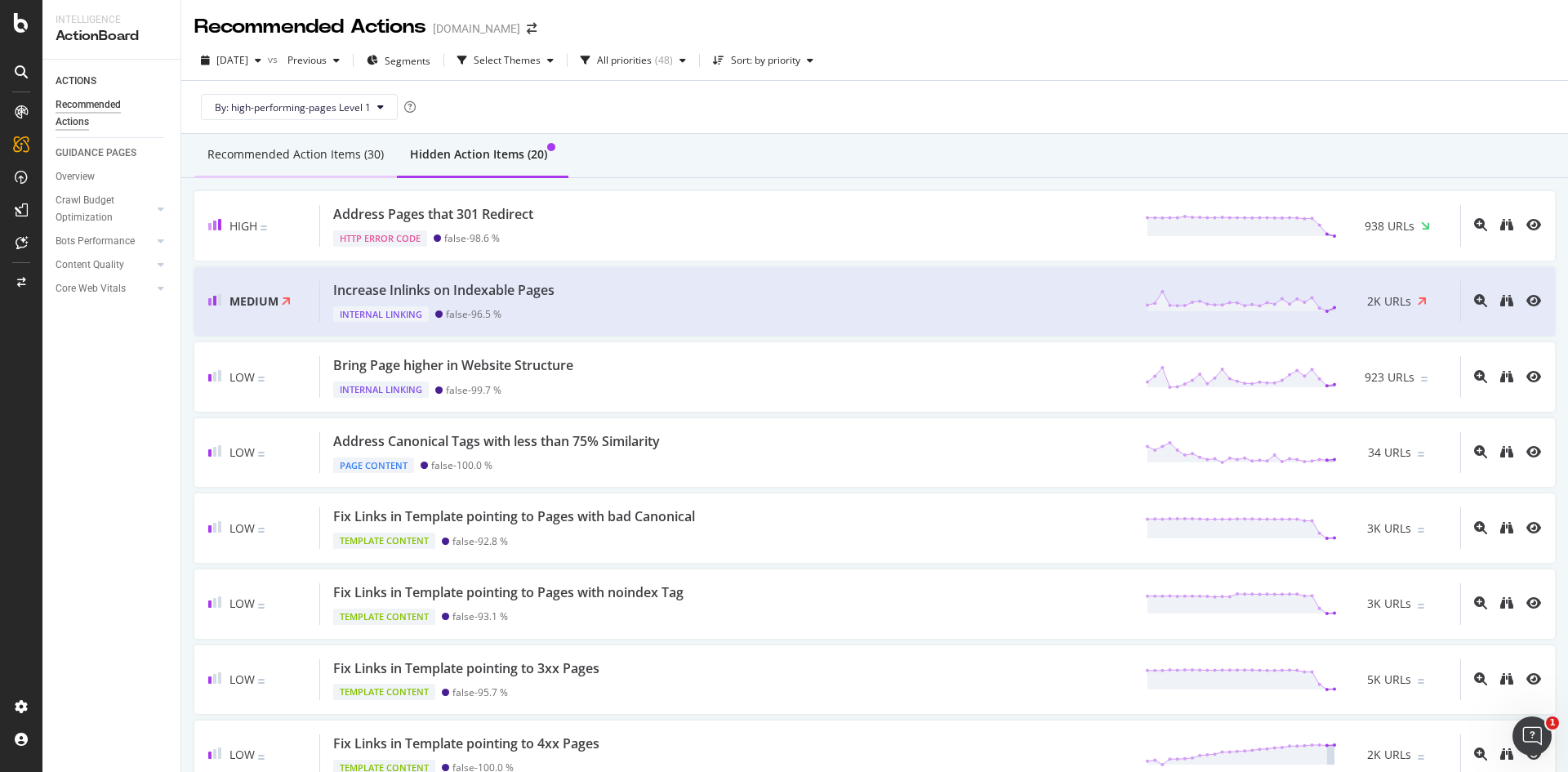
click at [336, 151] on div "Recommended Action Items (30)" at bounding box center [295, 154] width 176 height 16
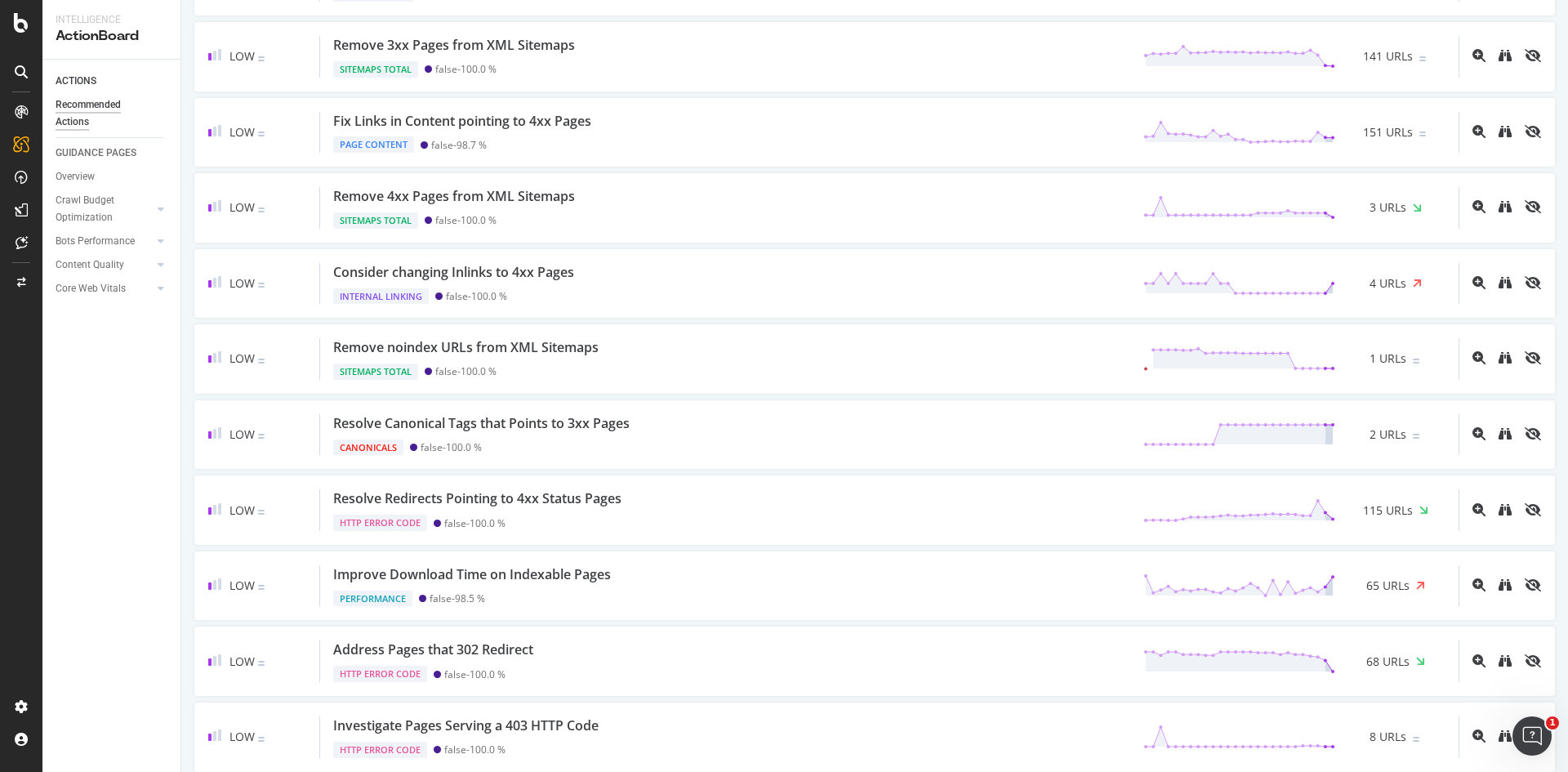
scroll to position [1752, 0]
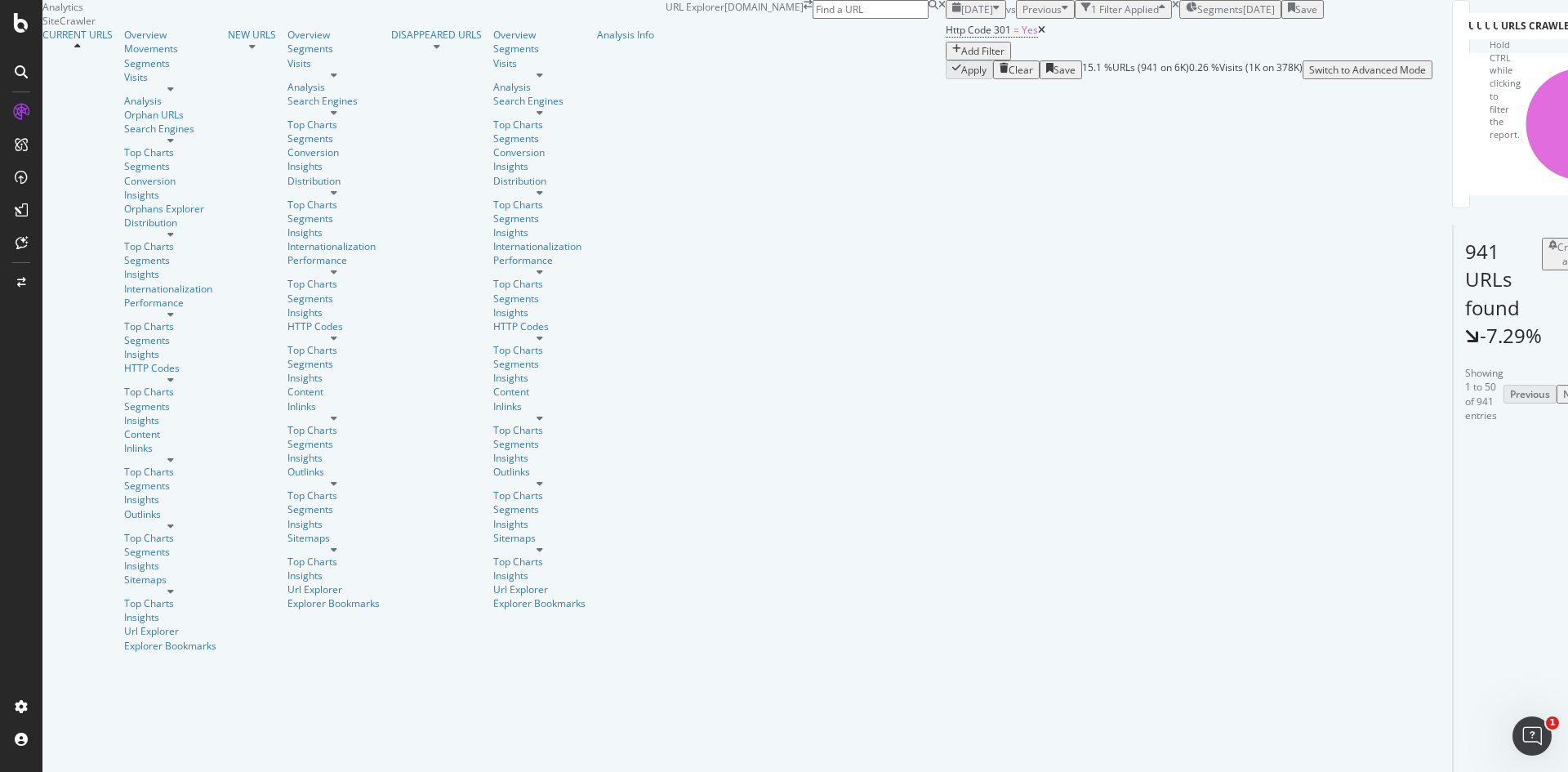
scroll to position [92, 0]
